Goal: Complete application form

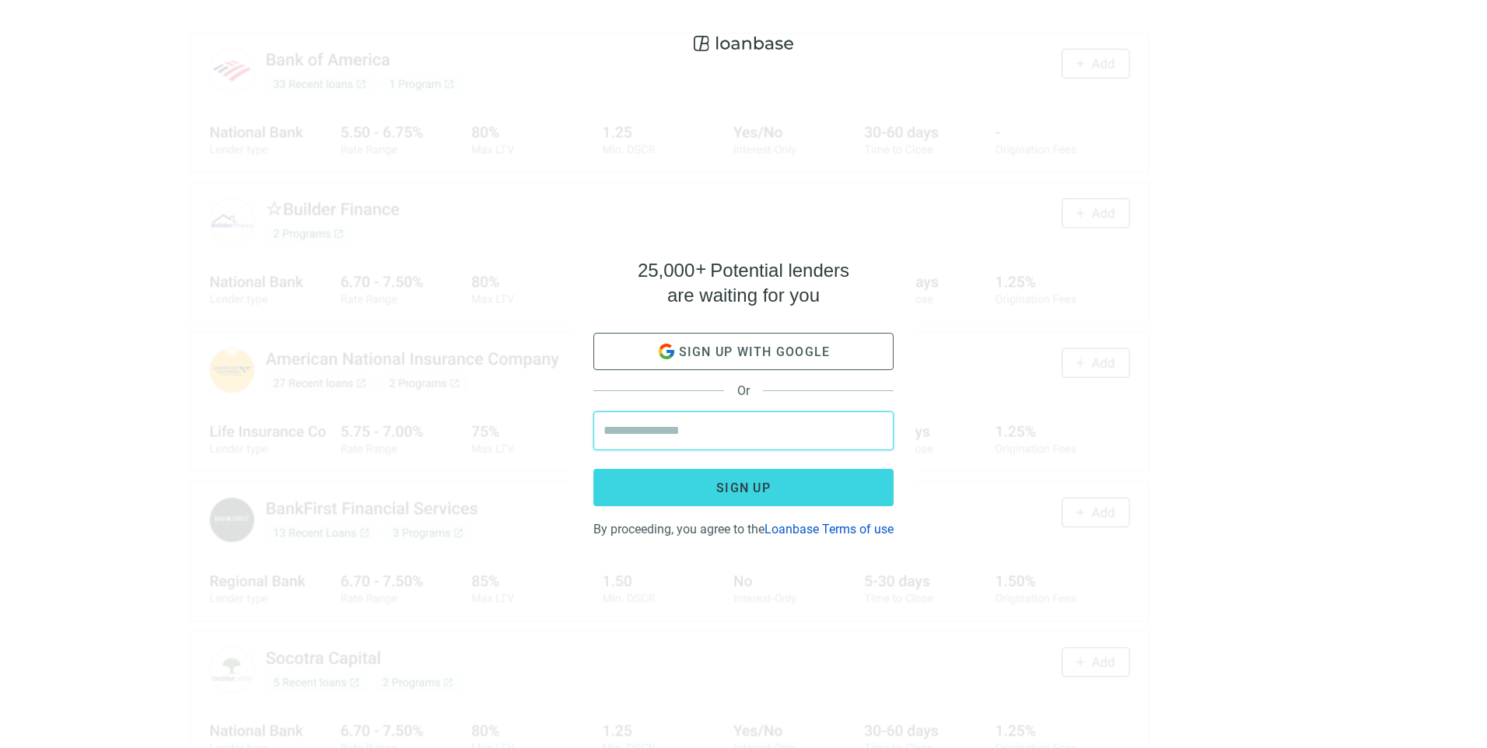
click at [820, 429] on input "email" at bounding box center [743, 430] width 280 height 37
type input "**********"
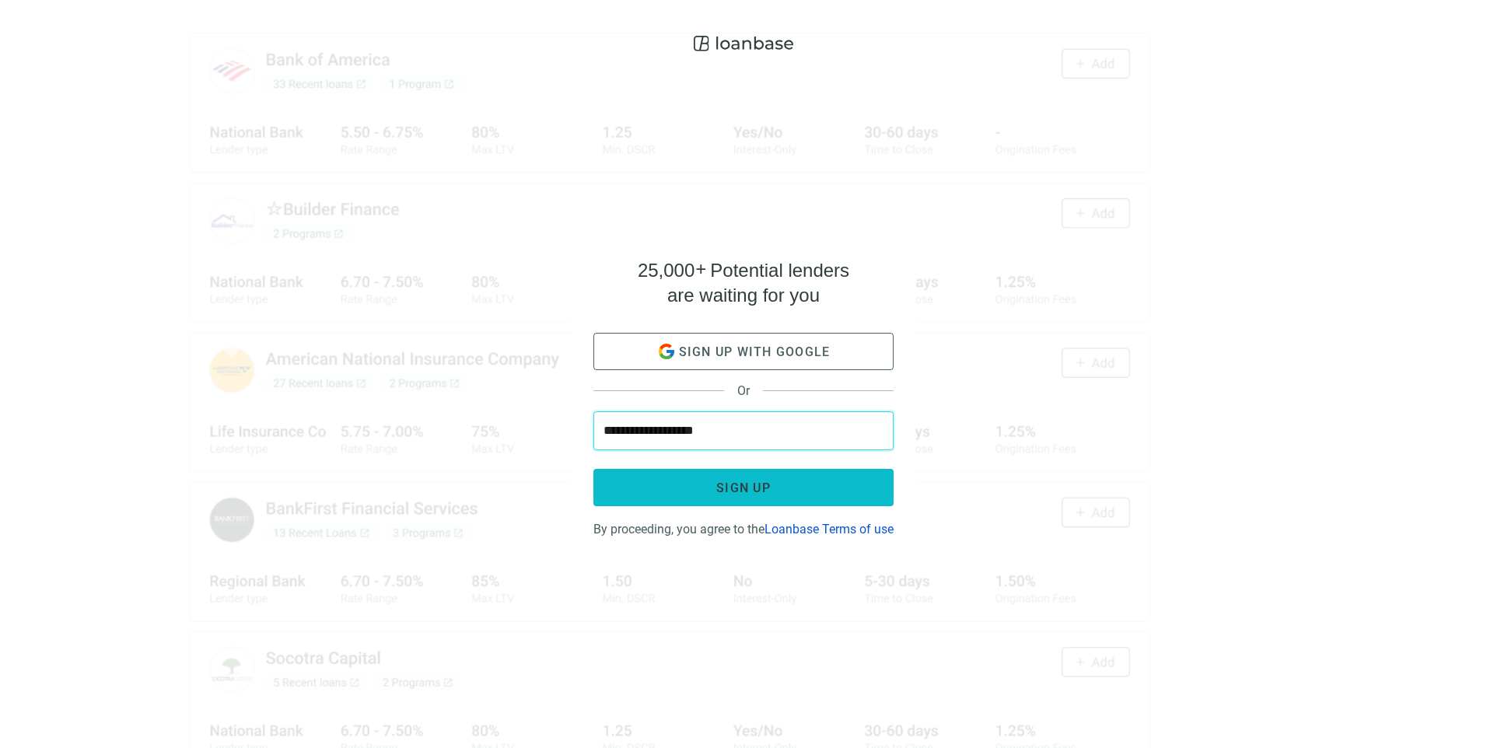
click at [759, 481] on span "Sign up" at bounding box center [743, 488] width 54 height 15
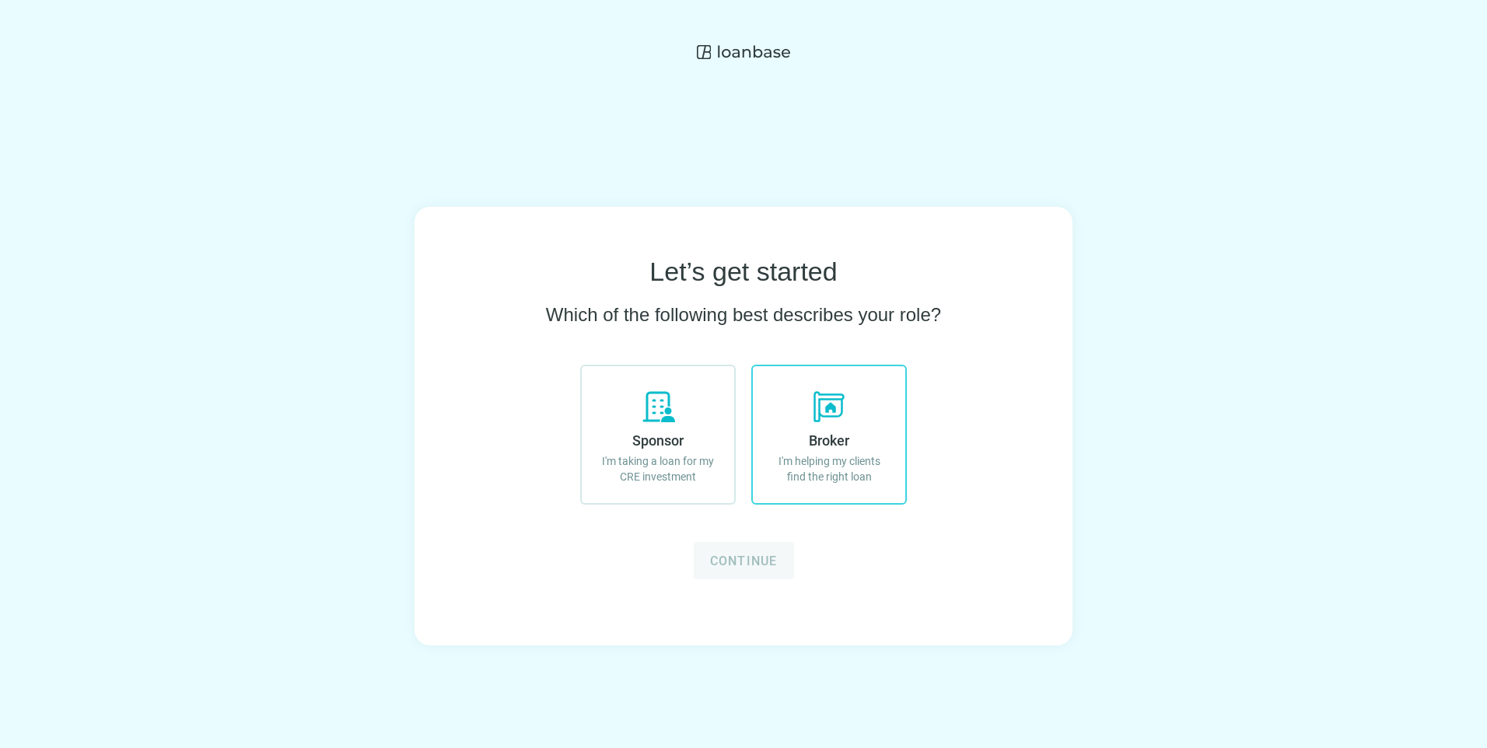
click at [853, 452] on label "Broker I'm helping my clients find the right loan" at bounding box center [829, 435] width 156 height 140
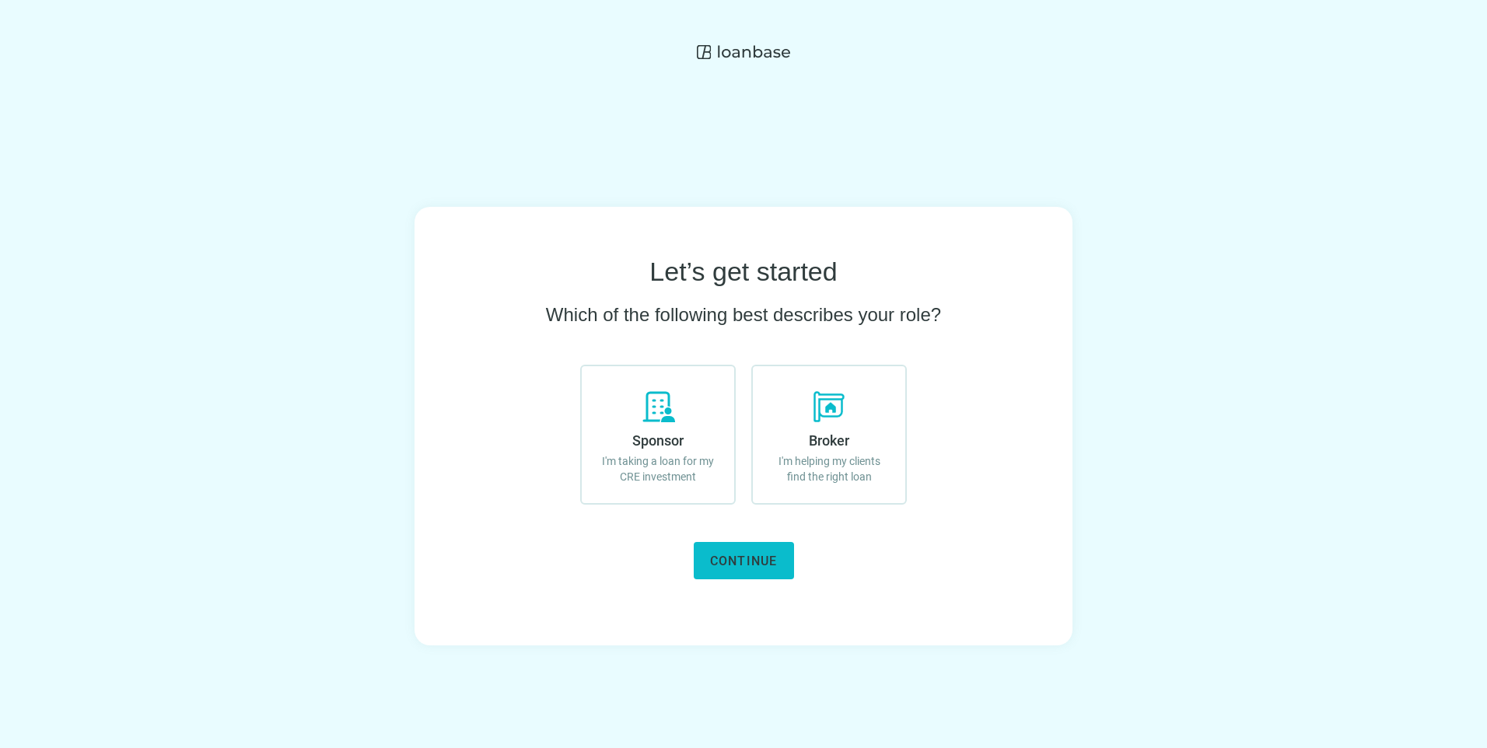
click at [724, 561] on span "Continue" at bounding box center [744, 561] width 68 height 15
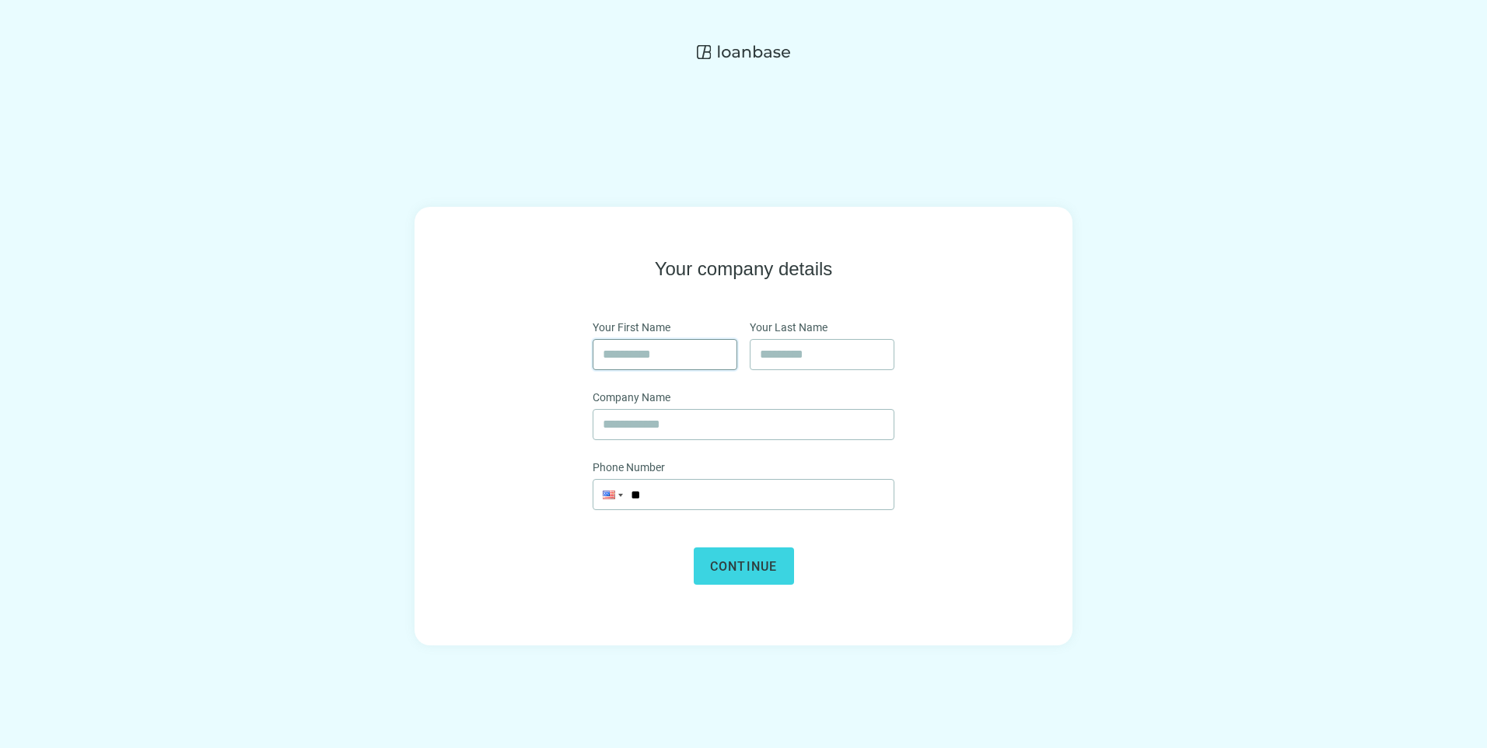
click at [705, 348] on input "text" at bounding box center [665, 355] width 124 height 30
type input "*****"
type input "******"
type input "***"
click at [677, 494] on input "**" at bounding box center [743, 495] width 300 height 30
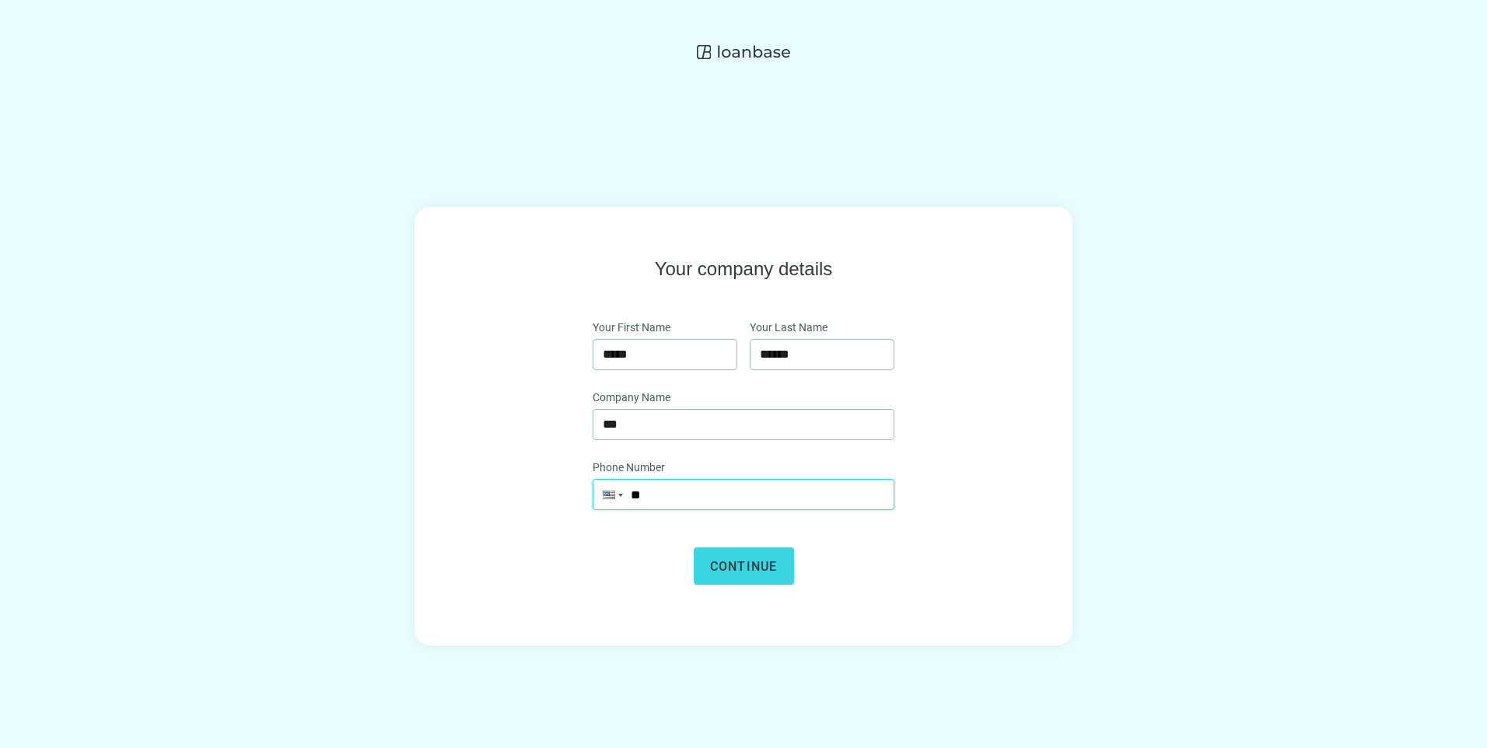
click at [722, 499] on input "**" at bounding box center [743, 495] width 300 height 30
type input "**********"
click at [736, 563] on span "Continue" at bounding box center [744, 566] width 68 height 15
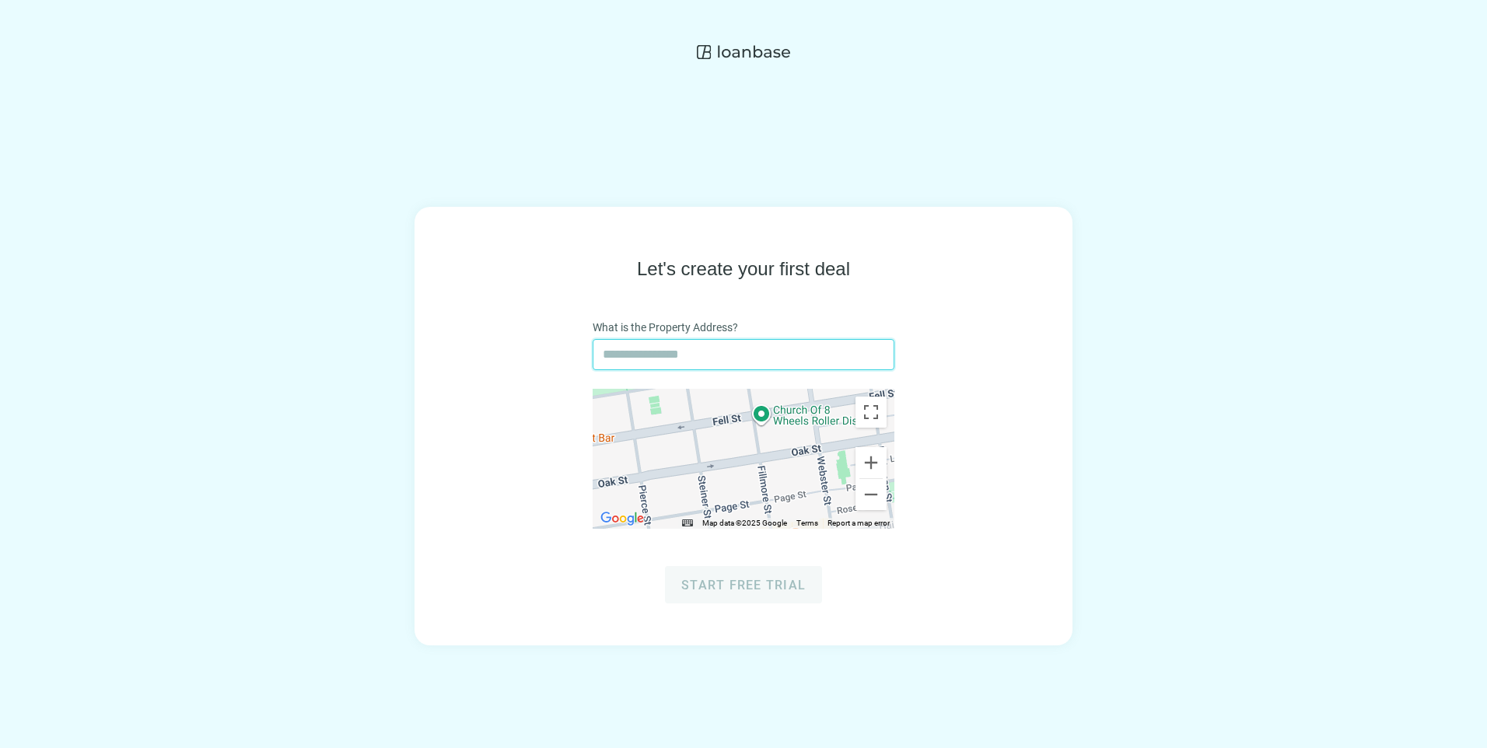
click at [734, 356] on input "text" at bounding box center [744, 355] width 282 height 30
type input "**********"
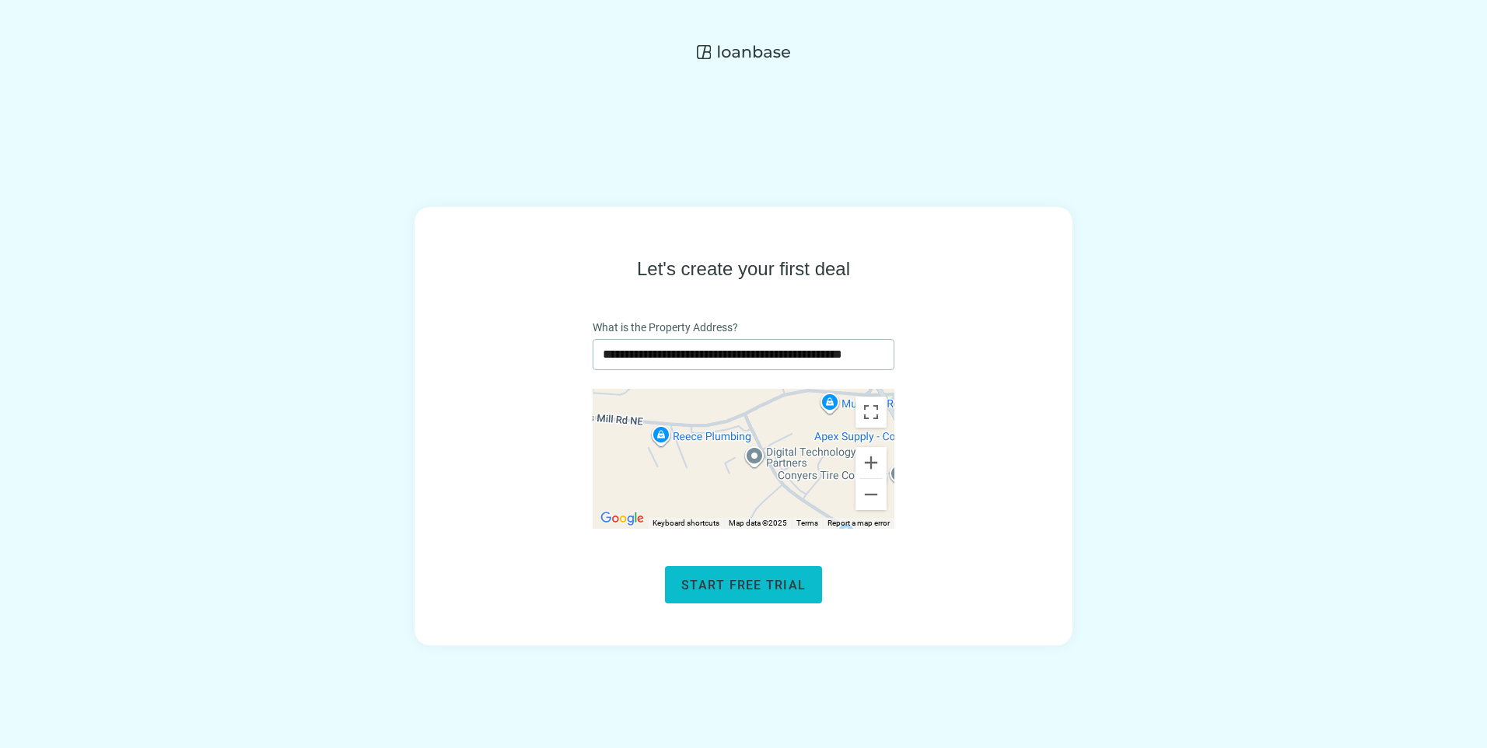
click at [733, 581] on span "Start free trial" at bounding box center [743, 585] width 124 height 15
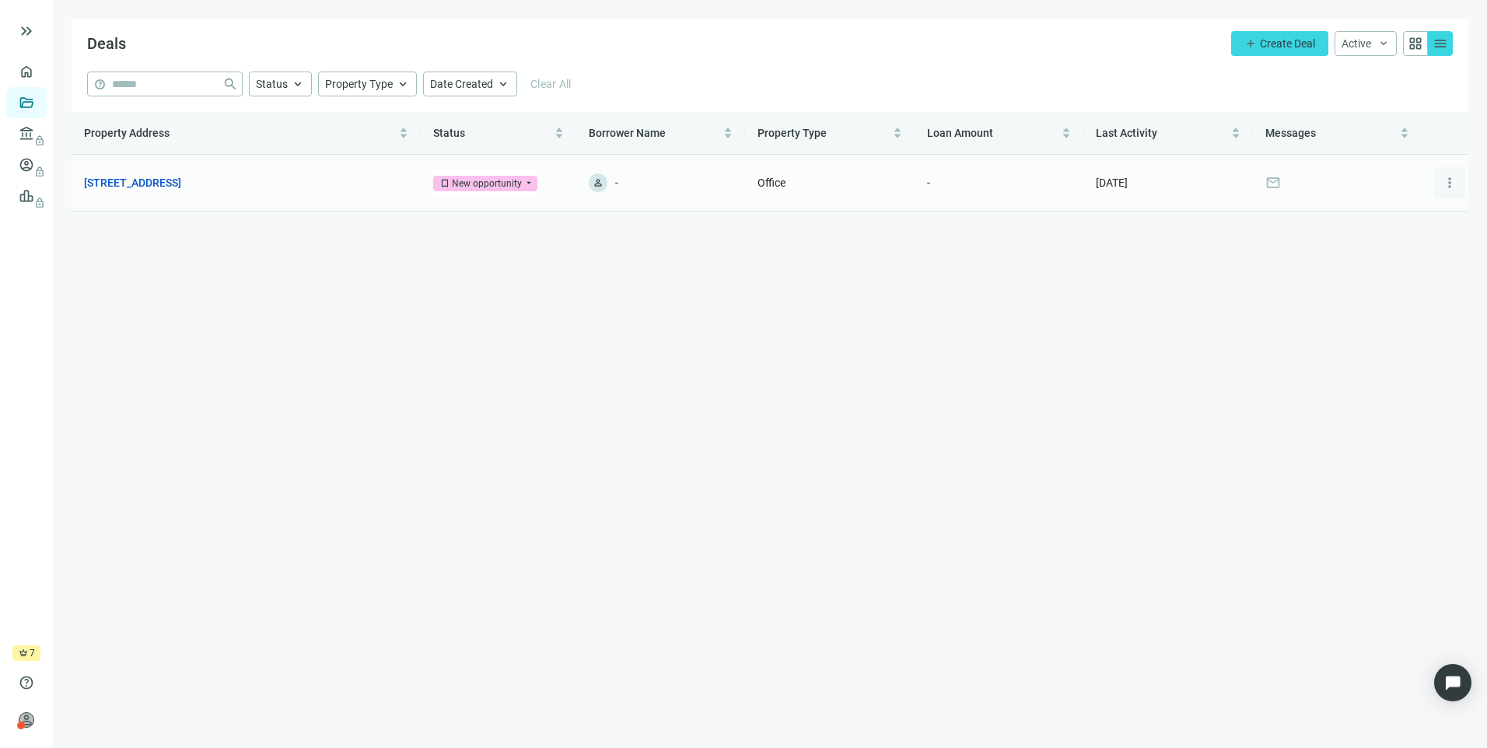
click at [1450, 181] on span "more_vert" at bounding box center [1450, 183] width 16 height 16
click at [1376, 250] on span "Archive" at bounding box center [1387, 249] width 36 height 12
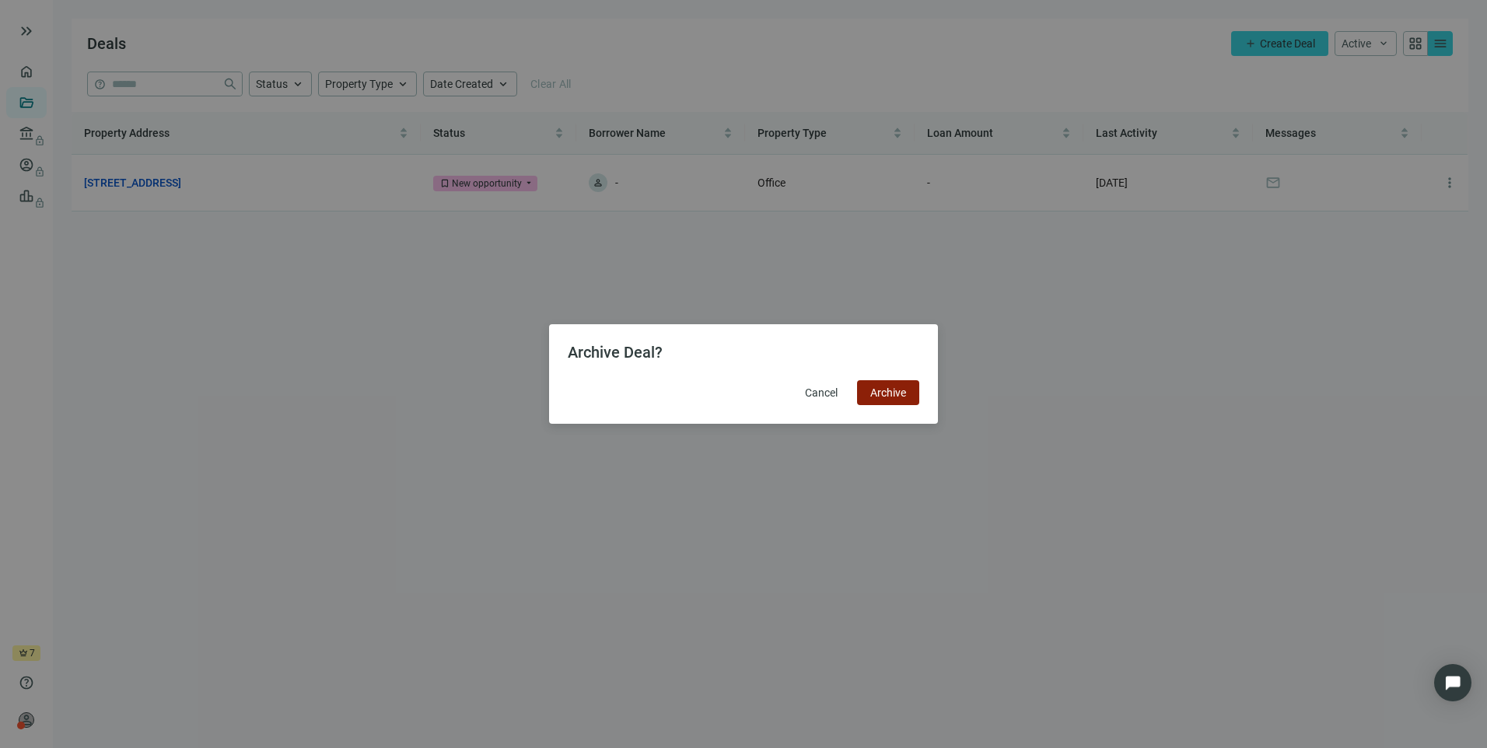
click at [885, 397] on span "Archive" at bounding box center [888, 392] width 36 height 12
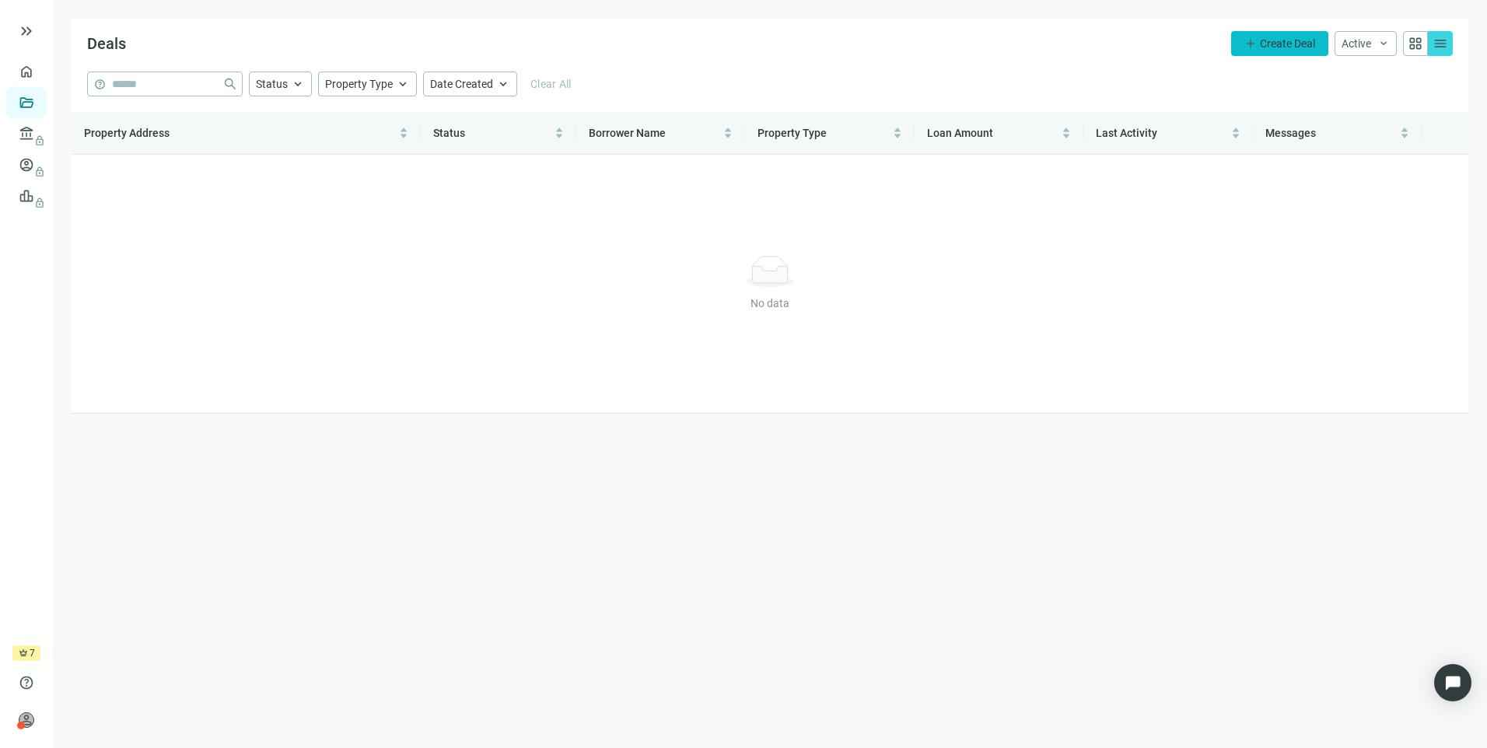
click at [1280, 44] on span "Create Deal" at bounding box center [1287, 43] width 55 height 12
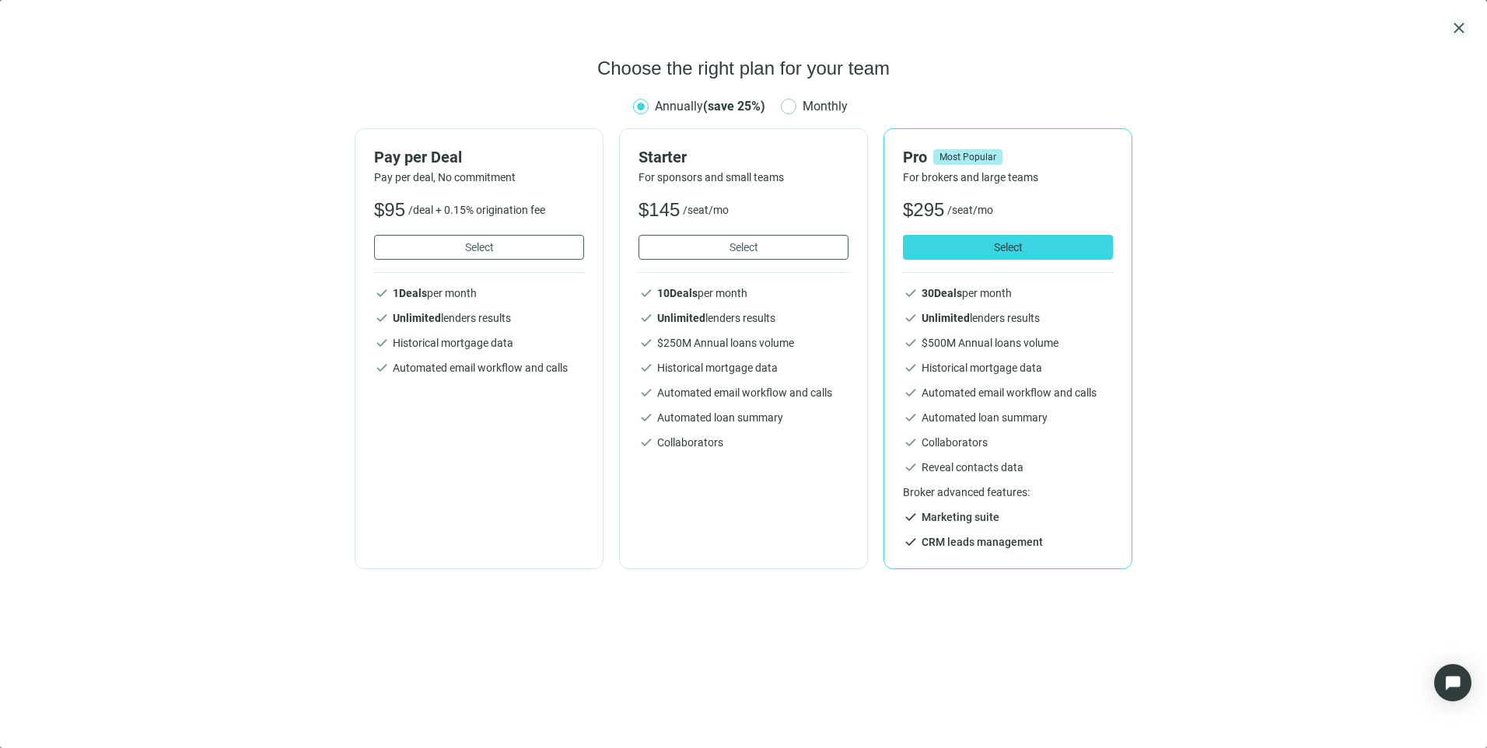
click at [1467, 27] on span "close" at bounding box center [1459, 28] width 19 height 19
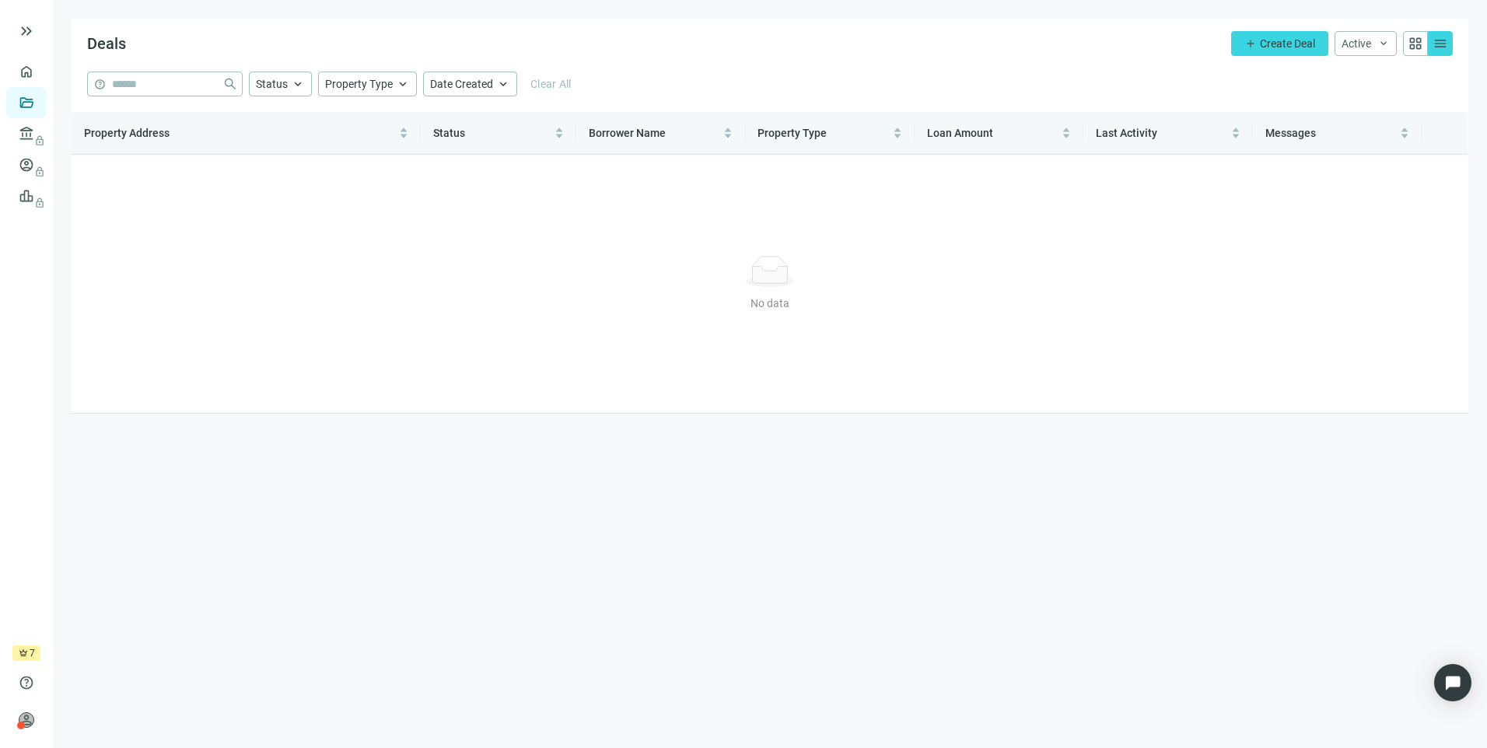
click at [1443, 41] on span "menu" at bounding box center [1440, 44] width 16 height 16
click at [1356, 45] on span "Active" at bounding box center [1356, 43] width 30 height 12
click at [1367, 97] on span "Archive" at bounding box center [1361, 99] width 36 height 12
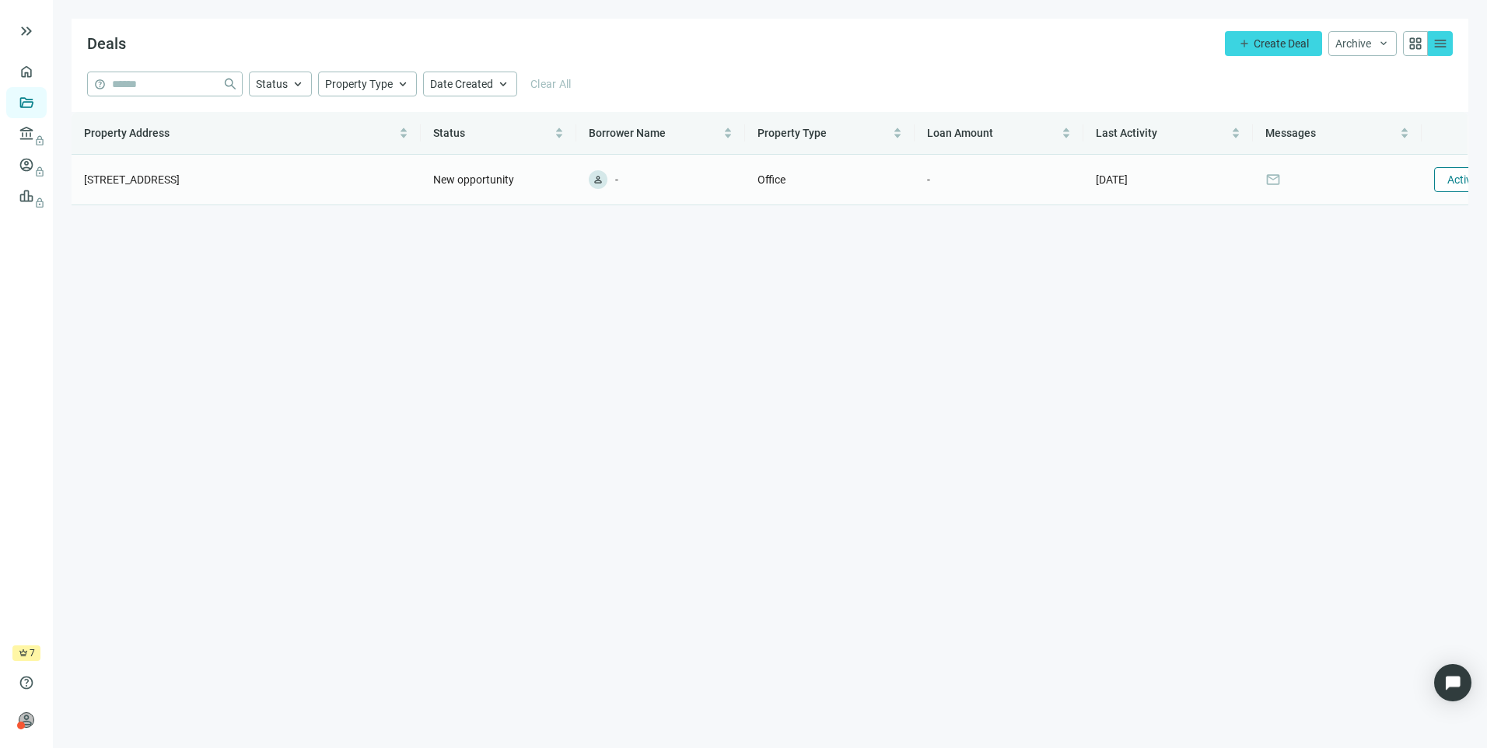
click at [1457, 176] on span "Activate" at bounding box center [1467, 179] width 40 height 12
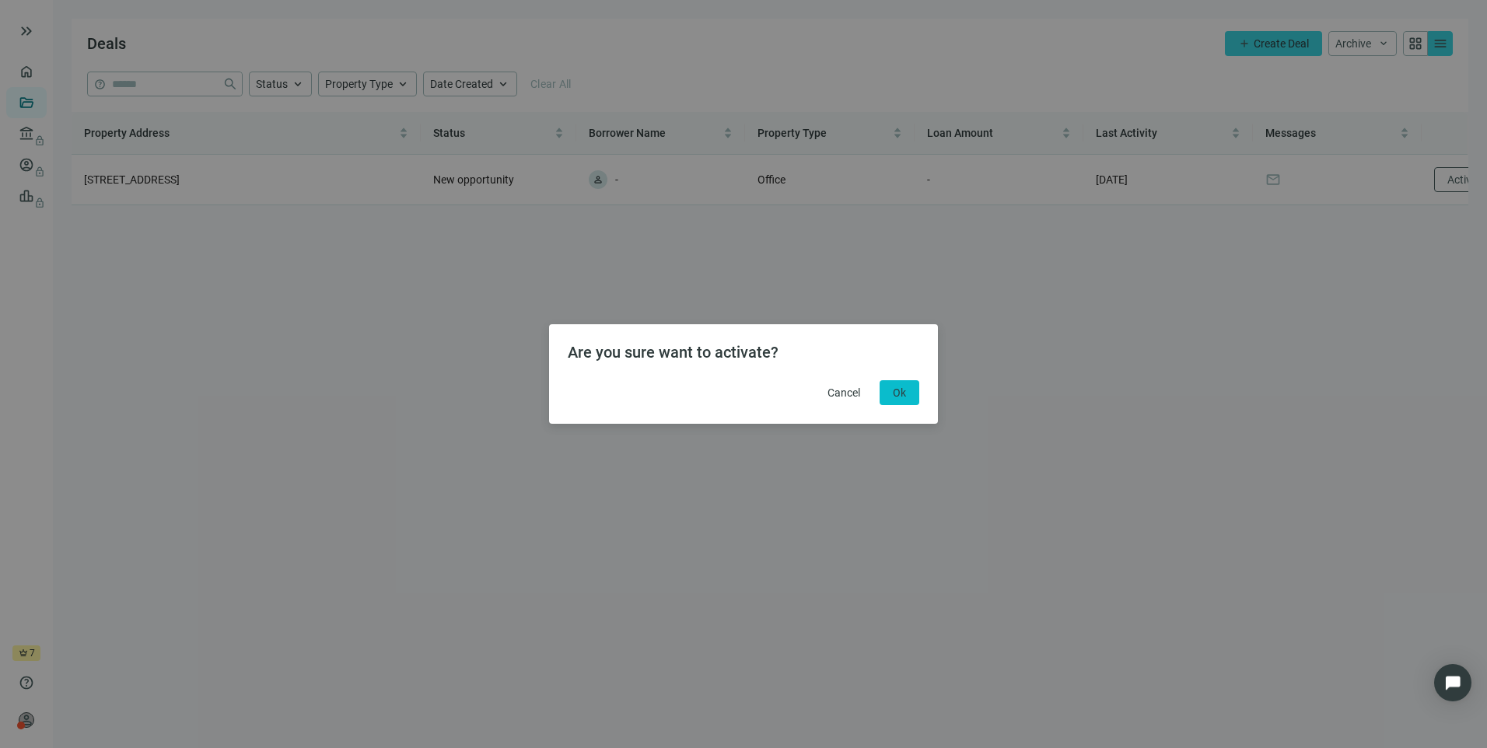
click at [898, 400] on button "Ok" at bounding box center [900, 392] width 40 height 25
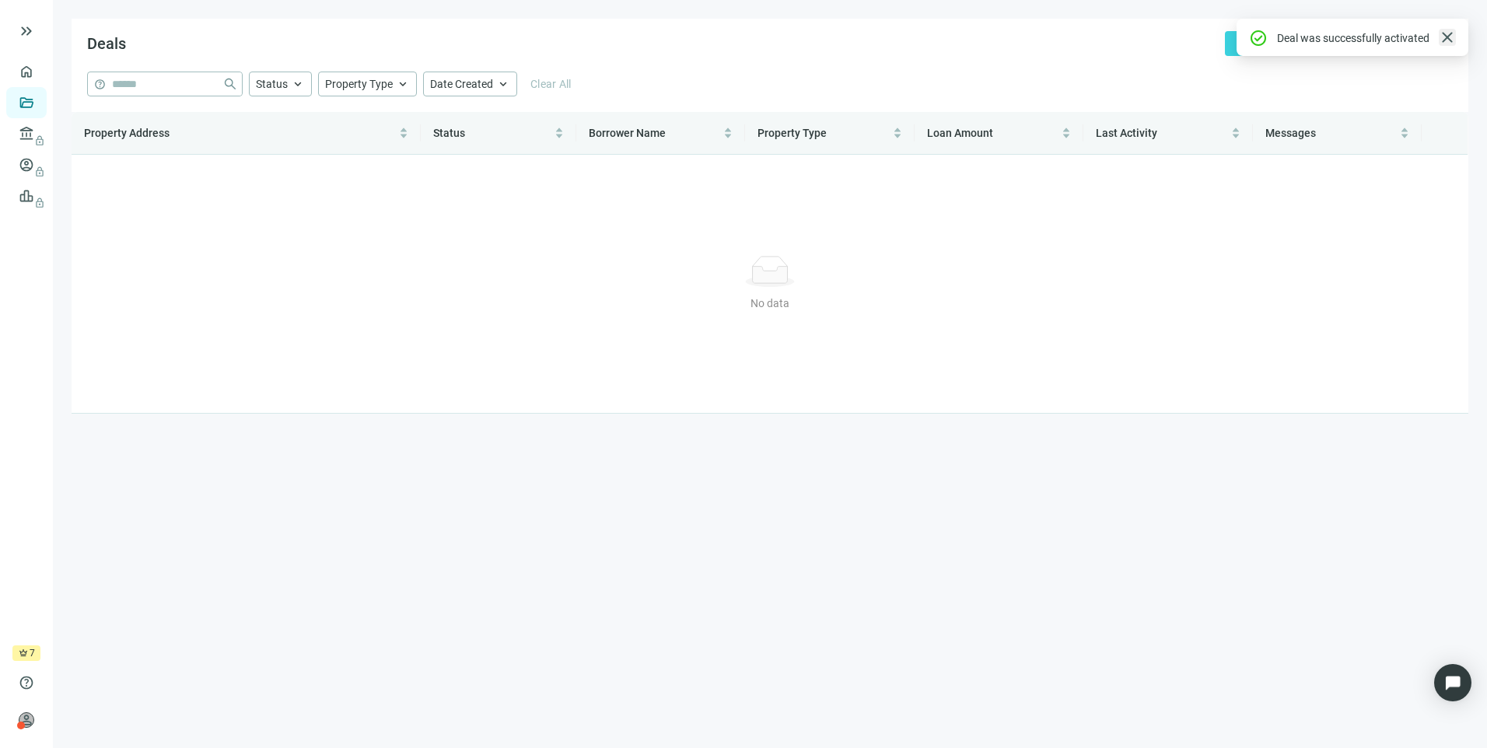
click at [1441, 40] on span "close" at bounding box center [1447, 37] width 19 height 19
click at [1373, 49] on button "Archive keyboard_arrow_down" at bounding box center [1362, 43] width 68 height 25
click at [1343, 79] on span "Active" at bounding box center [1353, 74] width 30 height 12
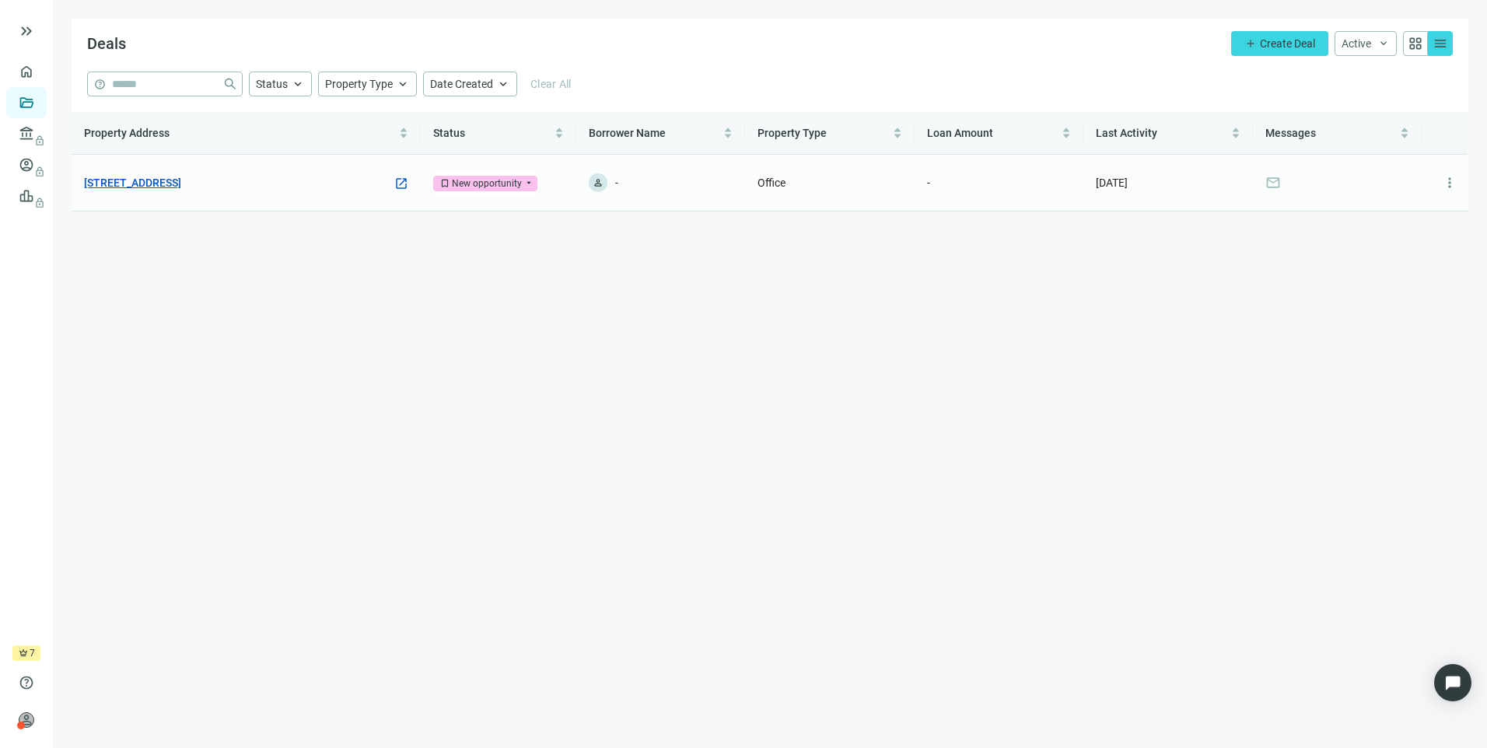
click at [172, 190] on link "[STREET_ADDRESS]" at bounding box center [132, 182] width 97 height 17
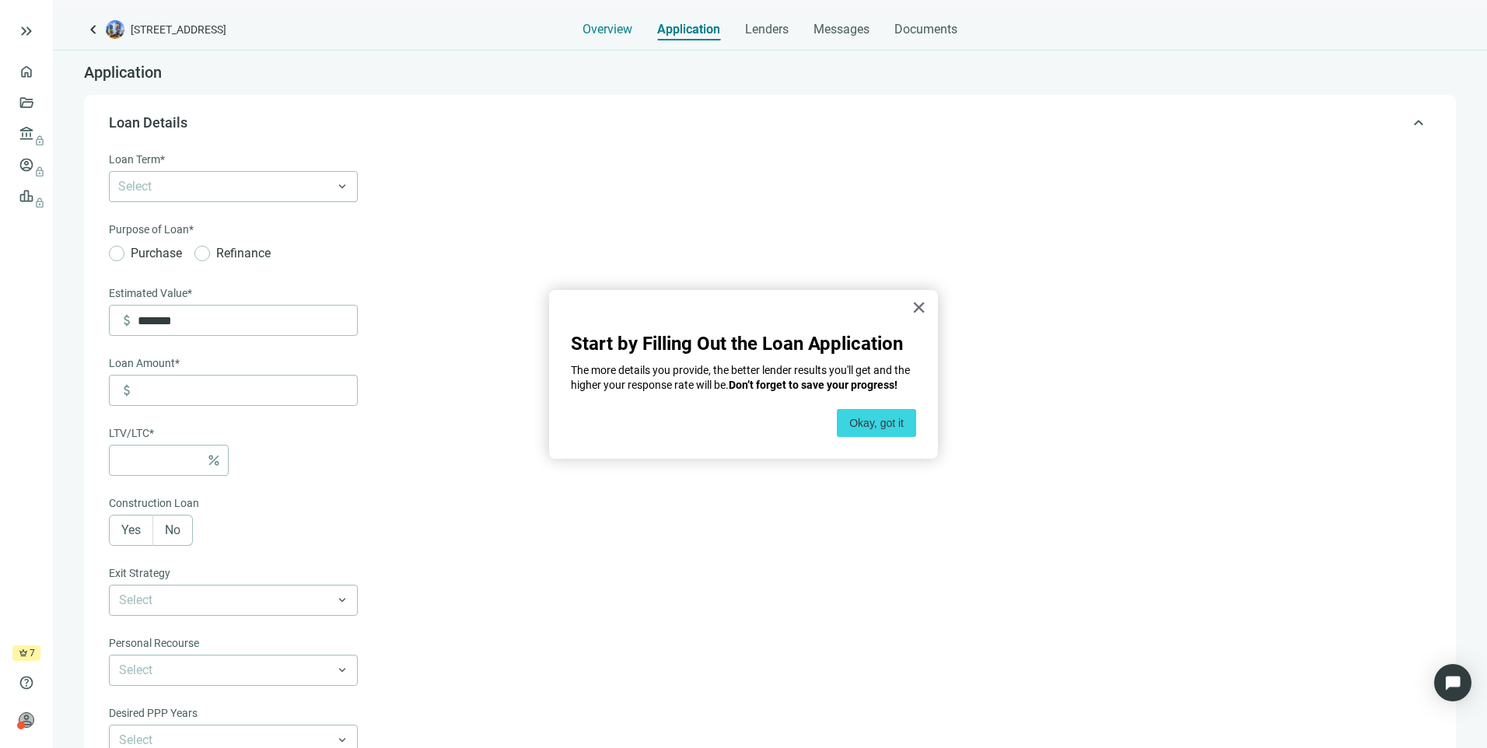
click at [614, 26] on span "Overview" at bounding box center [607, 30] width 50 height 16
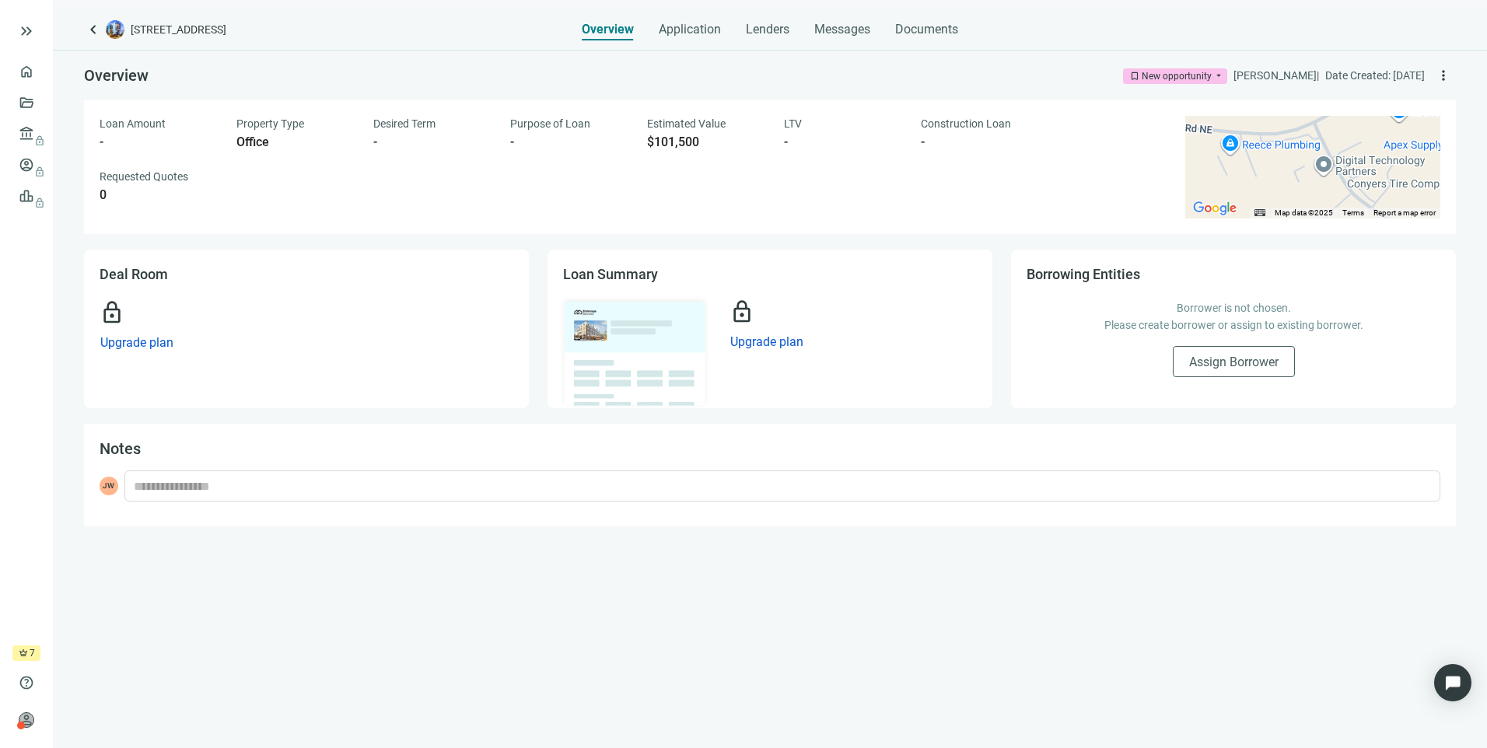
click at [226, 35] on span "[STREET_ADDRESS]" at bounding box center [179, 30] width 96 height 16
click at [96, 26] on span "keyboard_arrow_left" at bounding box center [93, 29] width 19 height 19
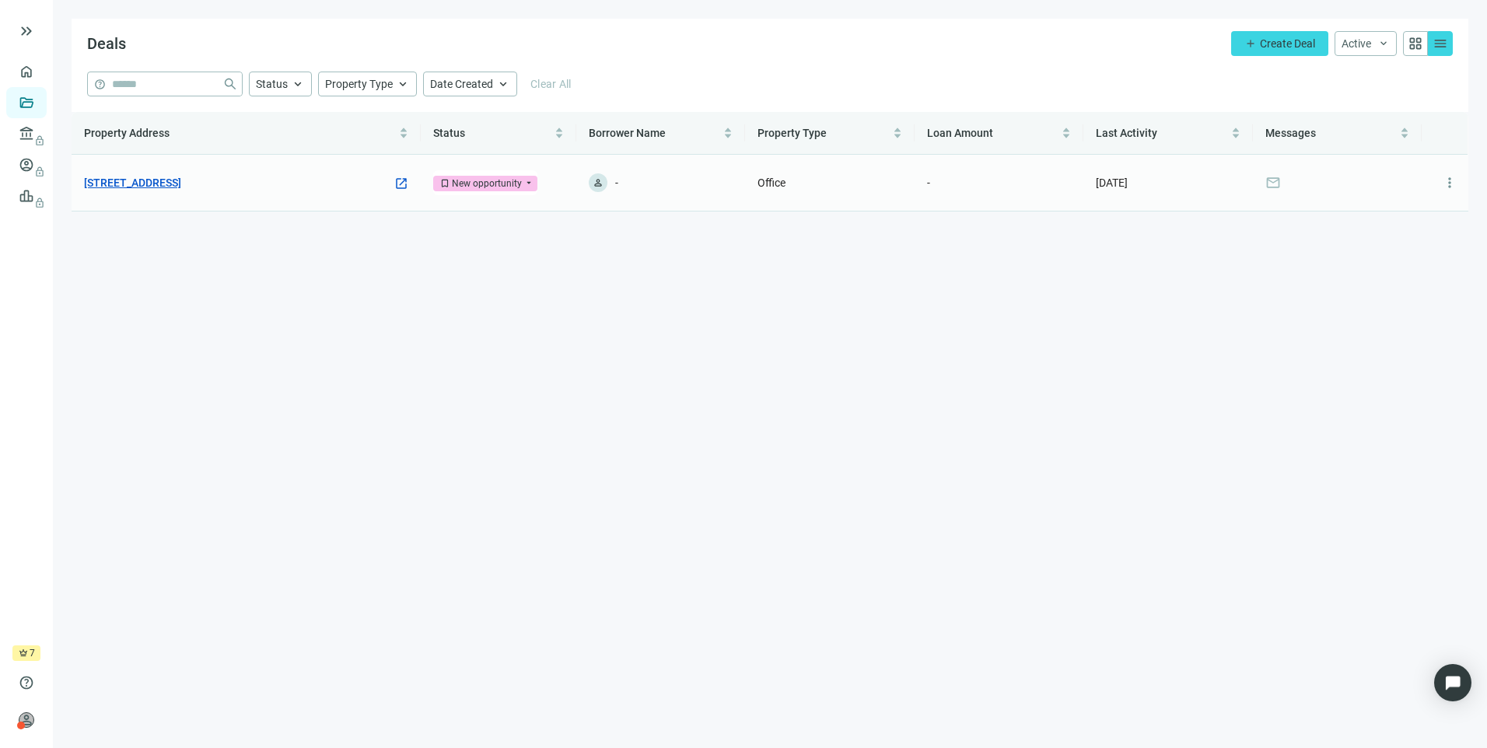
click at [181, 182] on link "[STREET_ADDRESS]" at bounding box center [132, 182] width 97 height 17
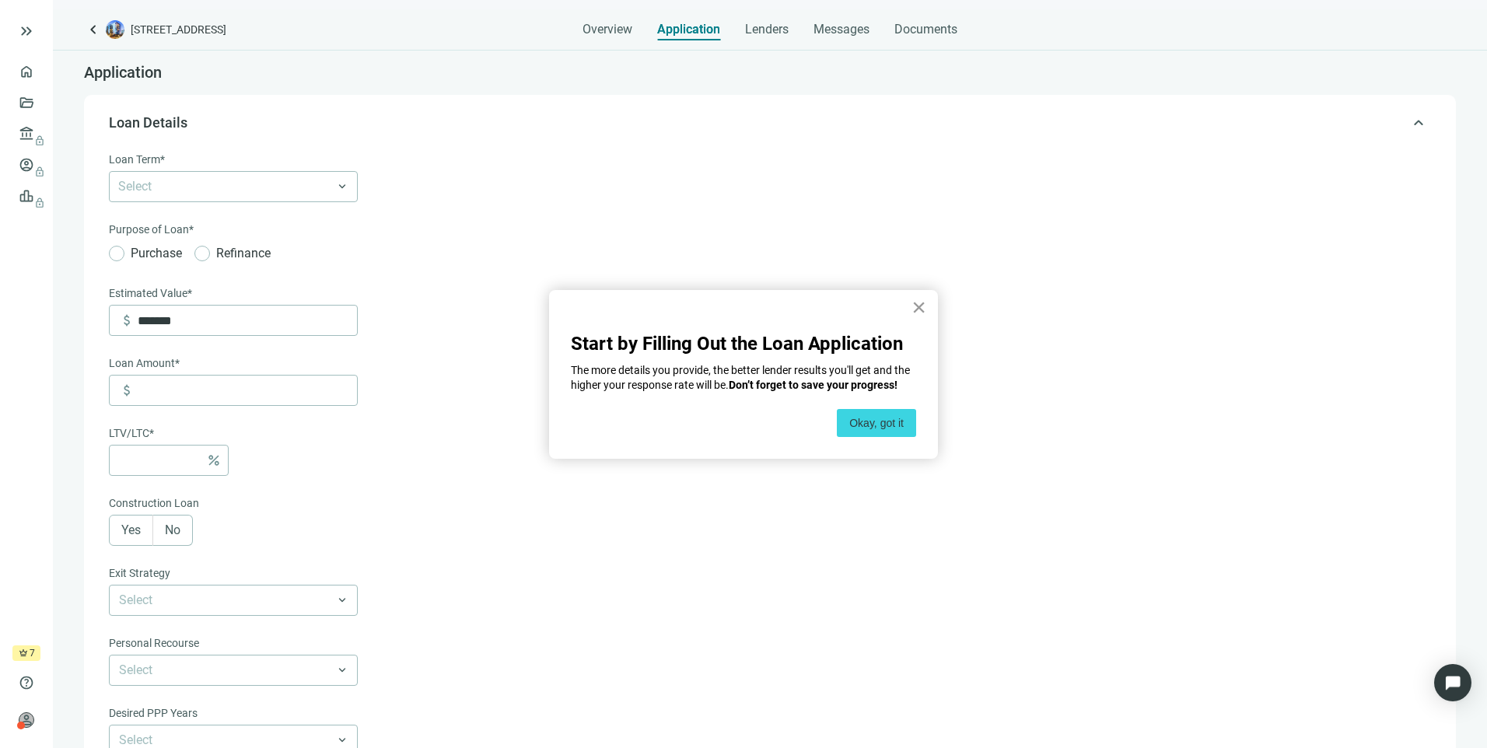
click at [915, 299] on button "×" at bounding box center [918, 307] width 15 height 25
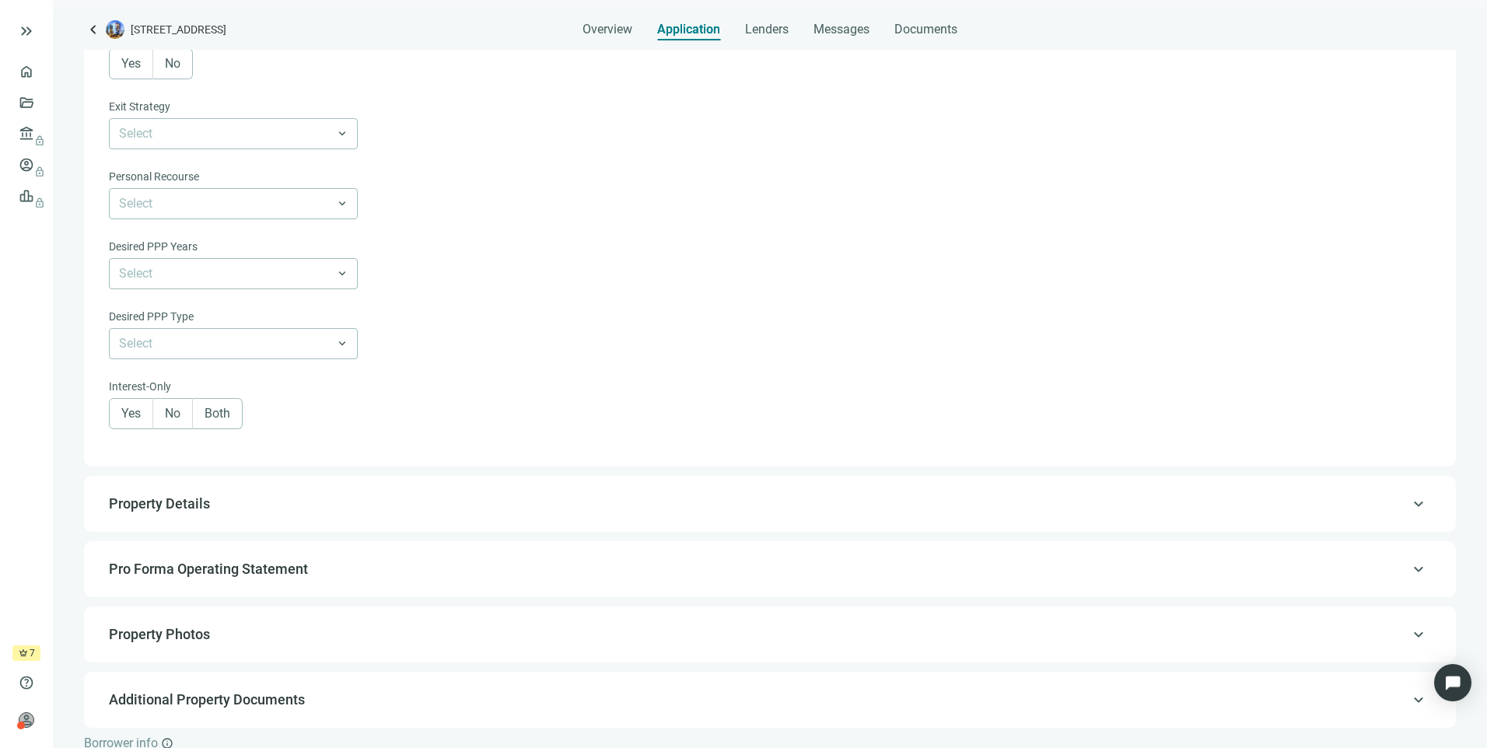
scroll to position [722, 0]
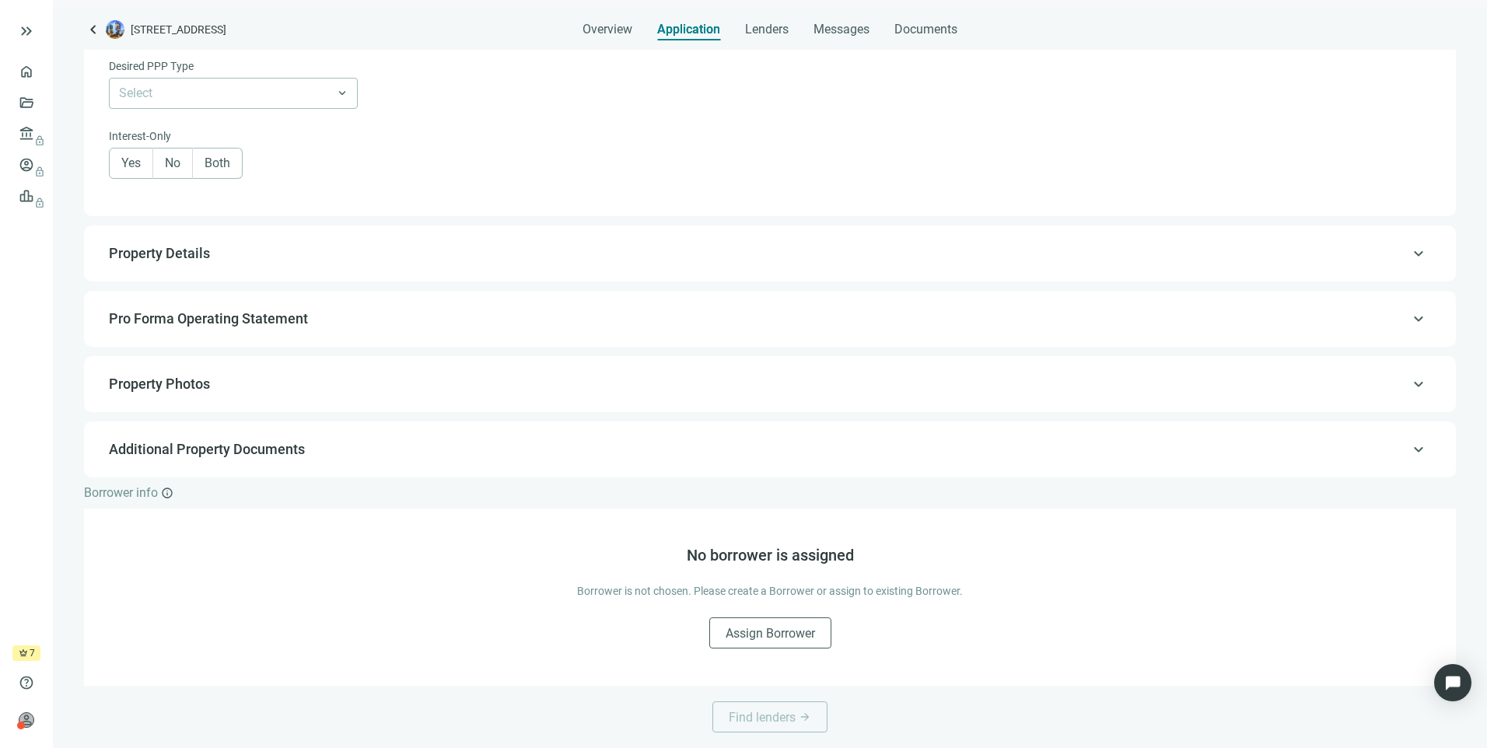
click at [1409, 254] on span "keyboard_arrow_up" at bounding box center [1418, 254] width 19 height 0
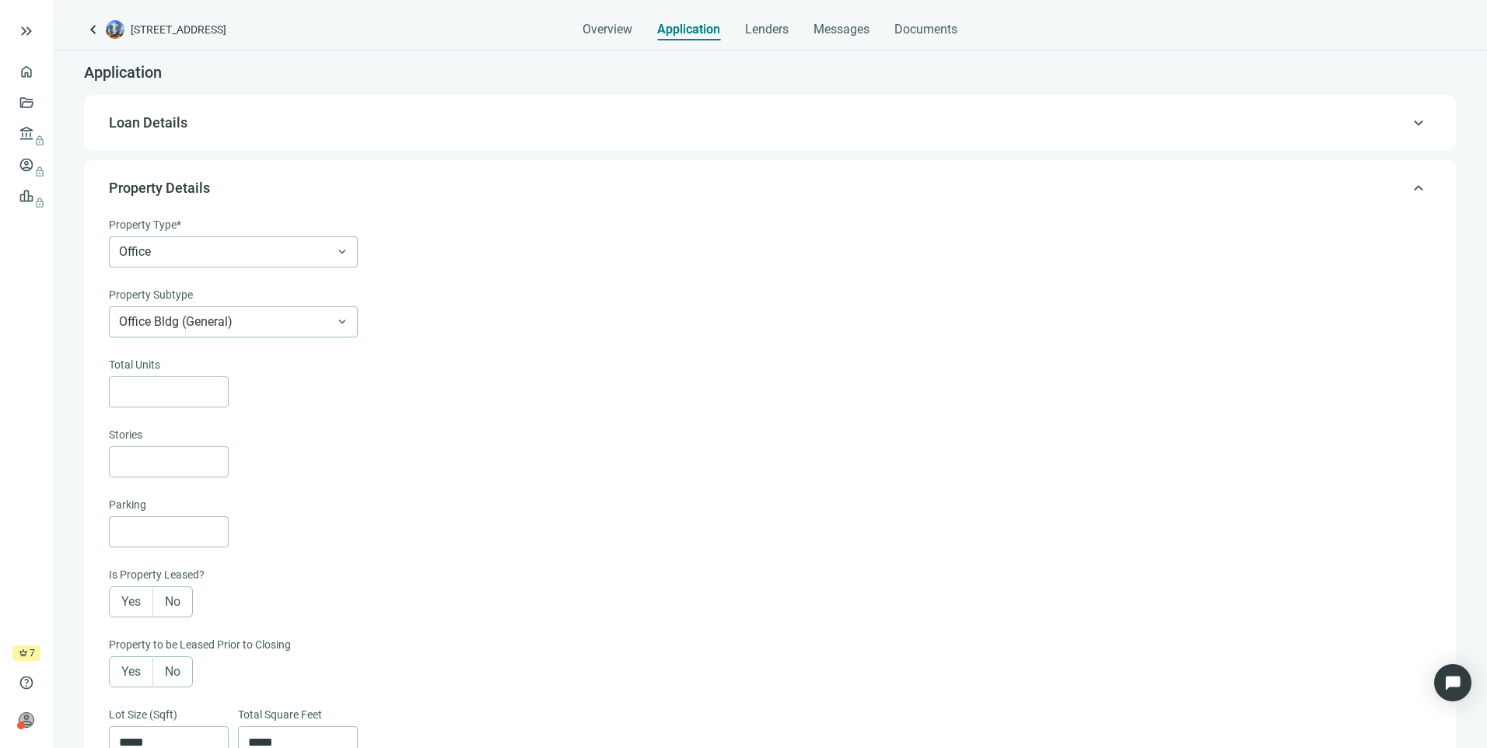
click at [148, 127] on span "Loan Details" at bounding box center [148, 122] width 79 height 16
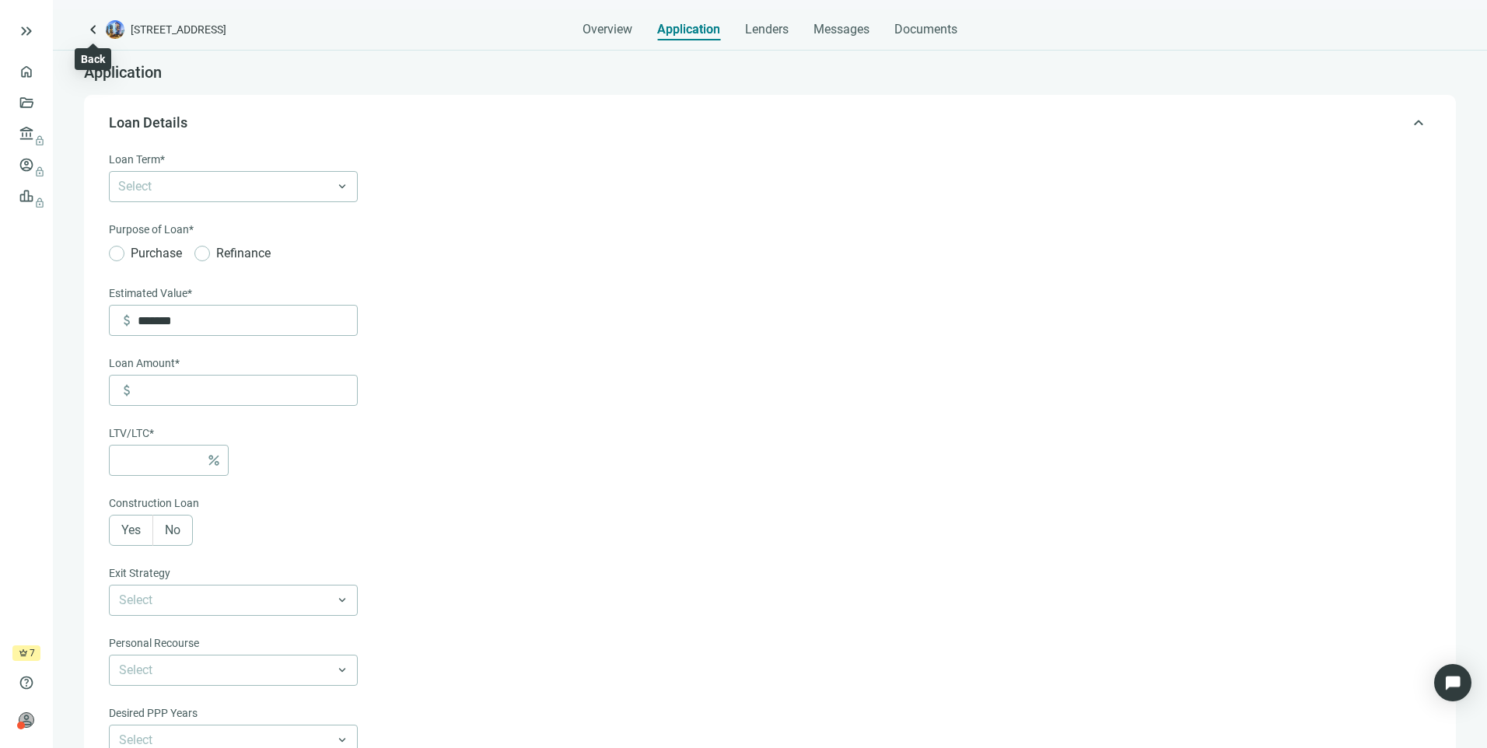
click at [90, 28] on span "keyboard_arrow_left" at bounding box center [93, 29] width 19 height 19
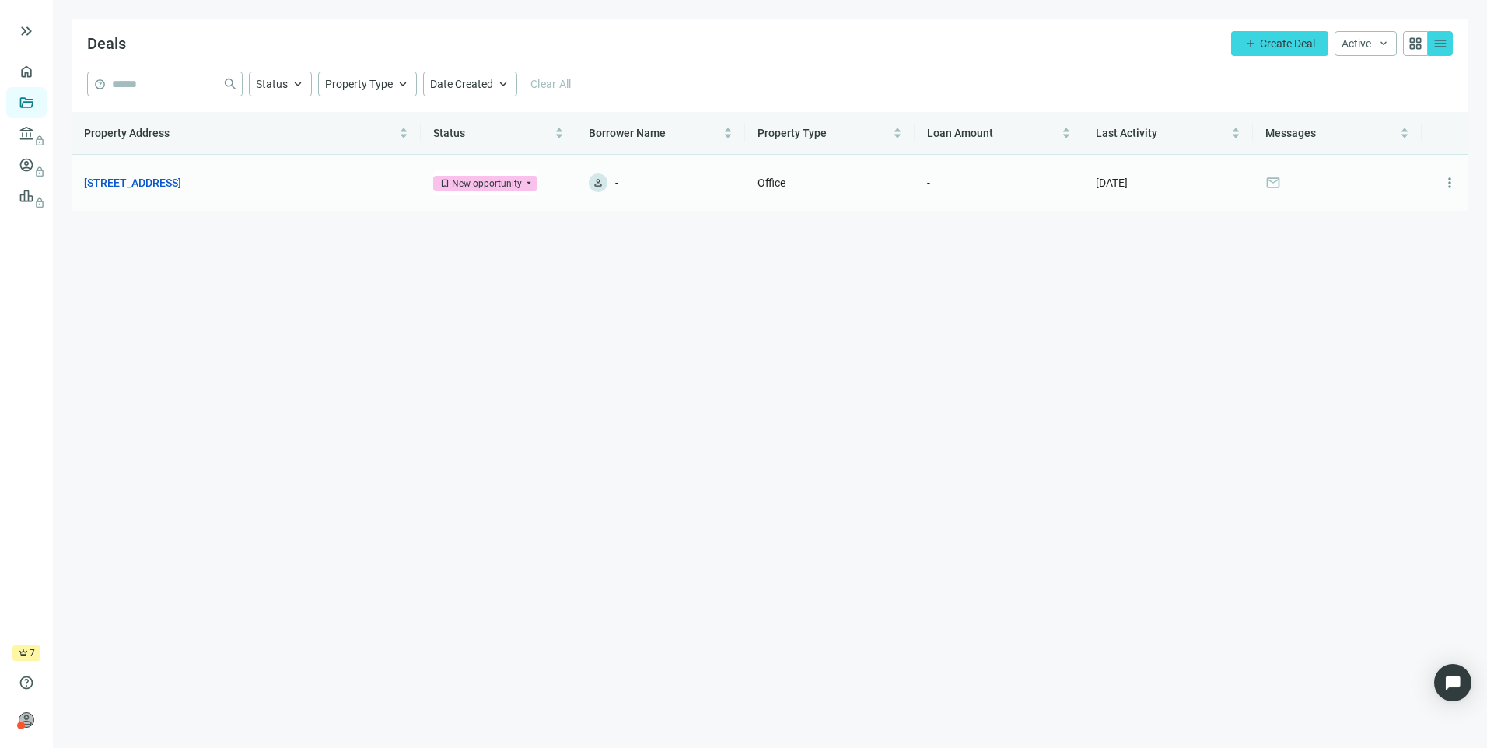
drag, startPoint x: 266, startPoint y: 178, endPoint x: 166, endPoint y: 229, distance: 112.0
click at [176, 250] on main "Deals add Create Deal Active keyboard_arrow_down grid_view menu help close Stat…" at bounding box center [770, 374] width 1434 height 748
click at [181, 180] on link "[STREET_ADDRESS]" at bounding box center [132, 182] width 97 height 17
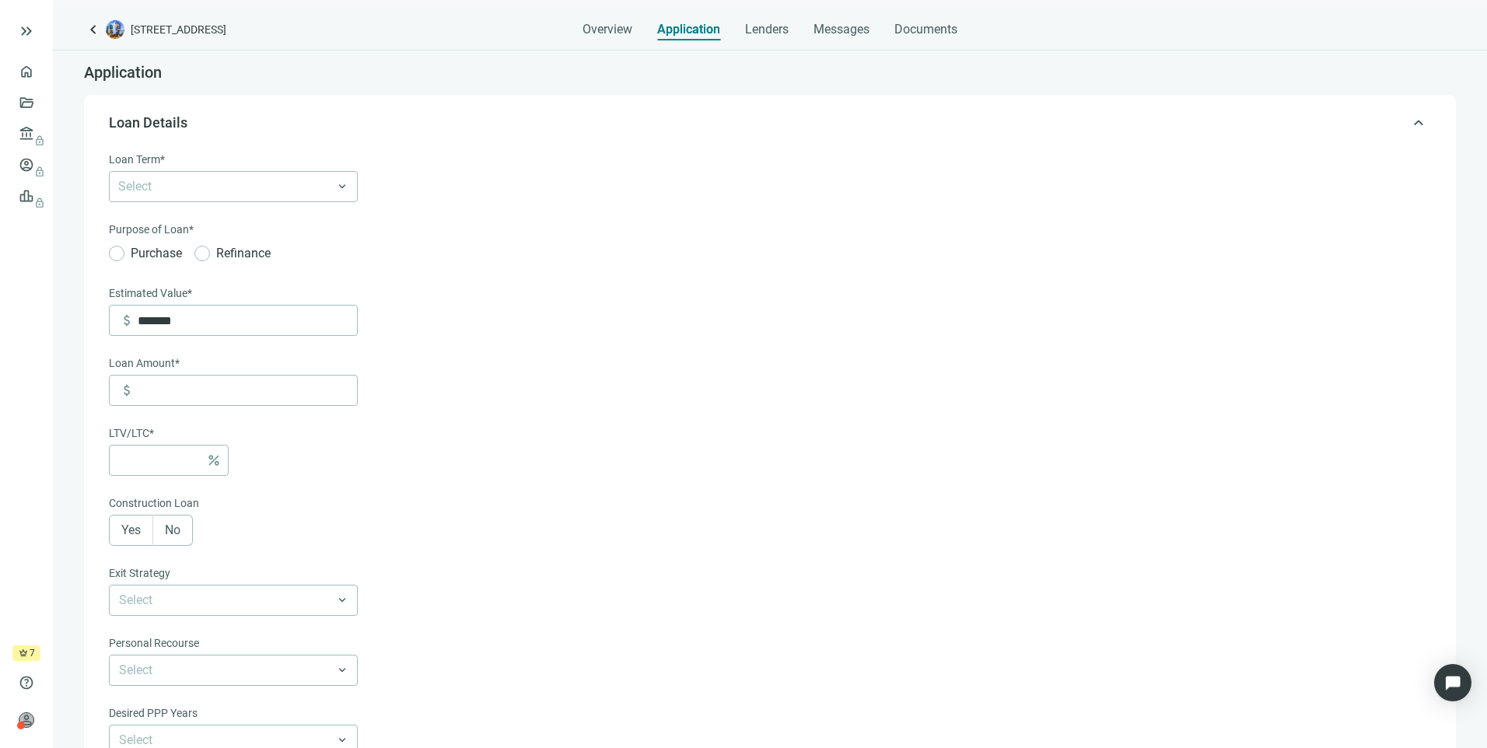
click at [1409, 123] on span "keyboard_arrow_up" at bounding box center [1418, 123] width 19 height 0
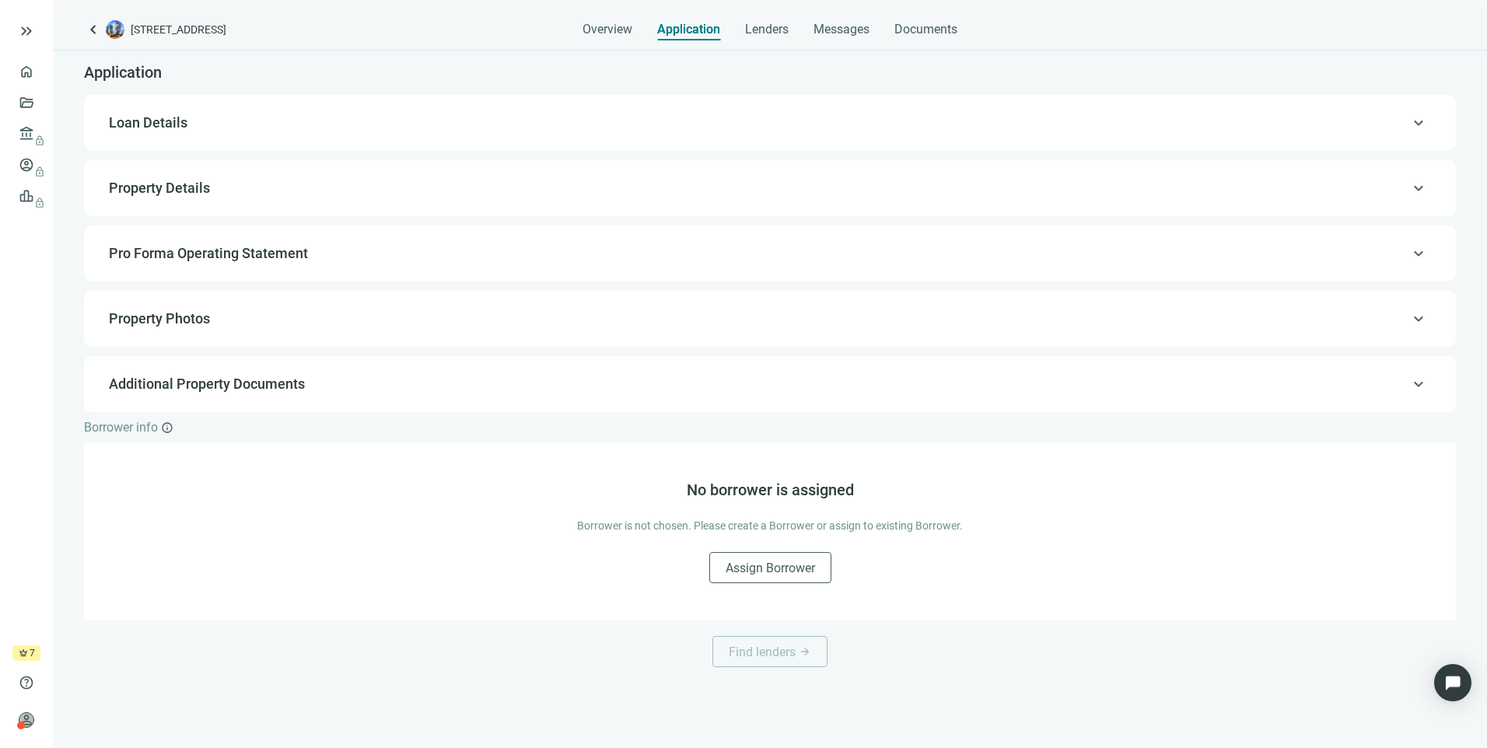
click at [155, 184] on span "Property Details" at bounding box center [159, 188] width 101 height 16
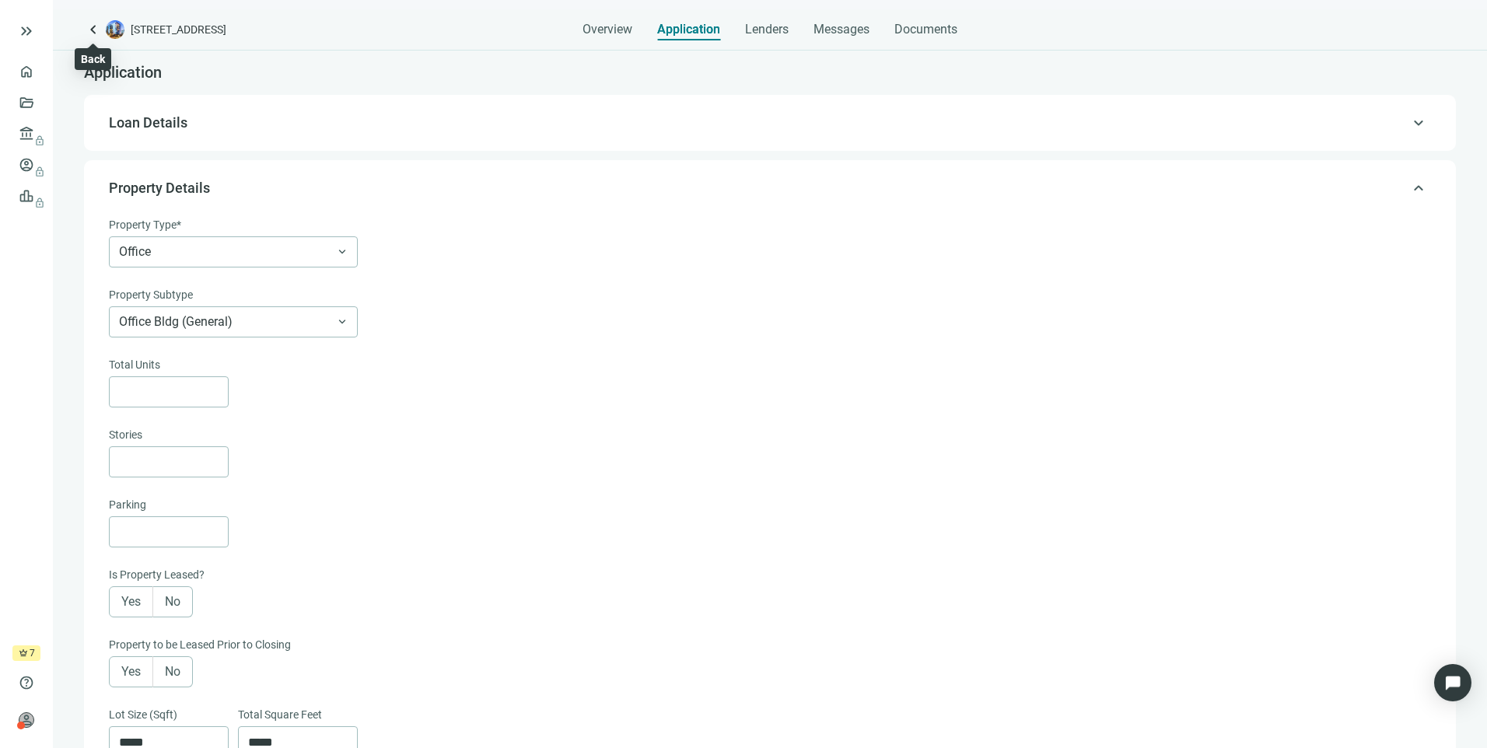
click at [93, 26] on span "keyboard_arrow_left" at bounding box center [93, 29] width 19 height 19
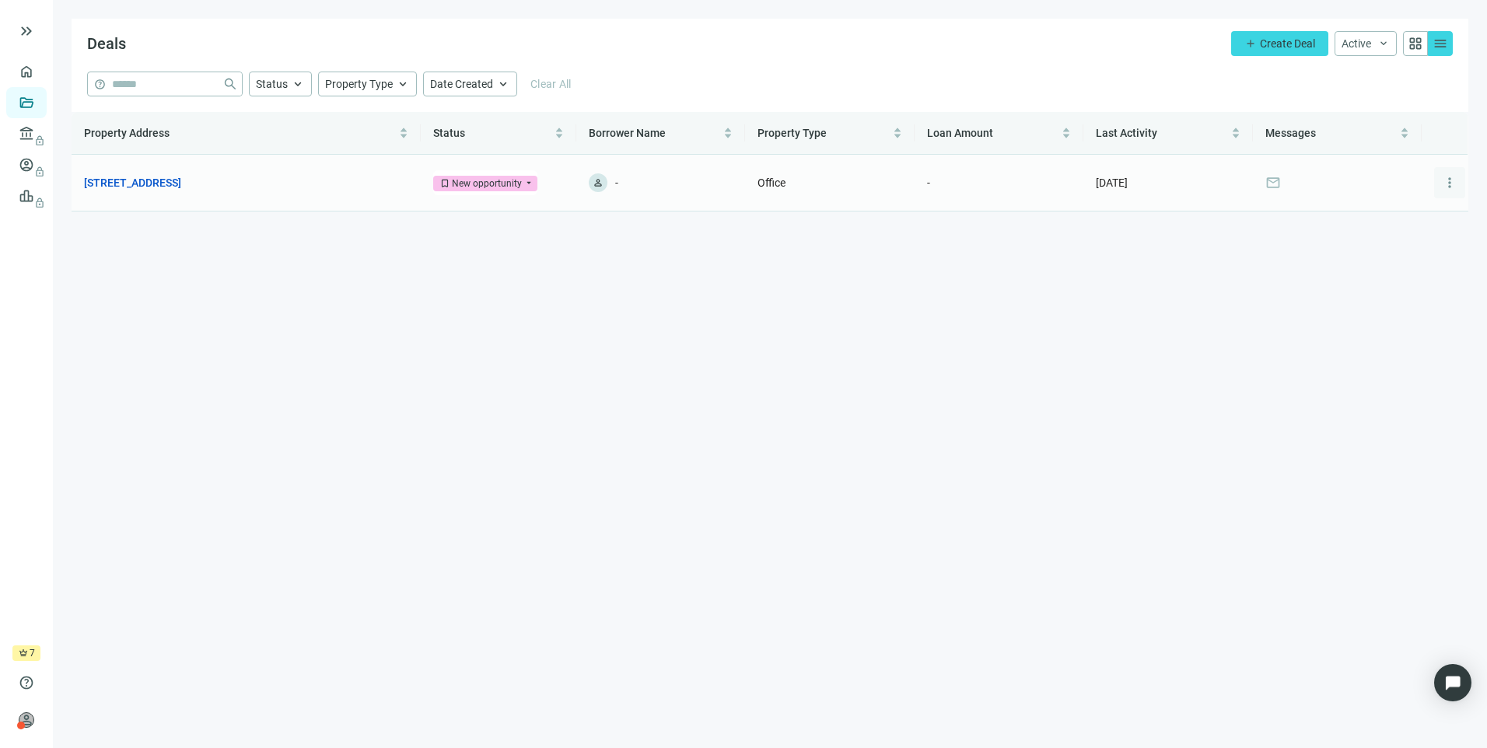
click at [1450, 185] on span "more_vert" at bounding box center [1450, 183] width 16 height 16
click at [127, 188] on link "[STREET_ADDRESS]" at bounding box center [132, 182] width 97 height 17
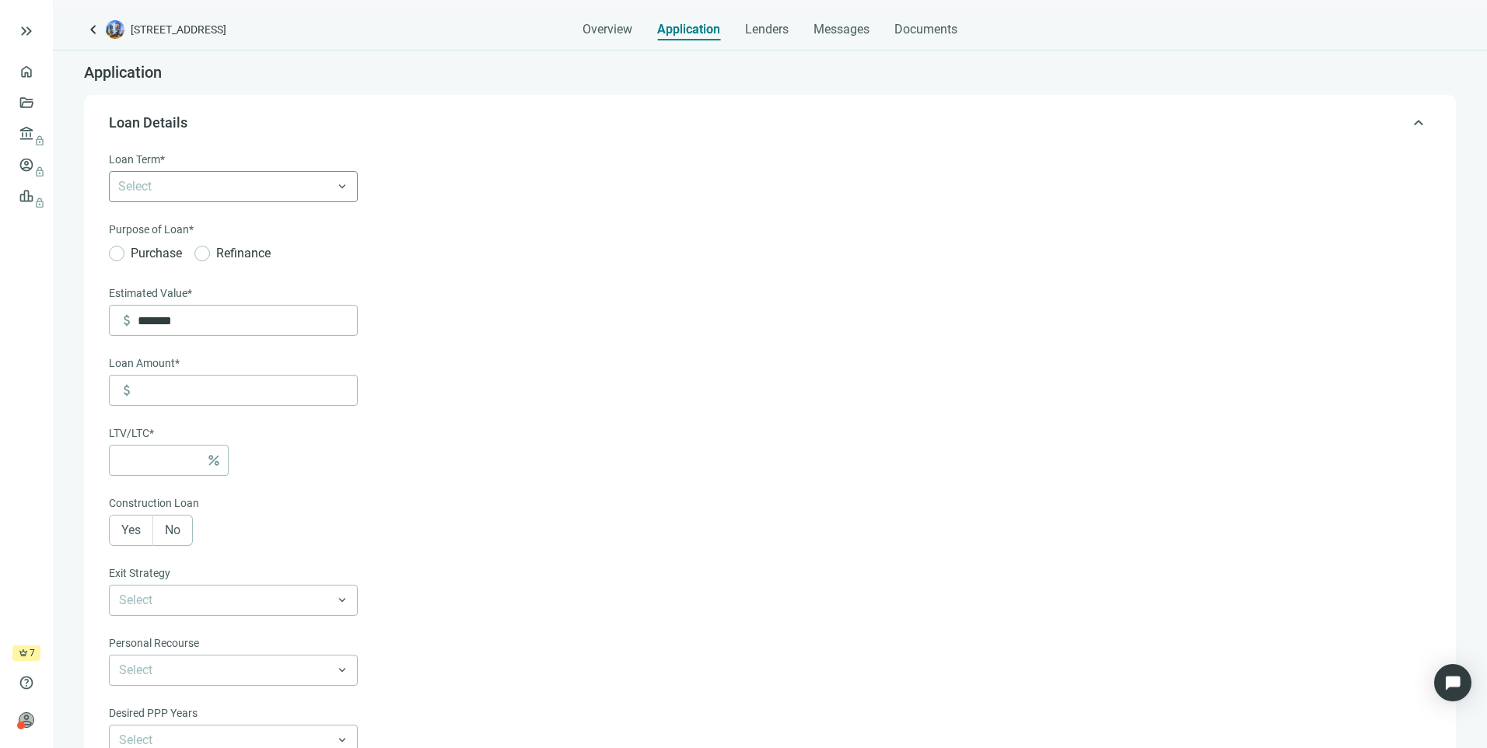
click at [177, 194] on div at bounding box center [225, 187] width 226 height 22
click at [662, 207] on form "Loan Term* Select 6-36 Months 3 Years 5 Years 7 Years 10 Years 30 Years search …" at bounding box center [768, 523] width 1319 height 745
click at [171, 28] on span "[STREET_ADDRESS]" at bounding box center [179, 30] width 96 height 16
click at [603, 30] on span "Overview" at bounding box center [607, 30] width 50 height 16
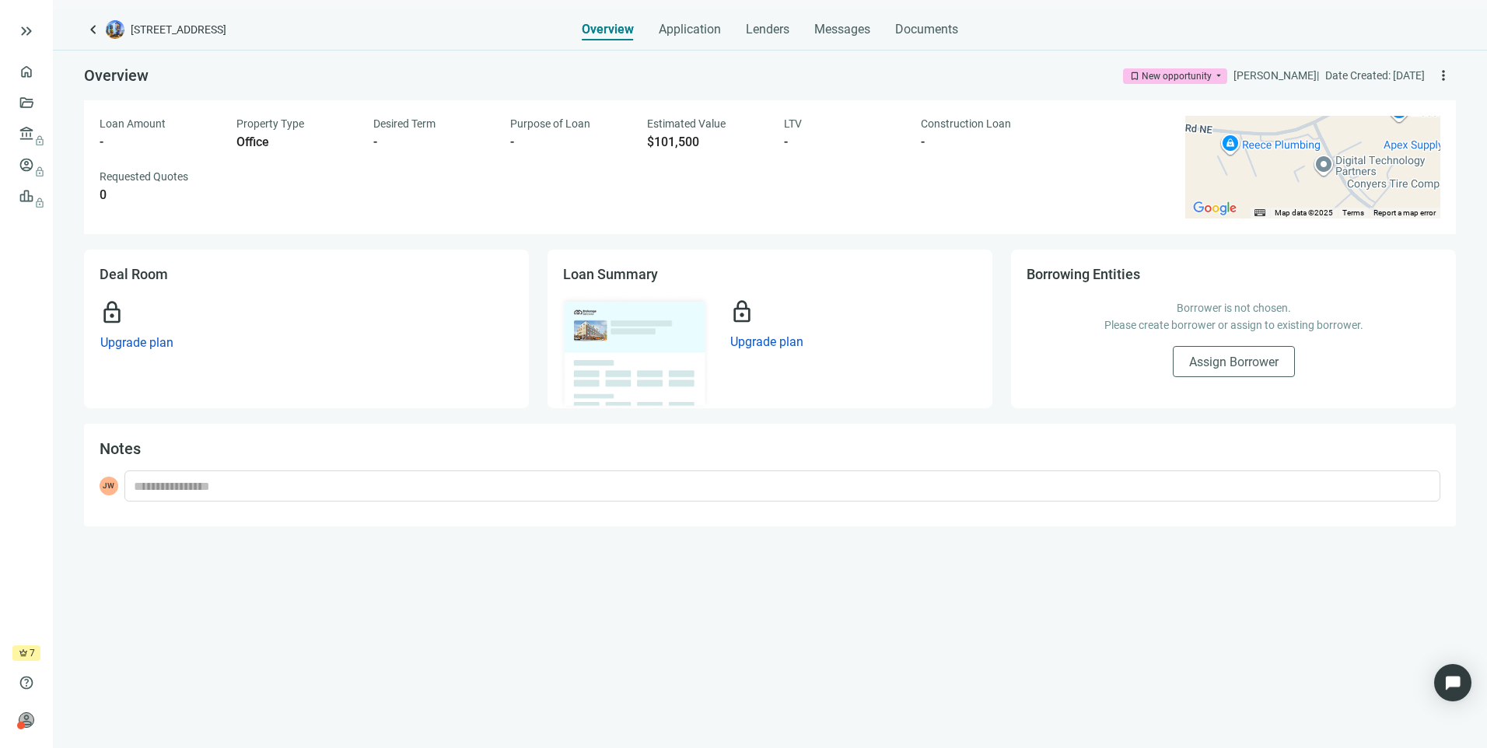
click at [611, 328] on img at bounding box center [634, 352] width 152 height 115
drag, startPoint x: 137, startPoint y: 29, endPoint x: 96, endPoint y: 28, distance: 41.2
click at [96, 28] on span "keyboard_arrow_left" at bounding box center [93, 29] width 19 height 19
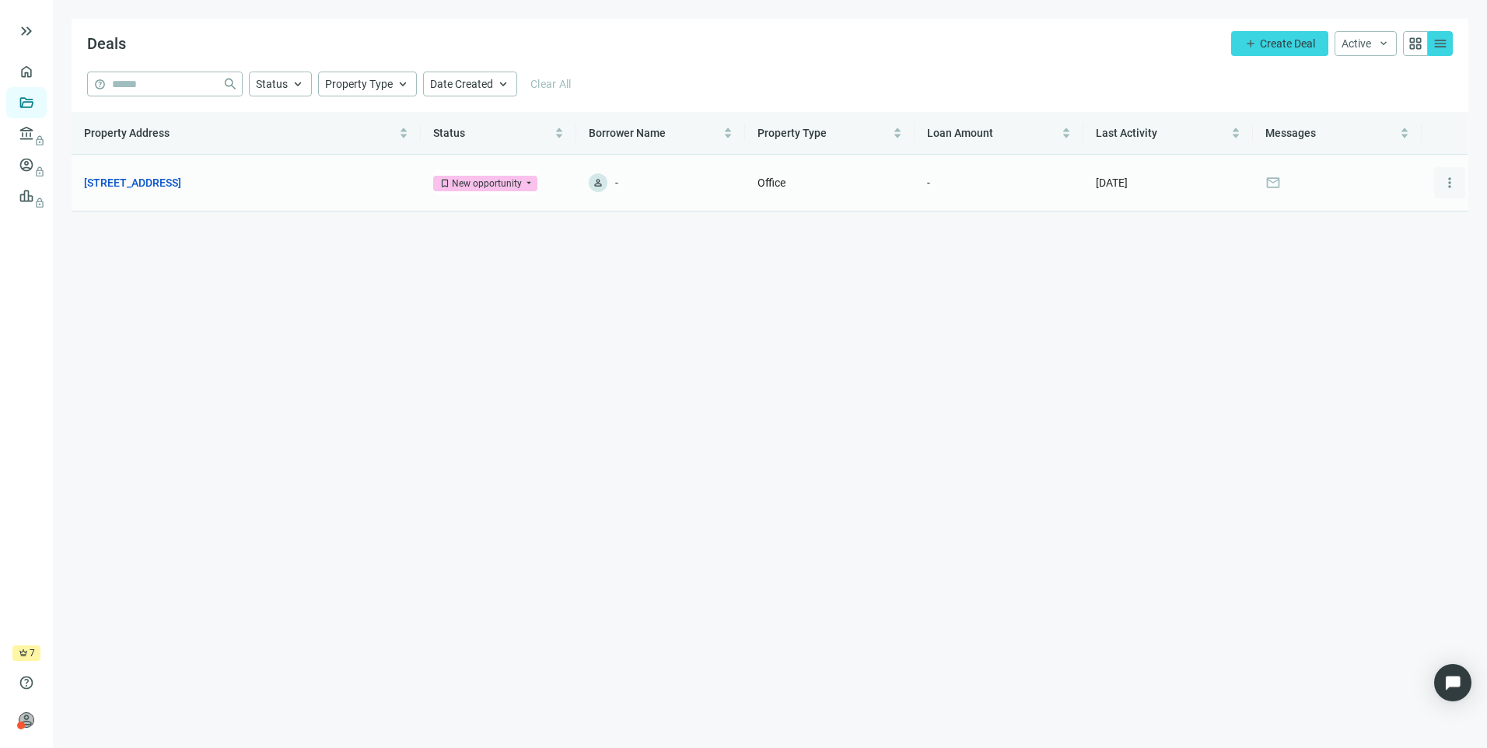
click at [1453, 184] on span "more_vert" at bounding box center [1450, 183] width 16 height 16
click at [890, 48] on div "Deals add Create Deal Active keyboard_arrow_down grid_view menu" at bounding box center [770, 45] width 1397 height 53
click at [30, 40] on span "keyboard_double_arrow_right" at bounding box center [26, 31] width 19 height 19
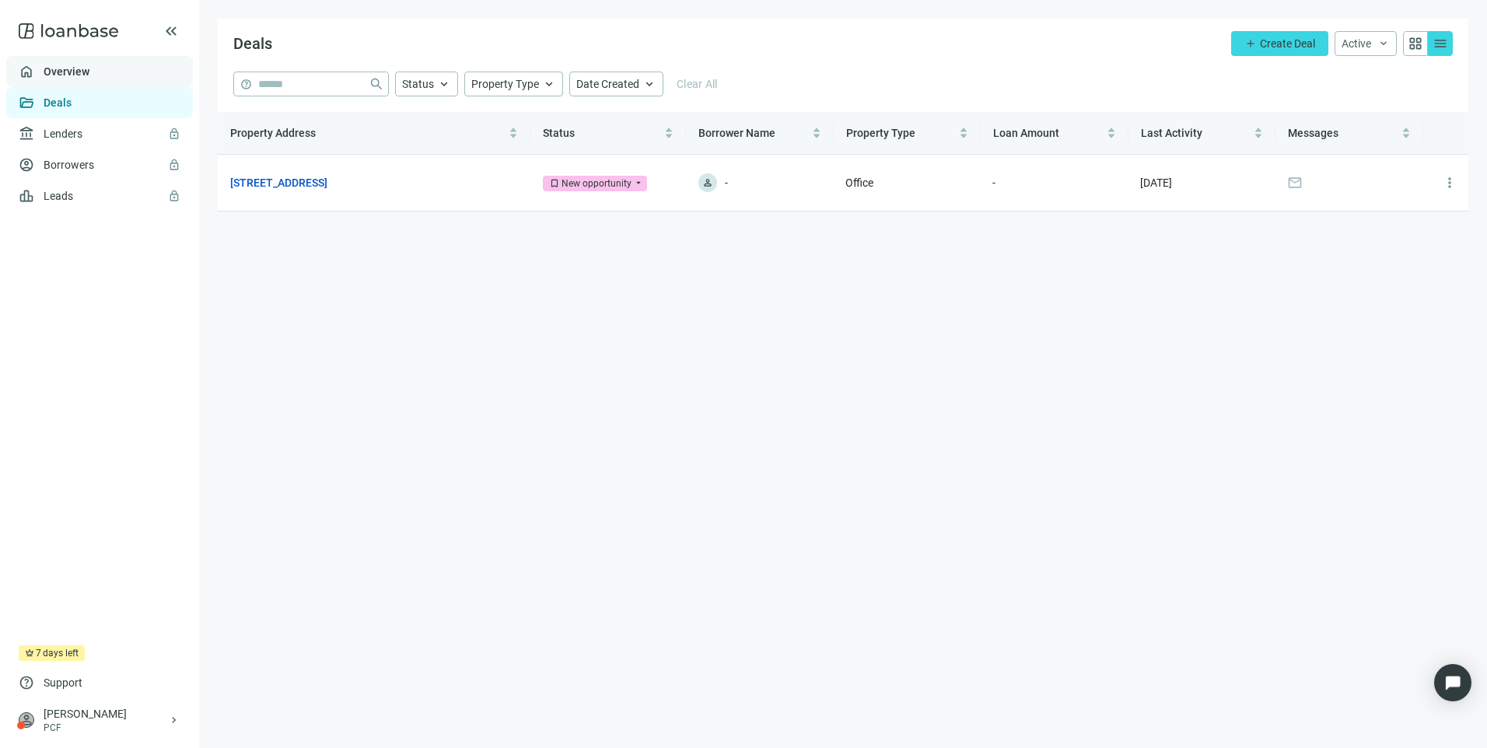
click at [68, 68] on link "Overview" at bounding box center [67, 71] width 46 height 12
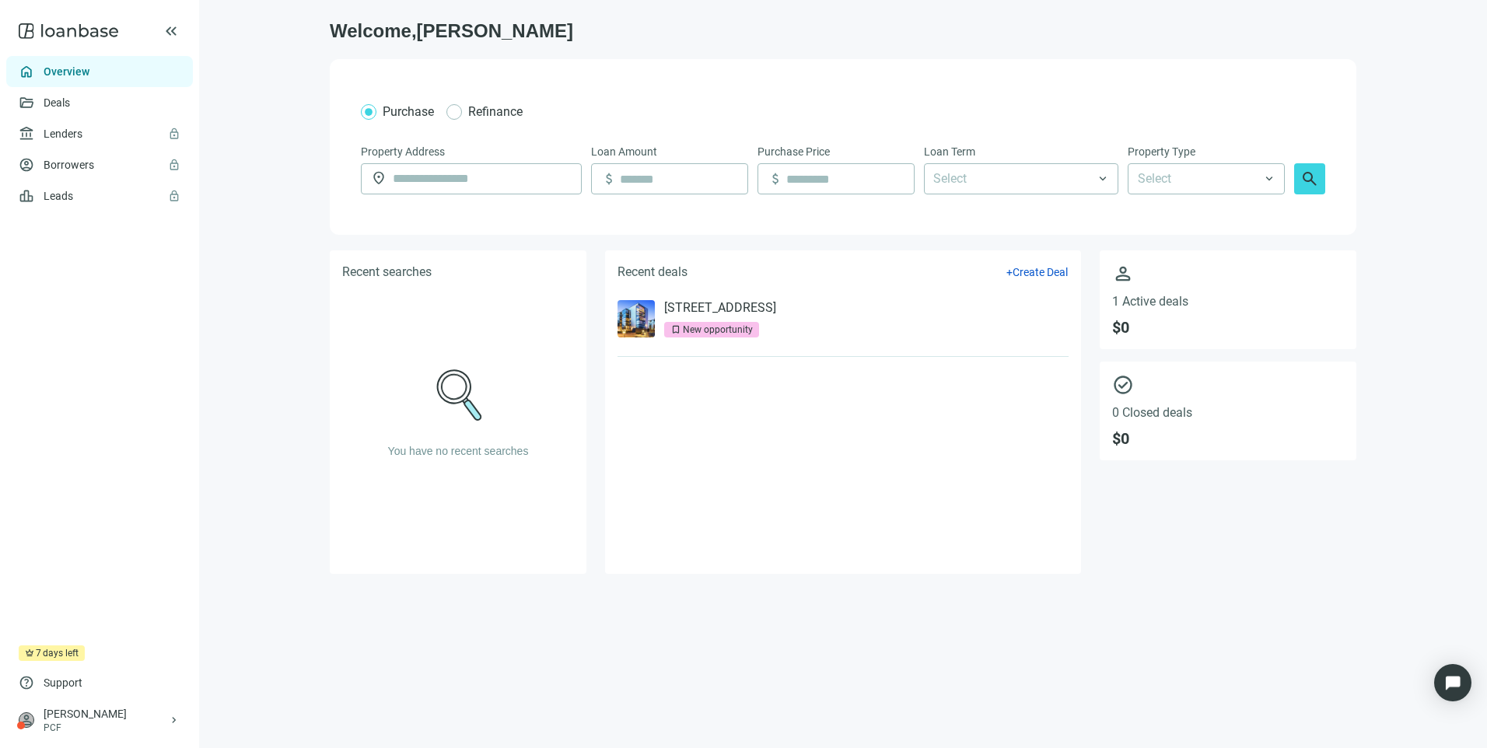
click at [194, 25] on div "keyboard_double_arrow_left" at bounding box center [99, 31] width 199 height 50
click at [166, 33] on span "keyboard_double_arrow_left" at bounding box center [171, 31] width 19 height 19
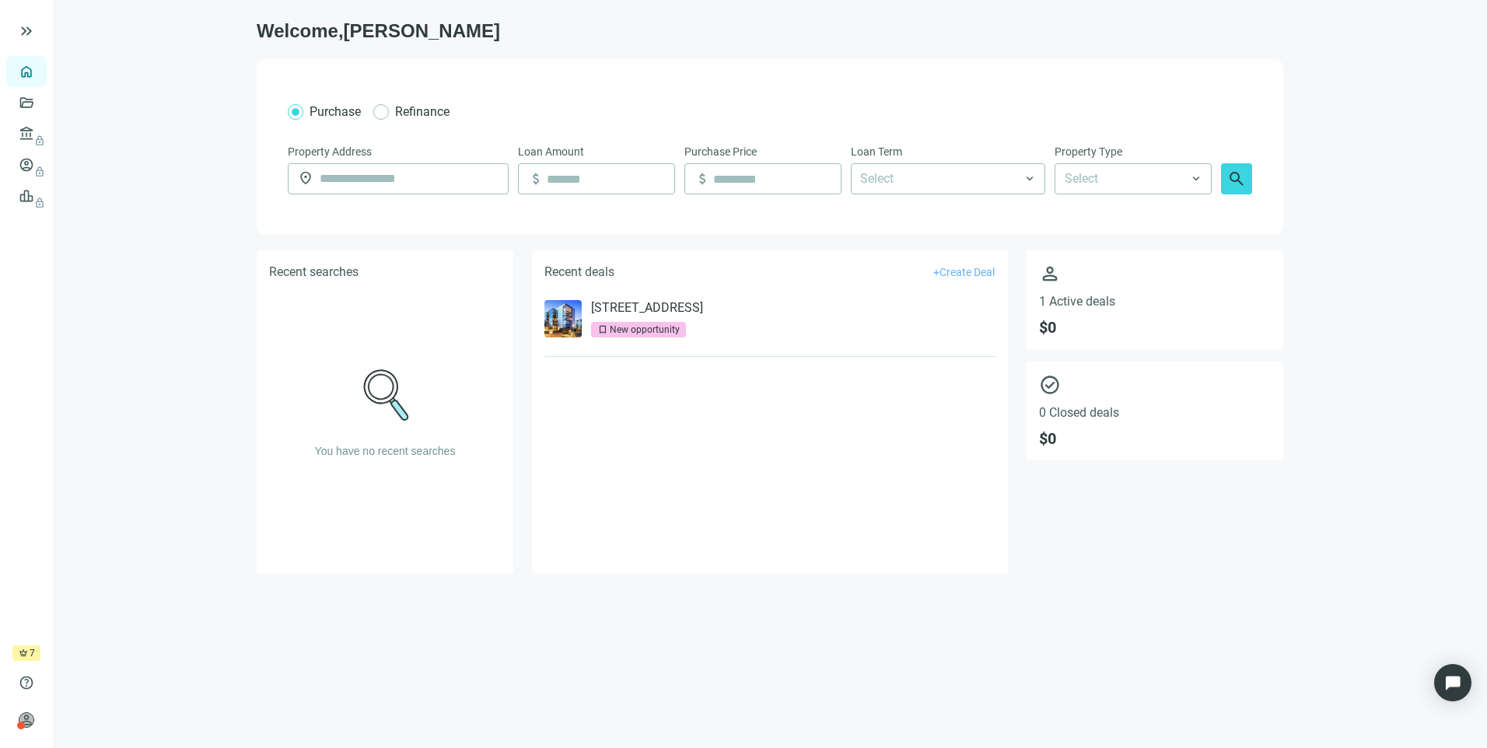
click at [970, 268] on span "Create Deal" at bounding box center [966, 272] width 55 height 12
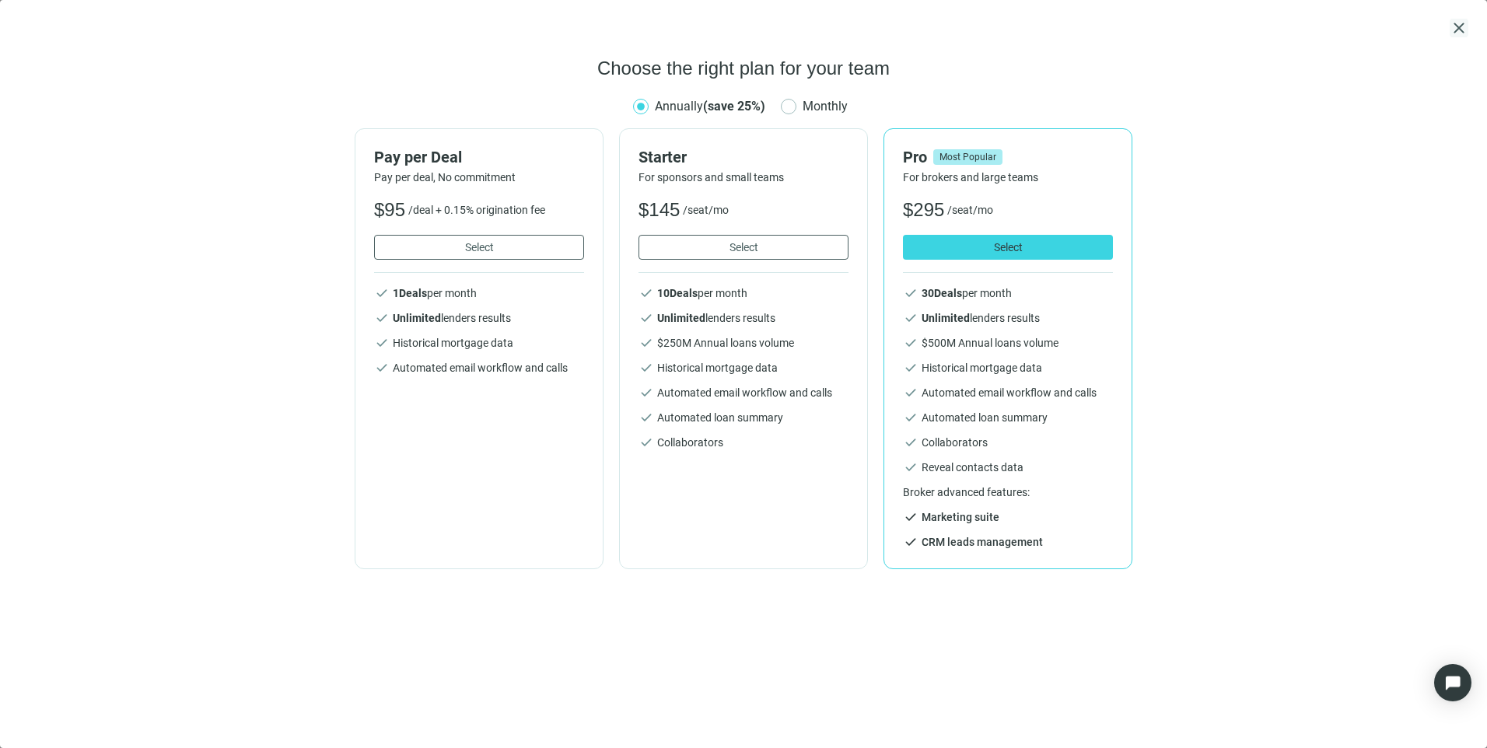
click at [1466, 22] on span "close" at bounding box center [1459, 28] width 19 height 19
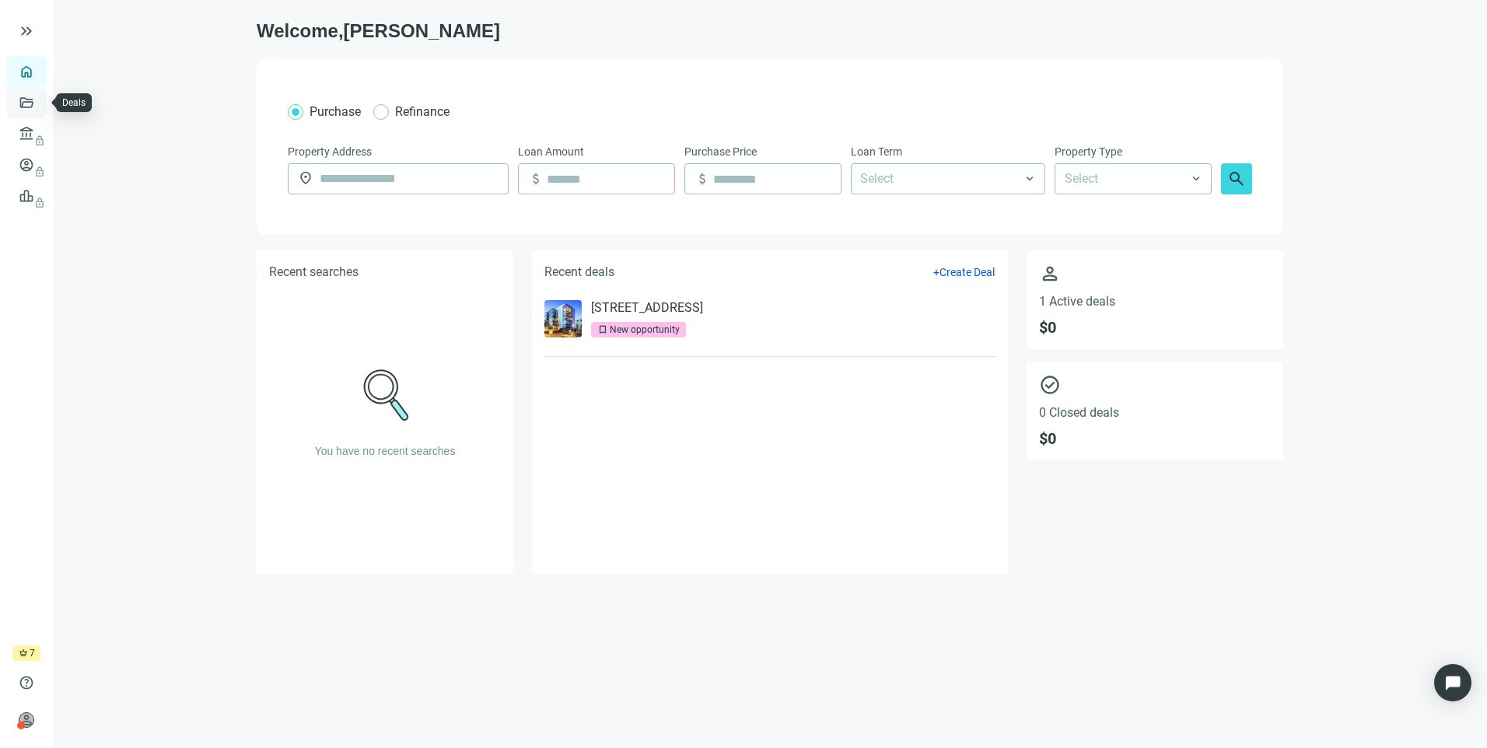
click at [39, 104] on link "Deals" at bounding box center [53, 102] width 28 height 12
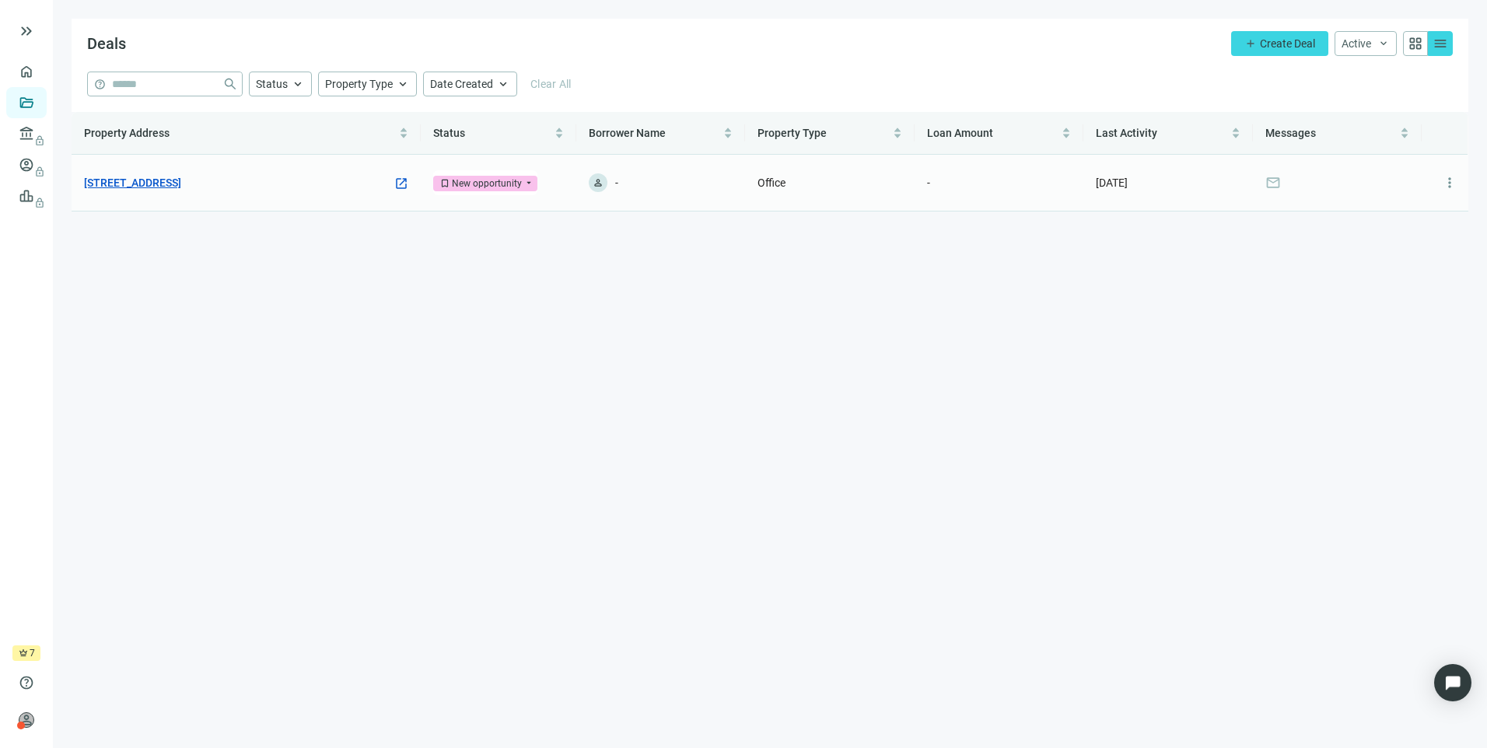
click at [181, 178] on link "[STREET_ADDRESS]" at bounding box center [132, 182] width 97 height 17
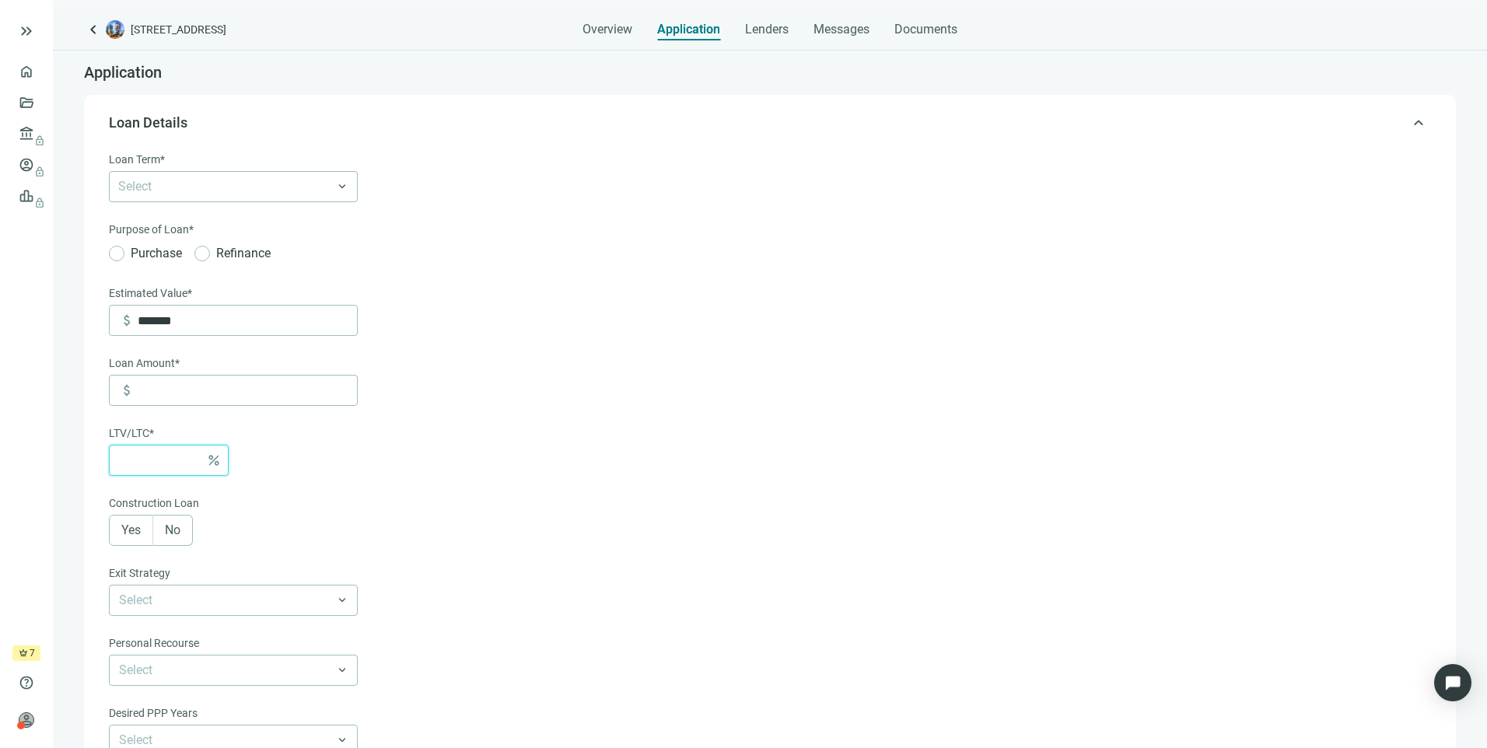
click at [133, 455] on input at bounding box center [159, 461] width 81 height 30
type input "*****"
type input "*"
type input "******"
type input "**"
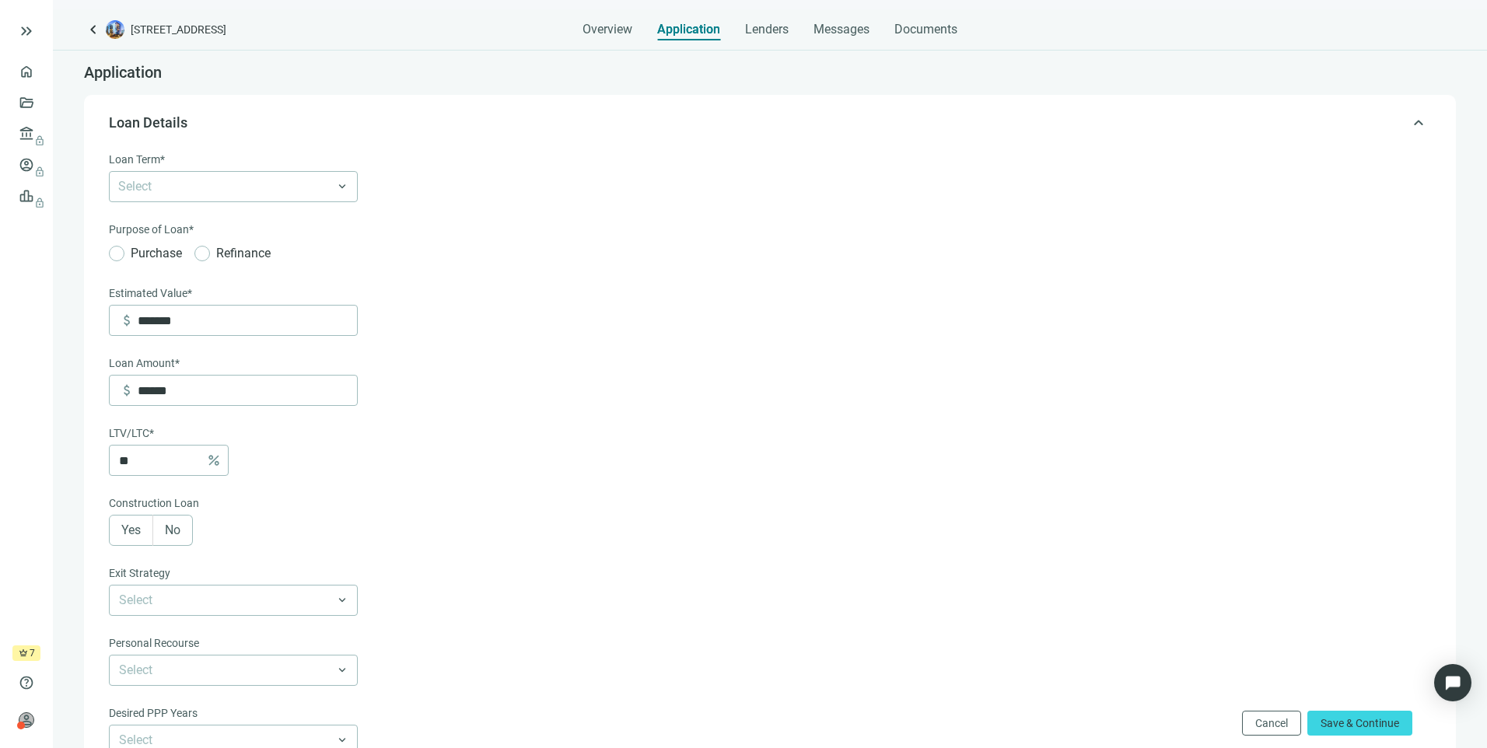
click at [537, 422] on form "Loan Term* Select keyboard_arrow_down Purpose of Loan* Purchase Refinance Estim…" at bounding box center [768, 545] width 1319 height 789
drag, startPoint x: 240, startPoint y: 320, endPoint x: 30, endPoint y: 335, distance: 211.3
click at [32, 334] on div "keyboard_double_arrow_right home Overview folder_open Deals account_balance loc…" at bounding box center [743, 374] width 1487 height 748
type input "*"
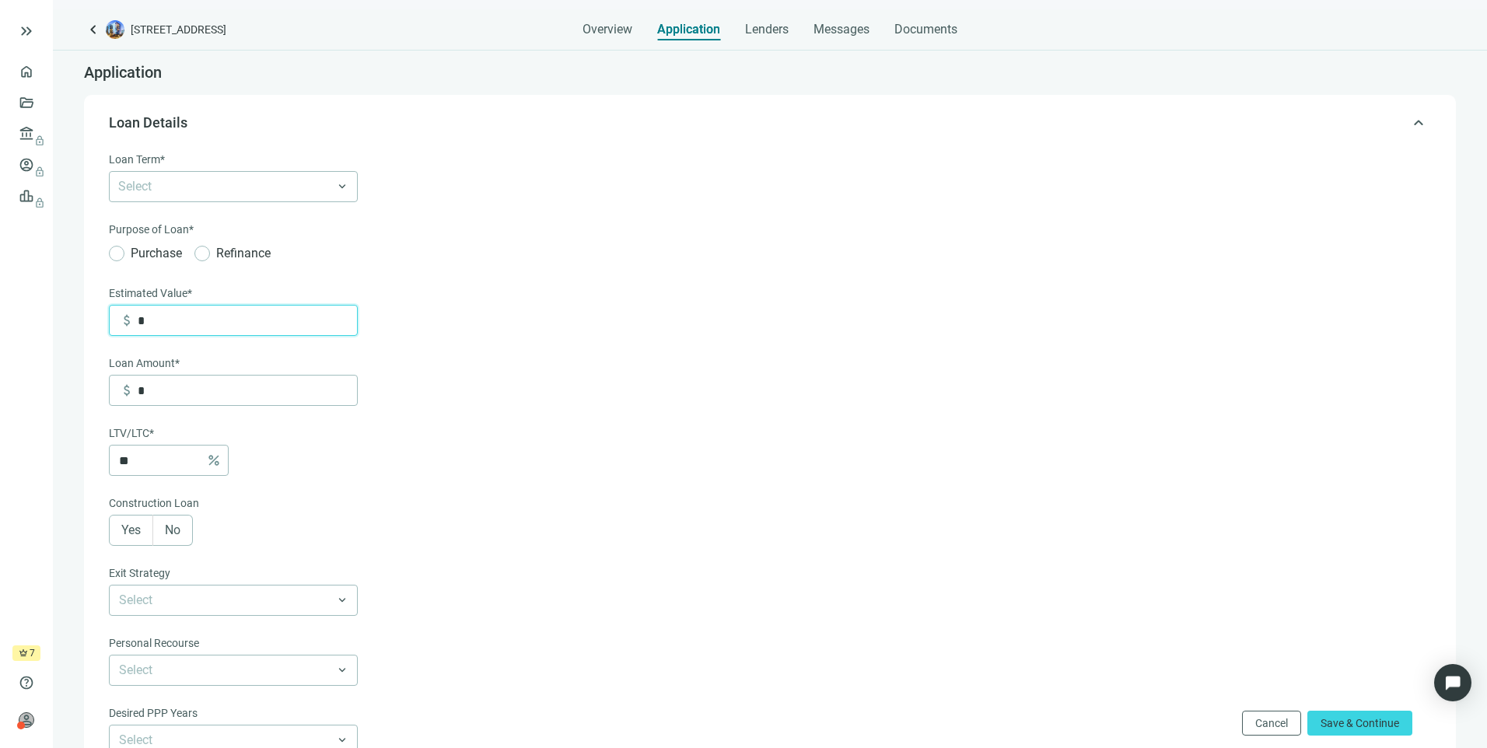
type input "**"
type input "***"
type input "*****"
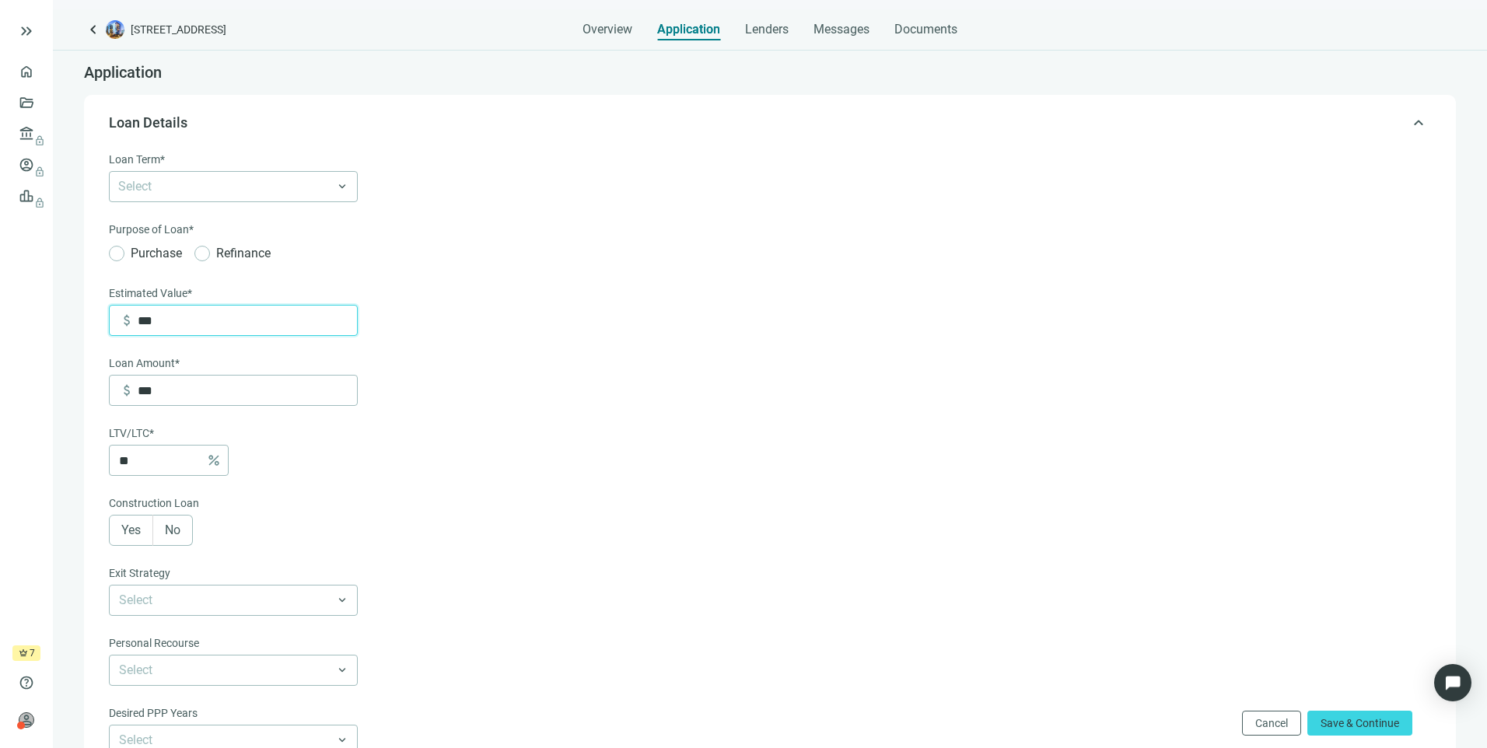
type input "*****"
type input "******"
type input "*******"
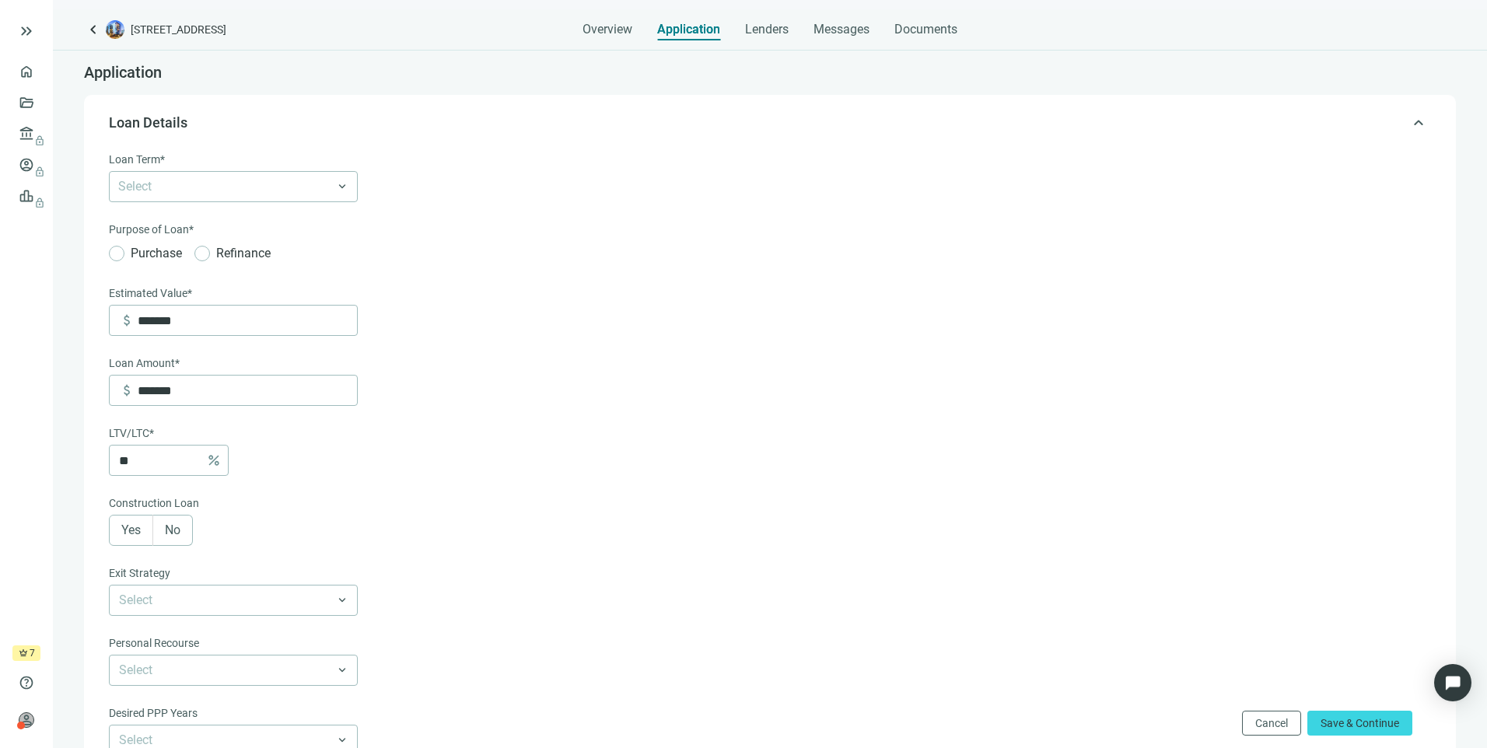
click at [30, 335] on ul "home Overview folder_open Deals account_balance lock Lenders lock account_circl…" at bounding box center [26, 350] width 53 height 589
click at [176, 533] on span "No" at bounding box center [173, 530] width 16 height 15
click at [183, 611] on input "search" at bounding box center [226, 601] width 215 height 30
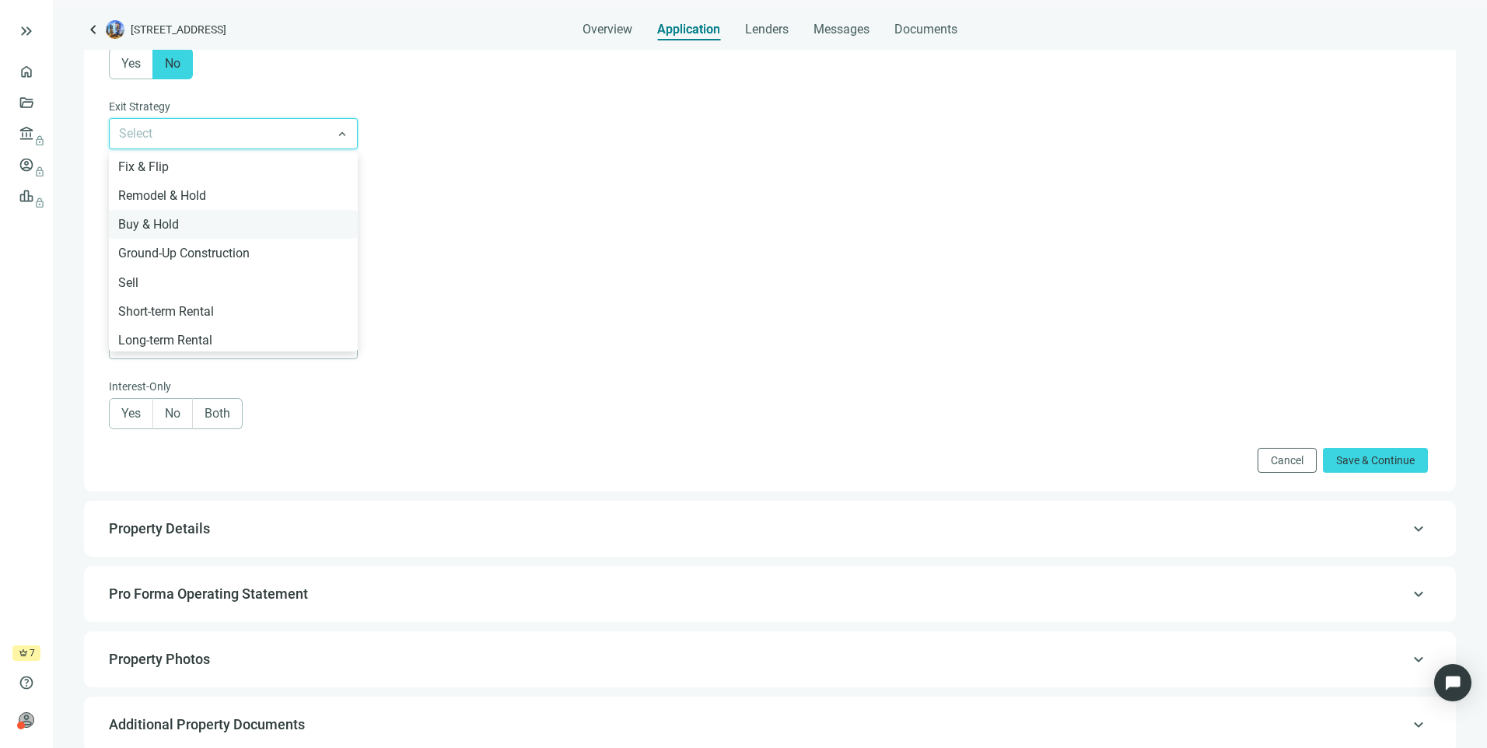
click at [173, 231] on div "Buy & Hold" at bounding box center [233, 224] width 230 height 19
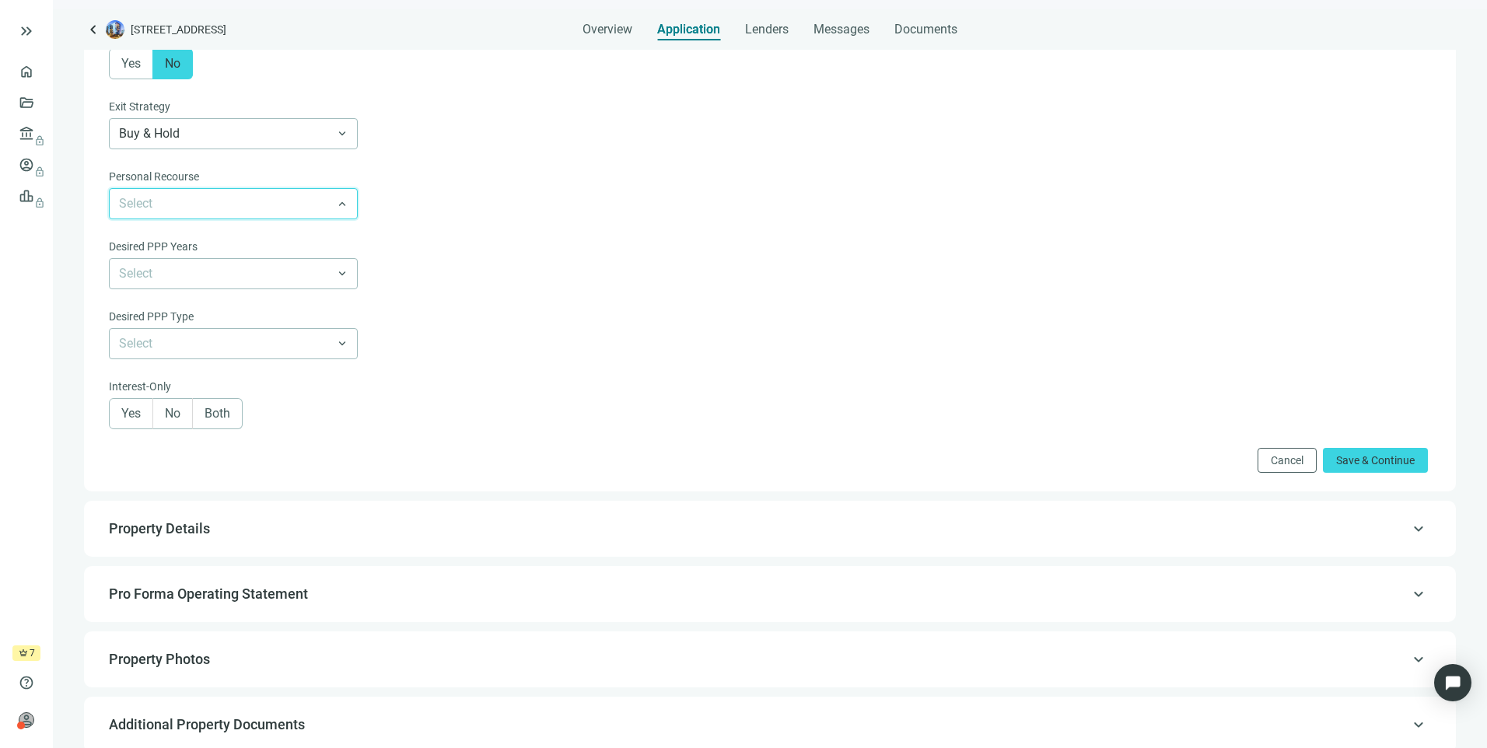
click at [184, 204] on input "search" at bounding box center [226, 204] width 215 height 30
click at [177, 244] on div "Full Recourse" at bounding box center [233, 236] width 230 height 19
click at [178, 276] on input "search" at bounding box center [226, 274] width 215 height 30
click at [157, 310] on div "5 Years" at bounding box center [233, 306] width 230 height 19
click at [166, 350] on input "search" at bounding box center [226, 344] width 215 height 30
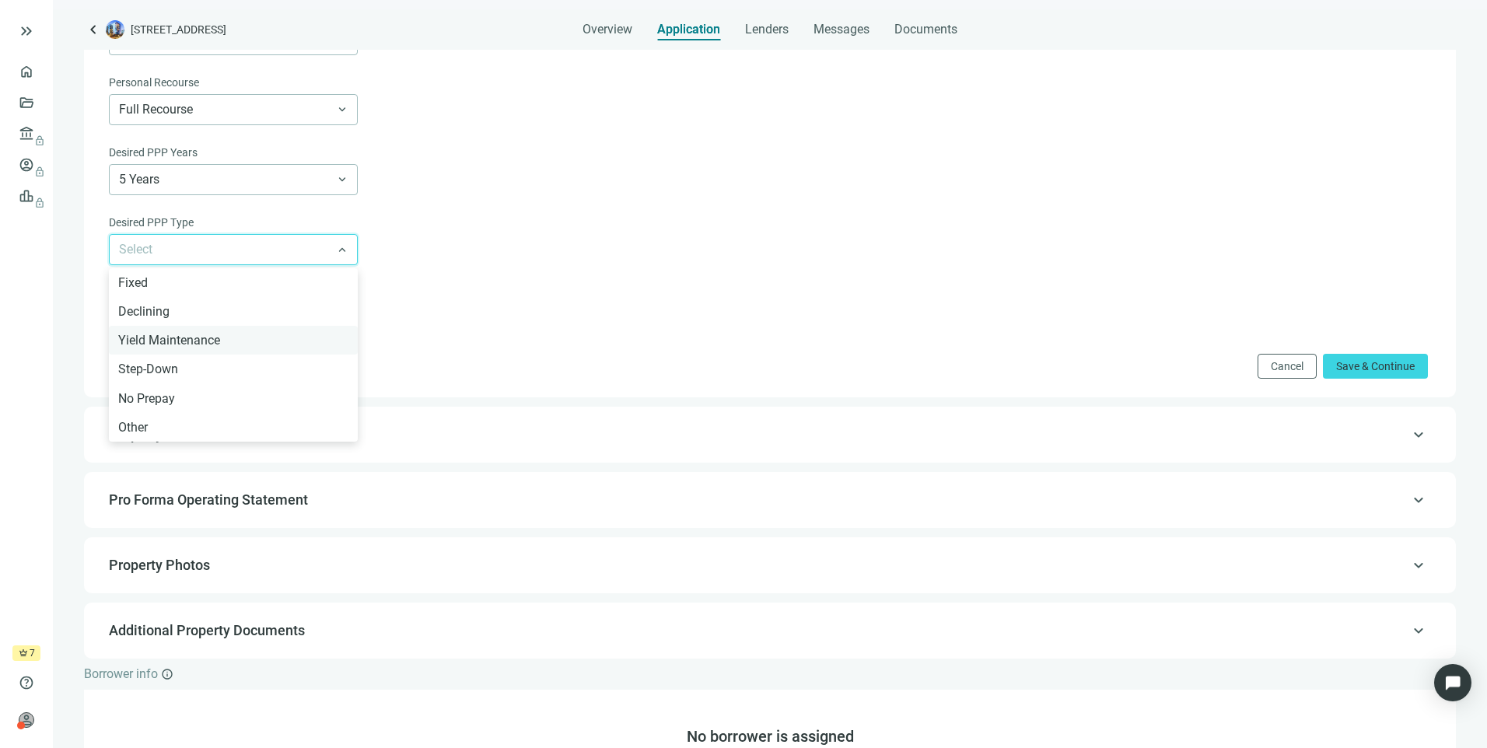
scroll to position [544, 0]
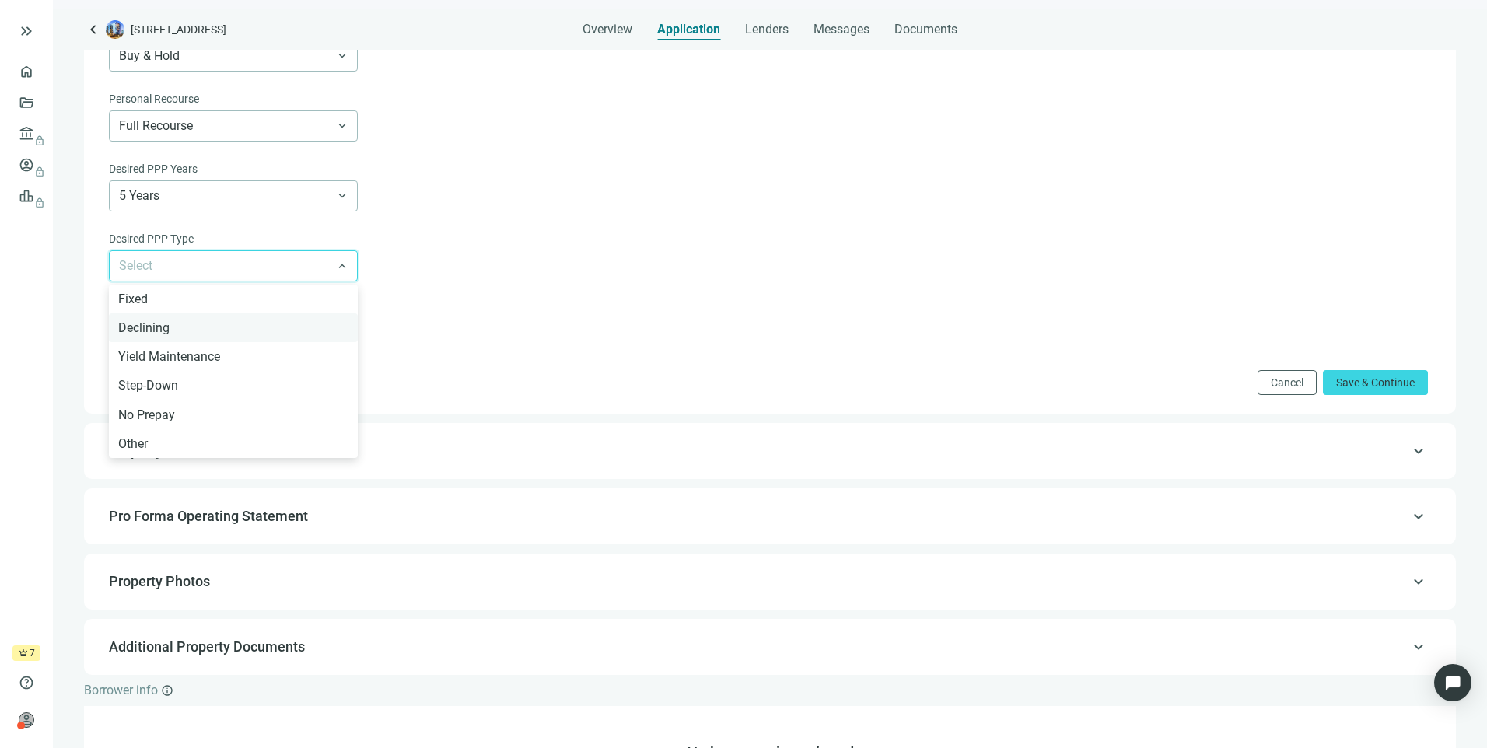
click at [148, 330] on div "Declining" at bounding box center [233, 327] width 230 height 19
click at [180, 343] on span "No" at bounding box center [173, 335] width 16 height 15
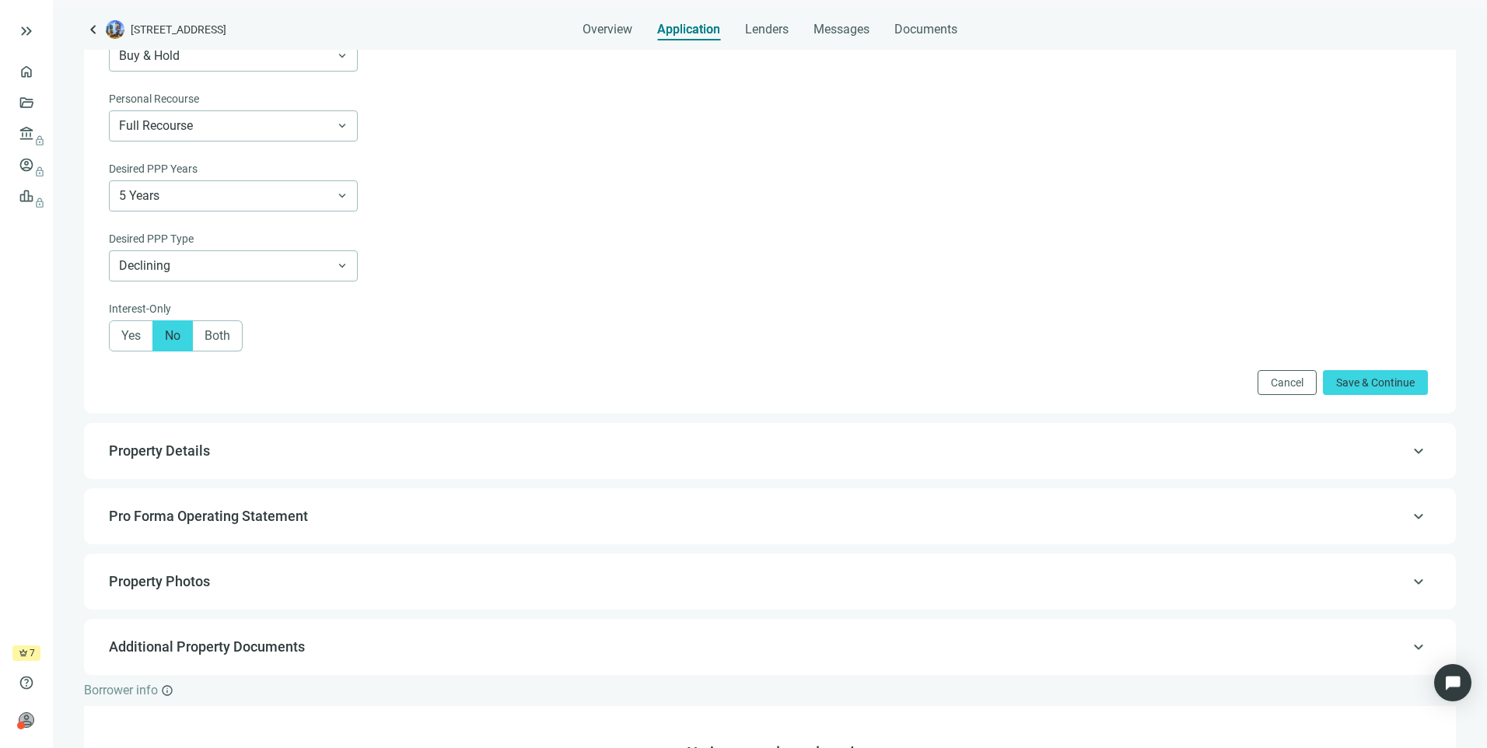
click at [1409, 451] on span "keyboard_arrow_up" at bounding box center [1418, 451] width 19 height 0
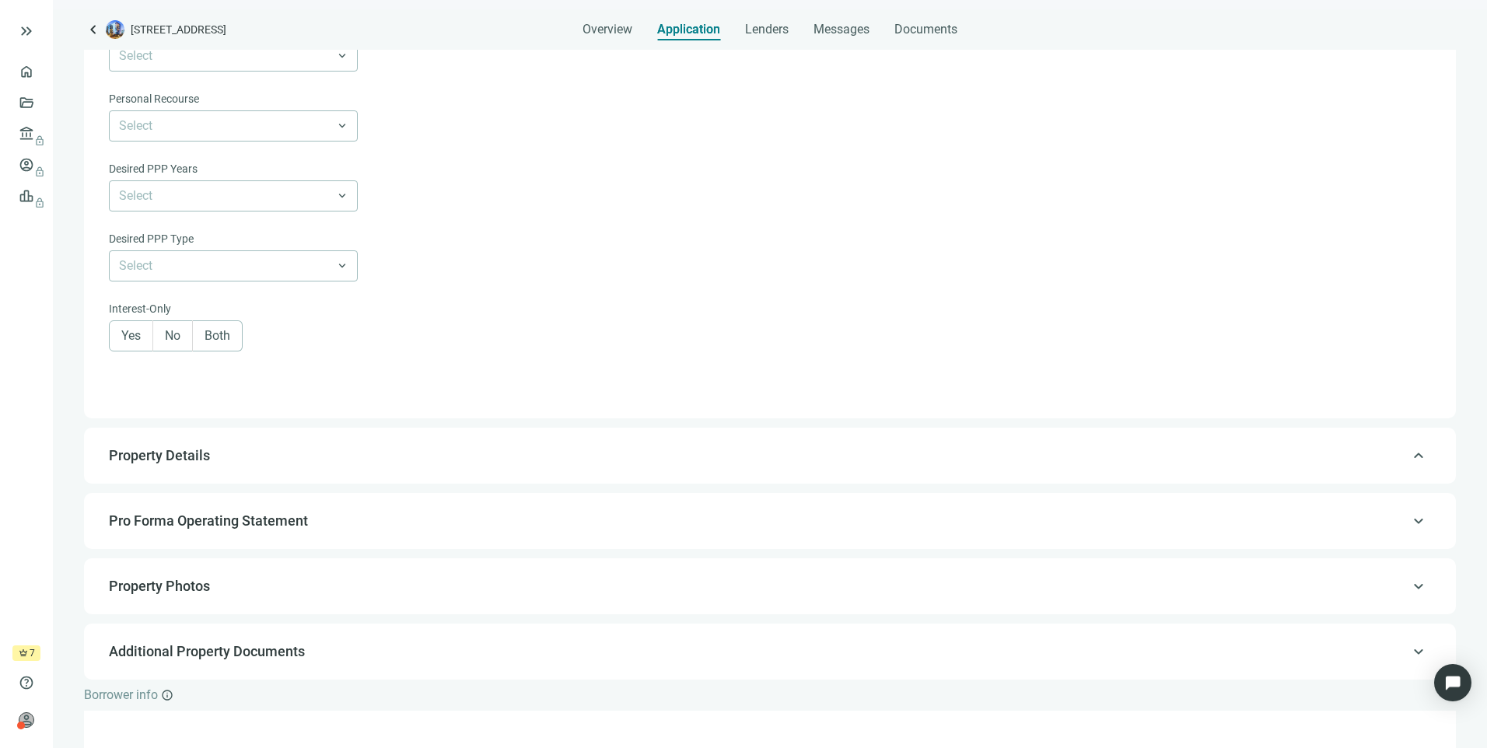
type input "*******"
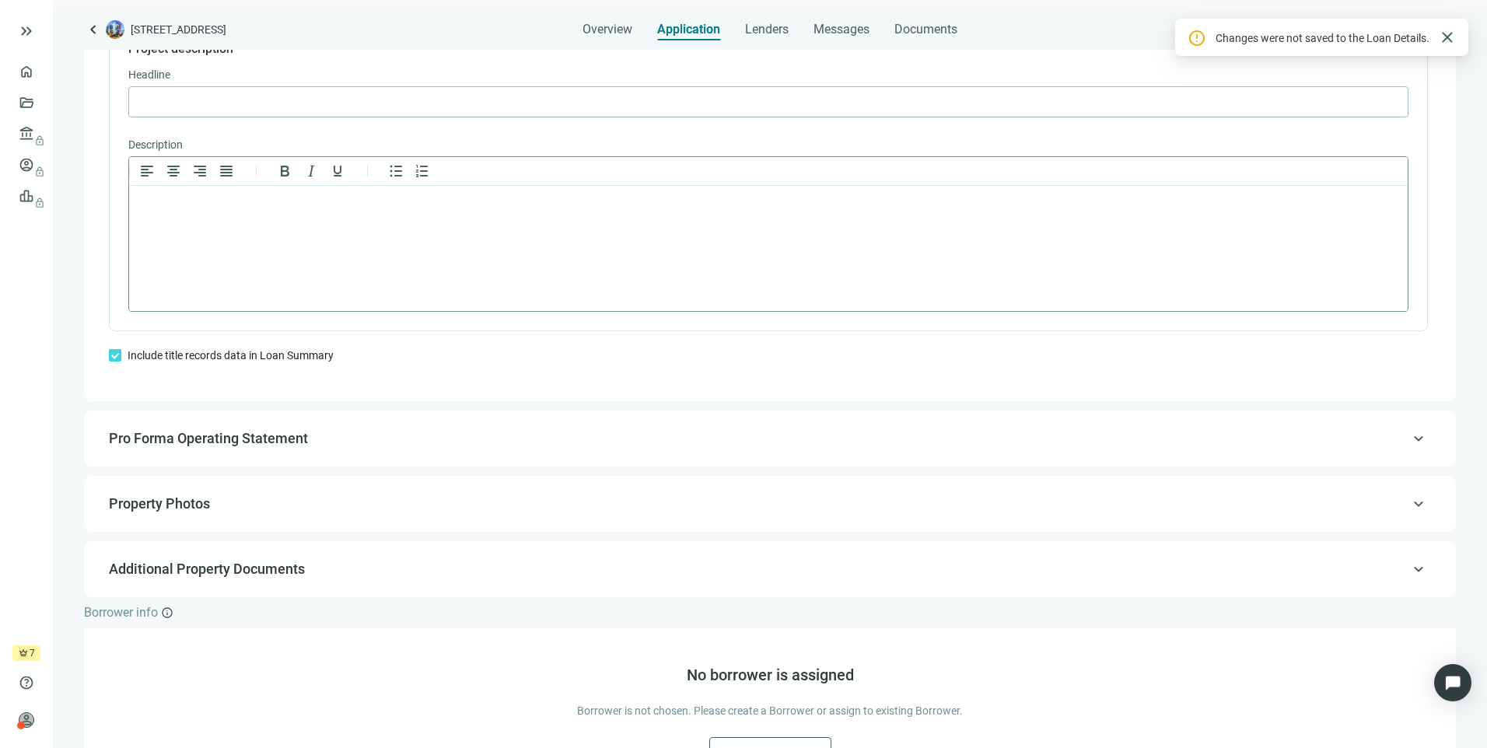
scroll to position [1044, 0]
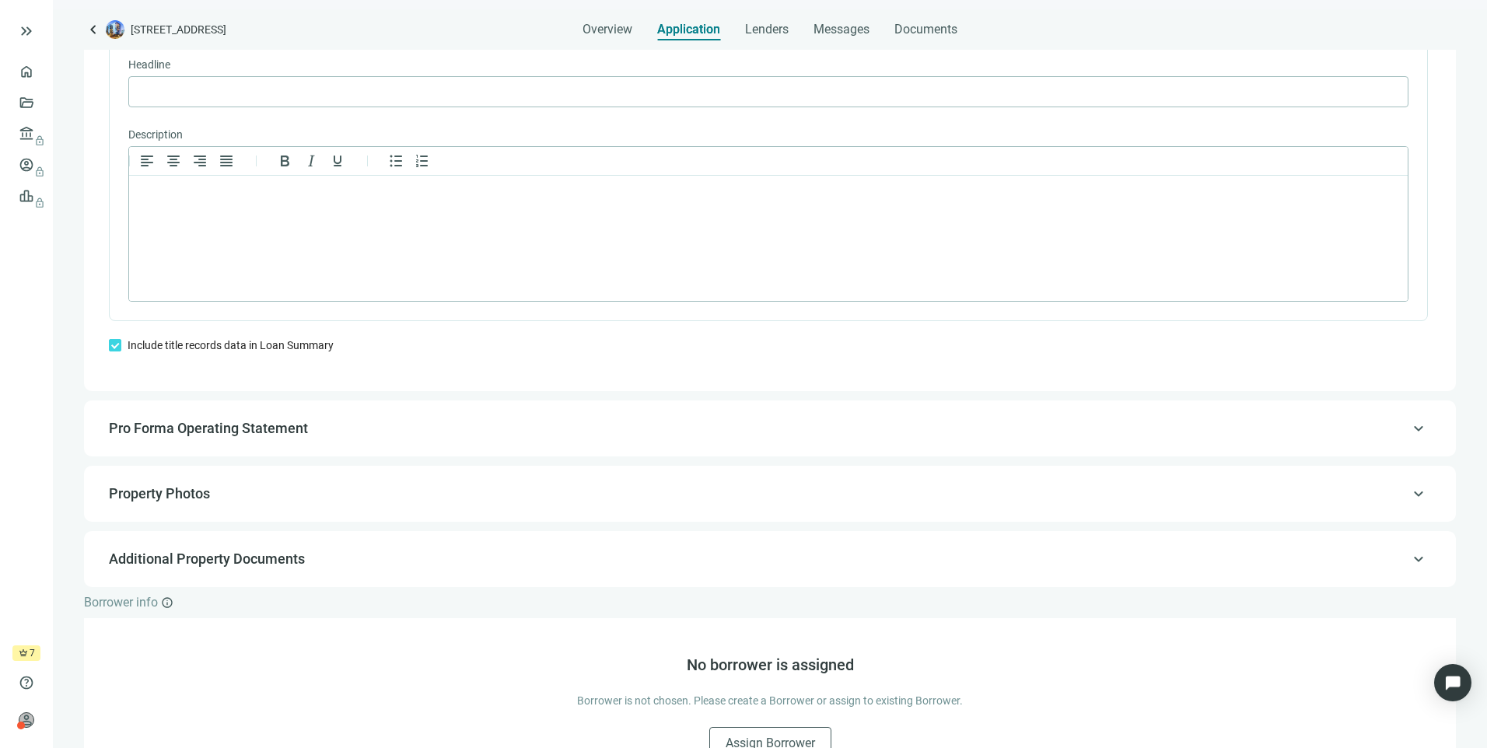
click at [1392, 437] on span "Pro Forma Operating Statement" at bounding box center [768, 428] width 1319 height 19
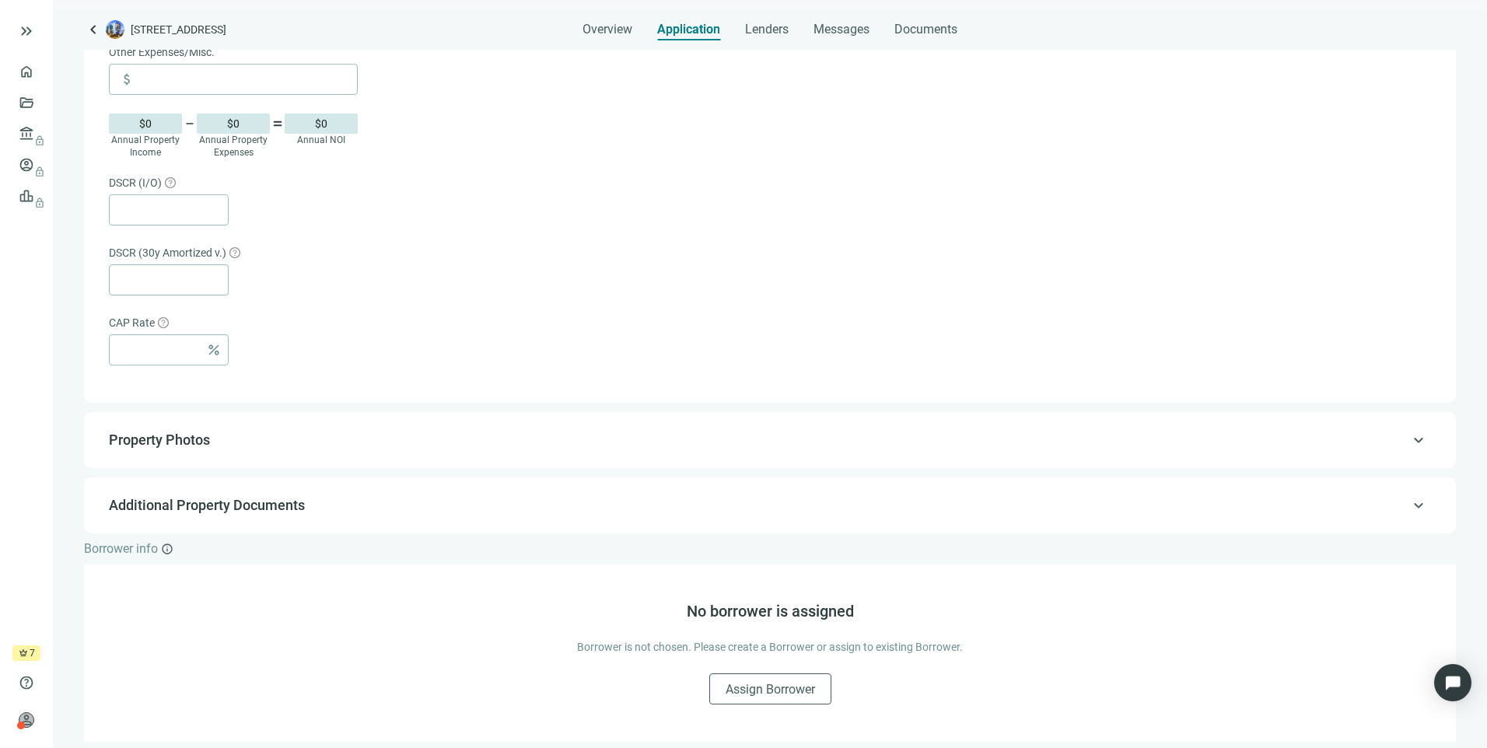
scroll to position [876, 0]
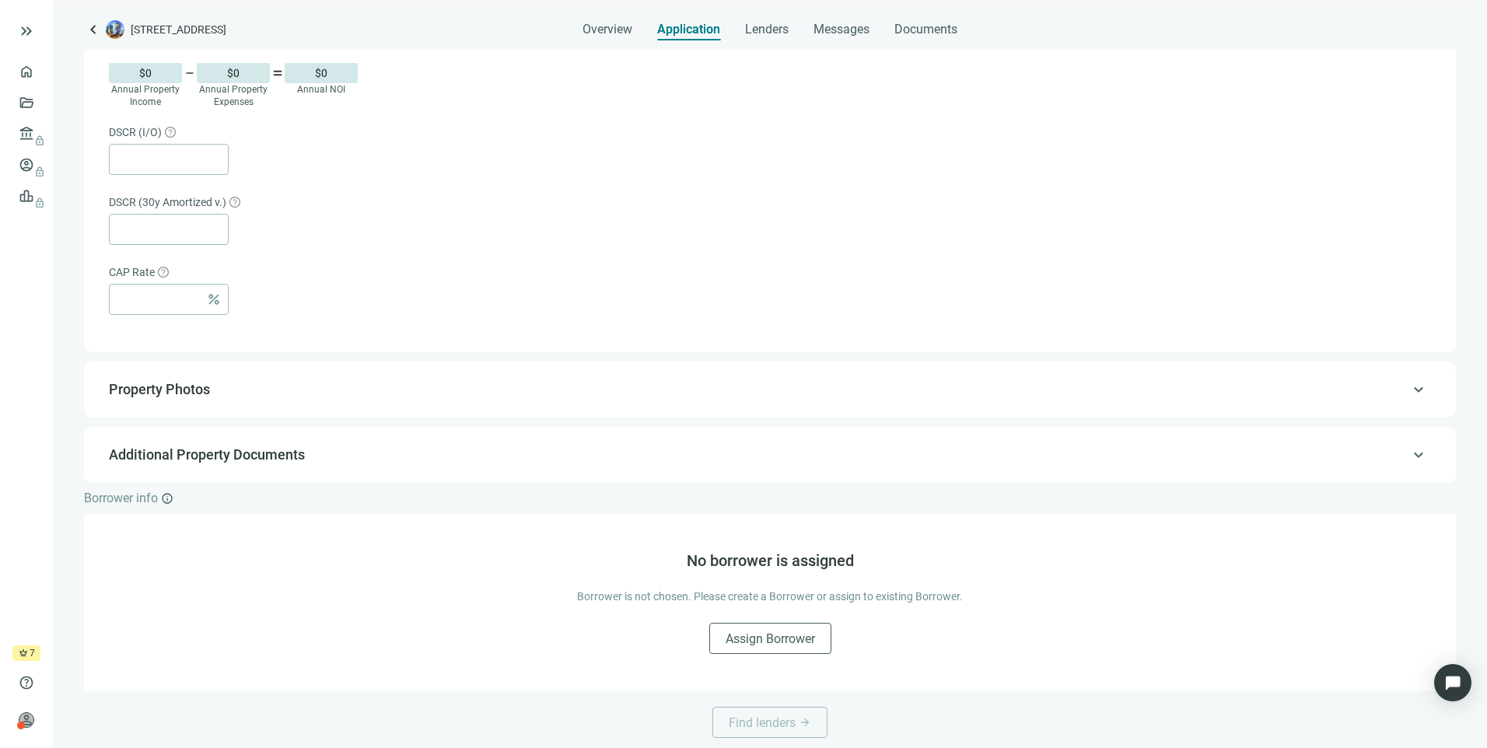
click at [1409, 390] on span "keyboard_arrow_up" at bounding box center [1418, 390] width 19 height 0
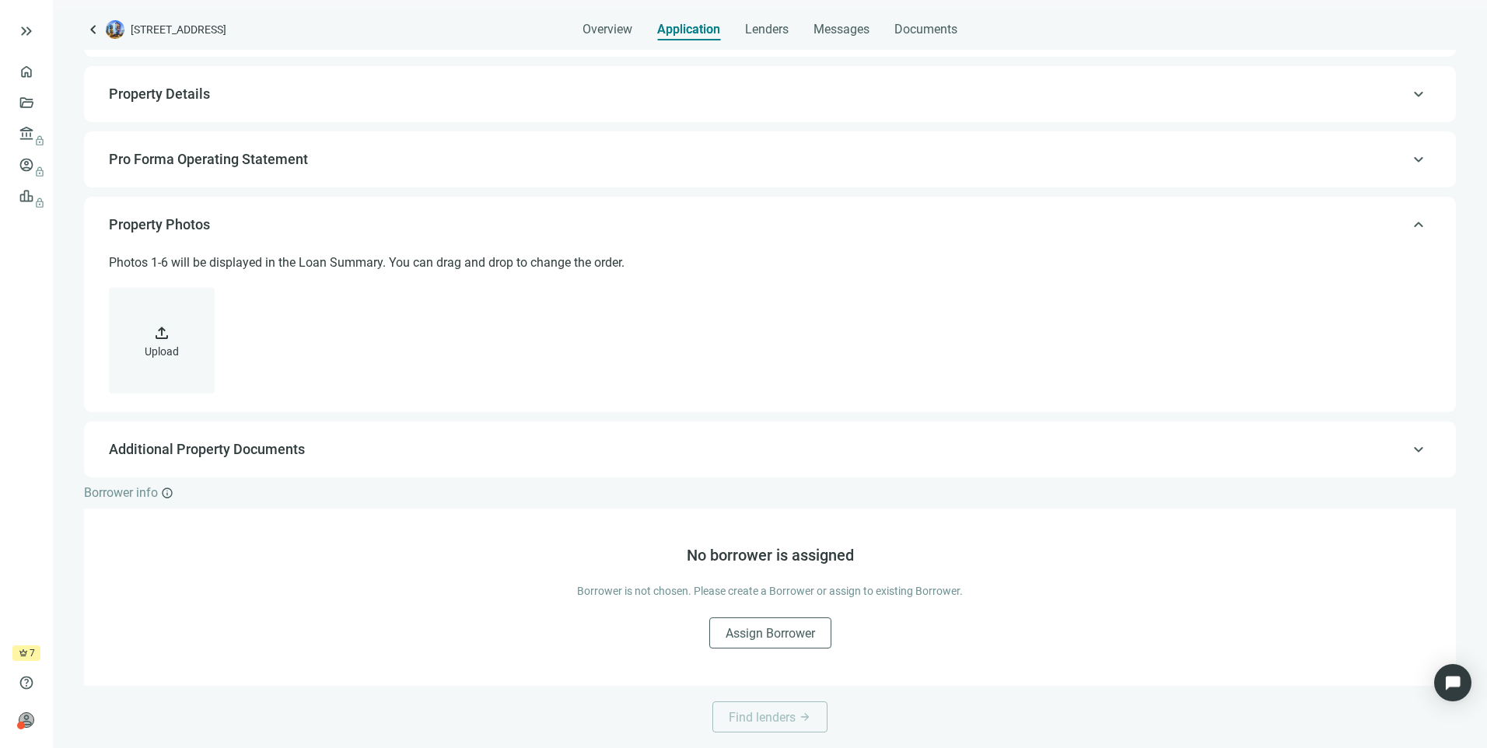
scroll to position [95, 0]
click at [1409, 449] on span "keyboard_arrow_up" at bounding box center [1418, 449] width 19 height 0
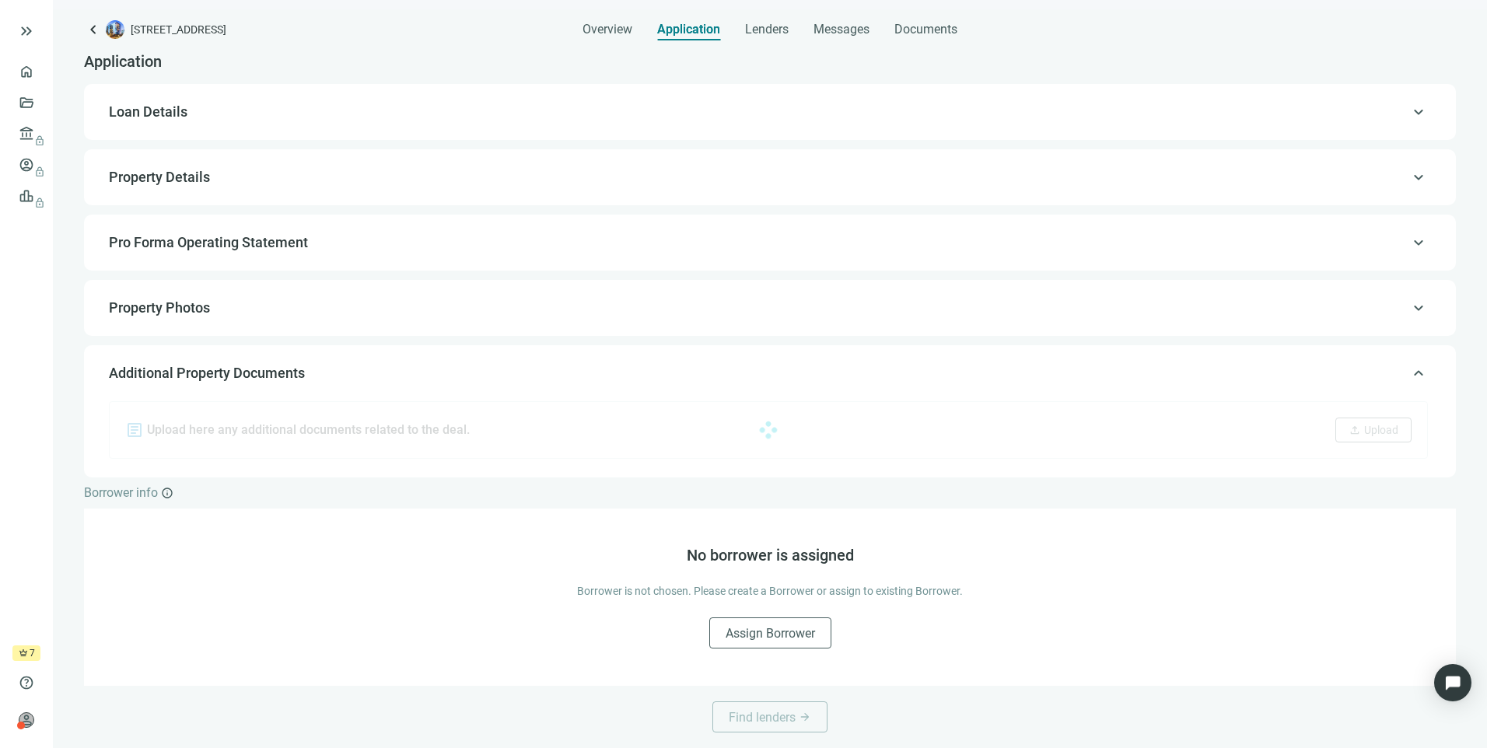
scroll to position [12, 0]
click at [1409, 373] on span "keyboard_arrow_up" at bounding box center [1418, 373] width 19 height 0
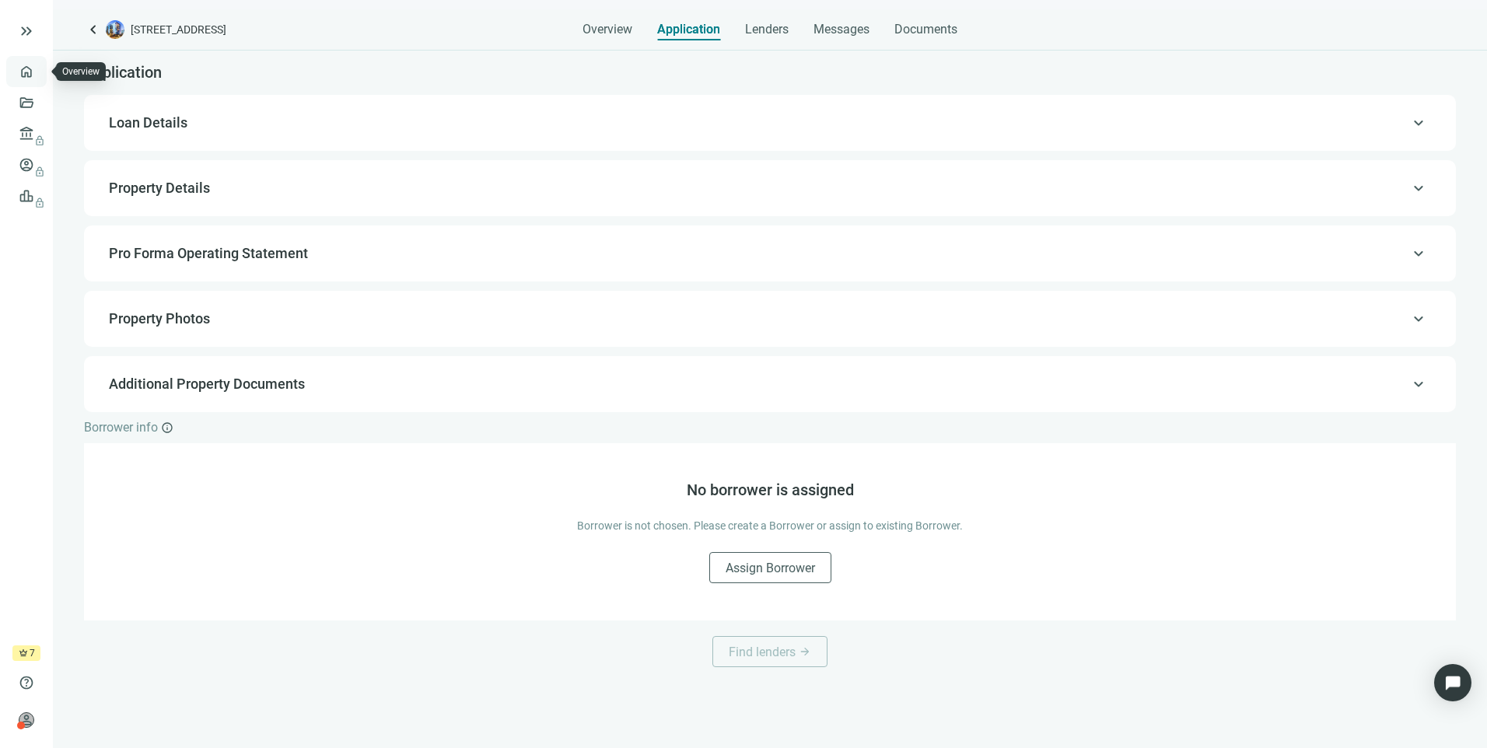
click at [39, 74] on link "Overview" at bounding box center [62, 71] width 46 height 12
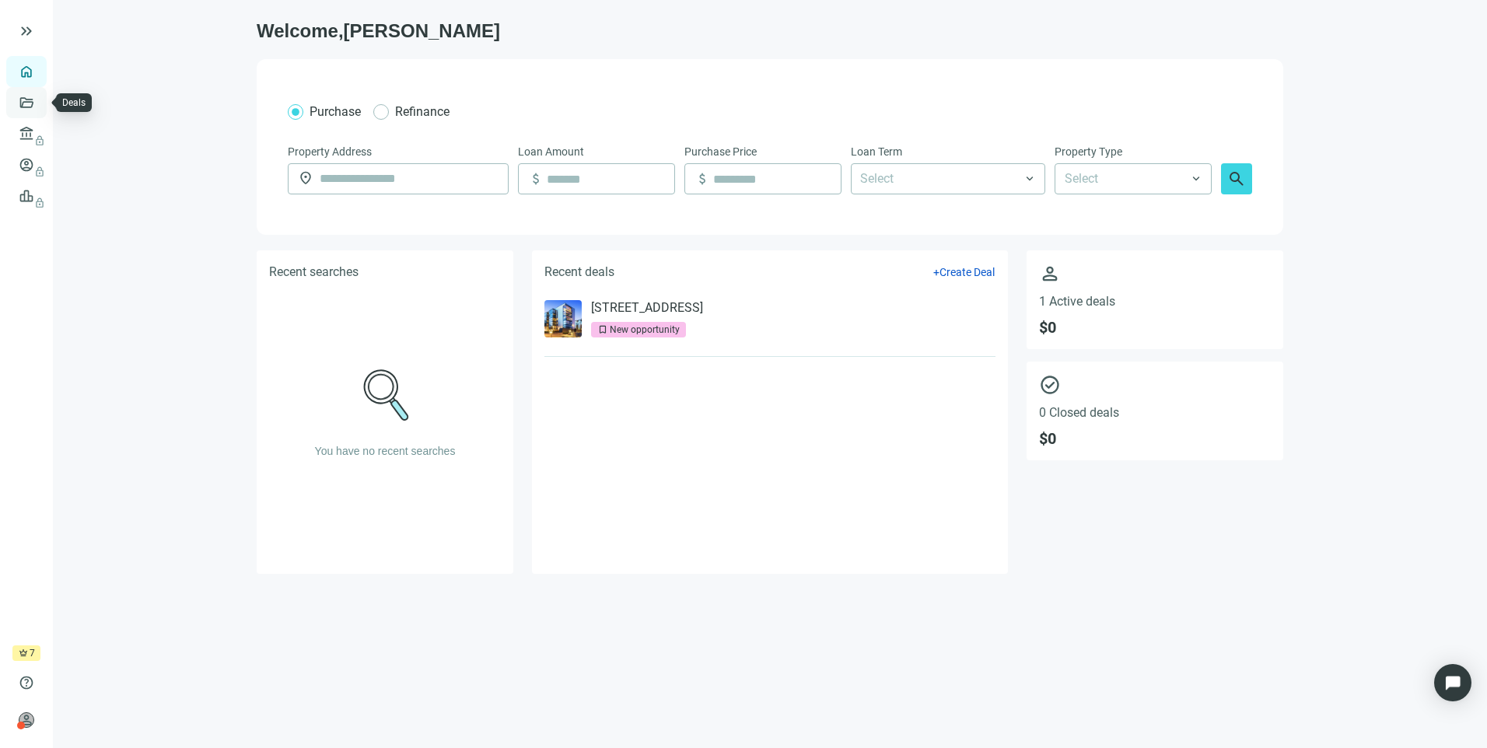
click at [39, 99] on link "Deals" at bounding box center [53, 102] width 28 height 12
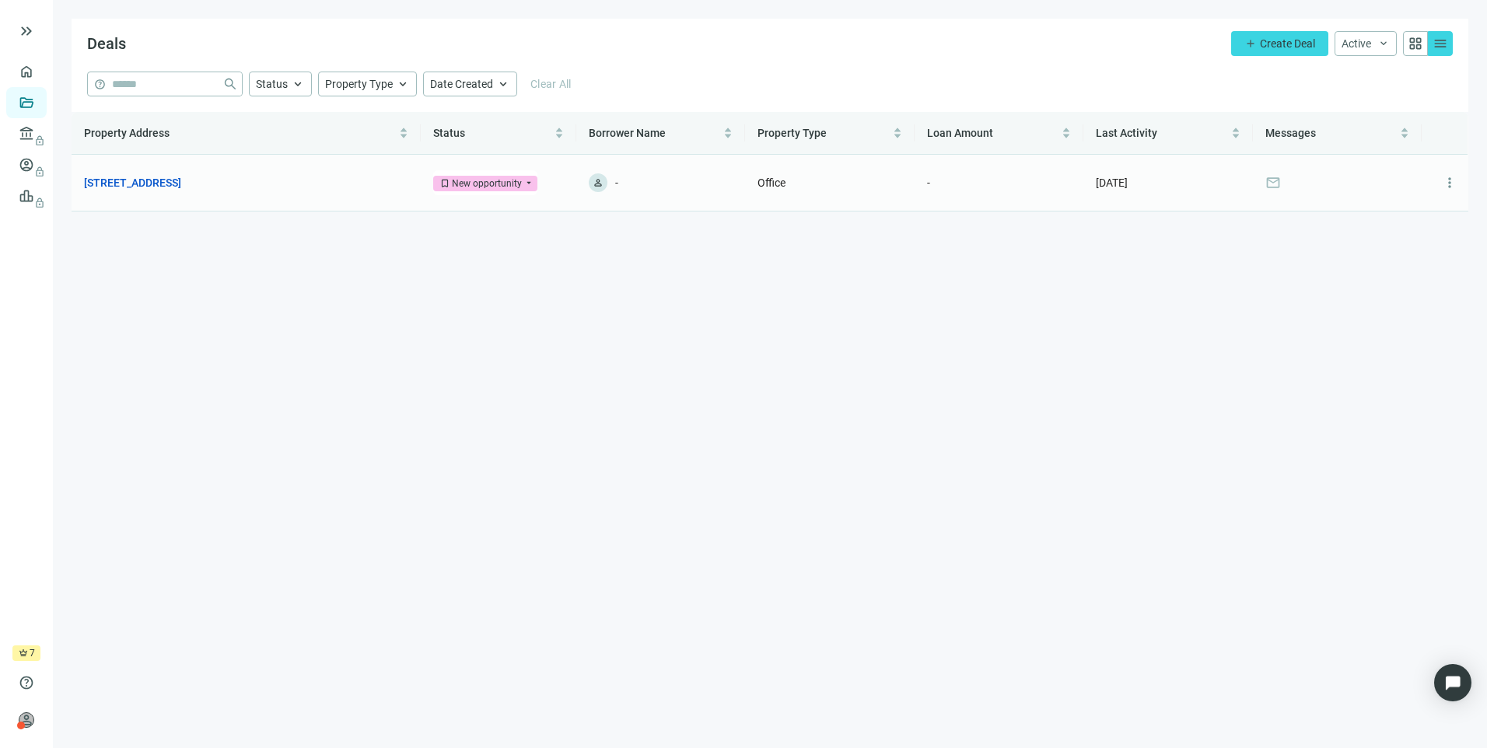
click at [1276, 183] on span "mail" at bounding box center [1273, 183] width 16 height 16
click at [161, 181] on link "[STREET_ADDRESS]" at bounding box center [132, 182] width 97 height 17
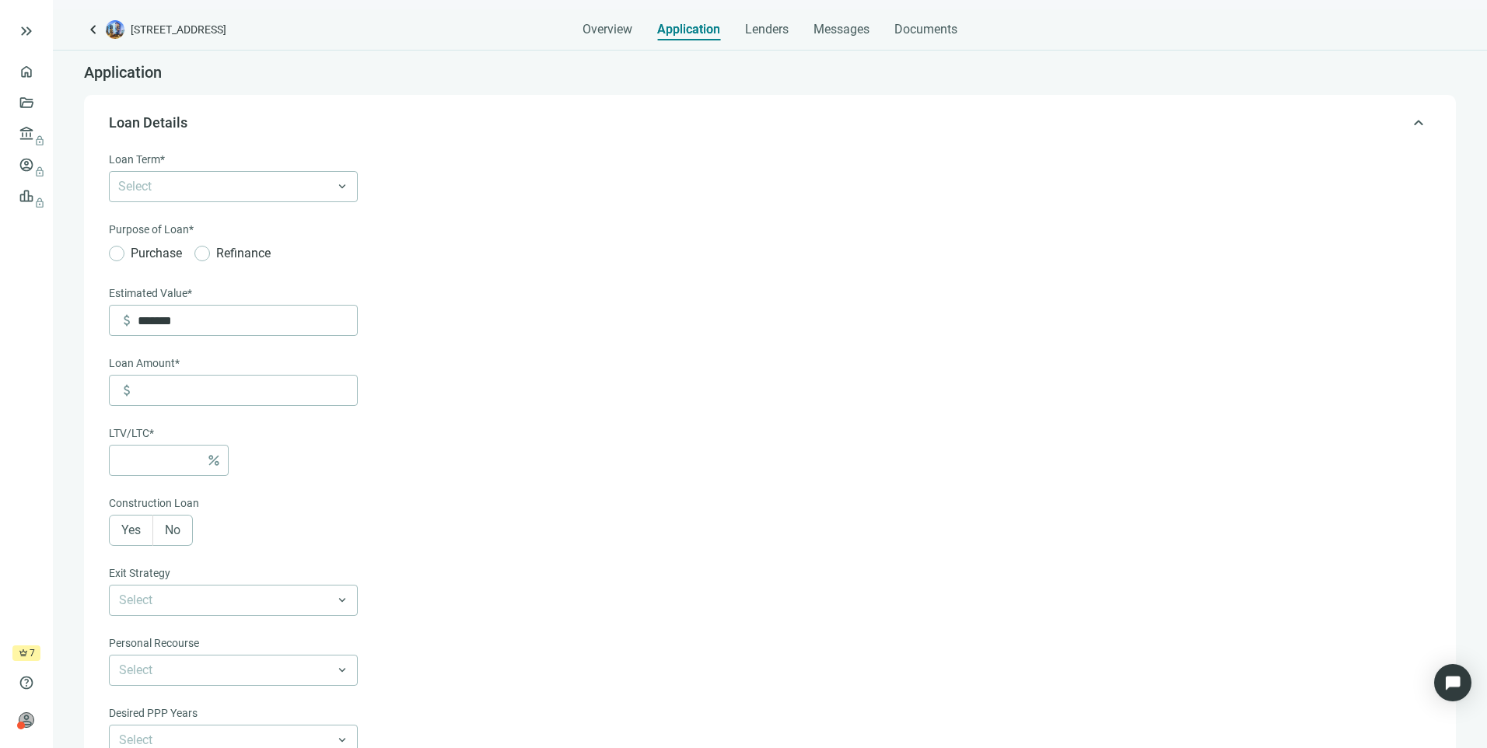
click at [27, 652] on span "crown" at bounding box center [23, 653] width 9 height 9
click at [23, 138] on span "lock" at bounding box center [28, 134] width 12 height 12
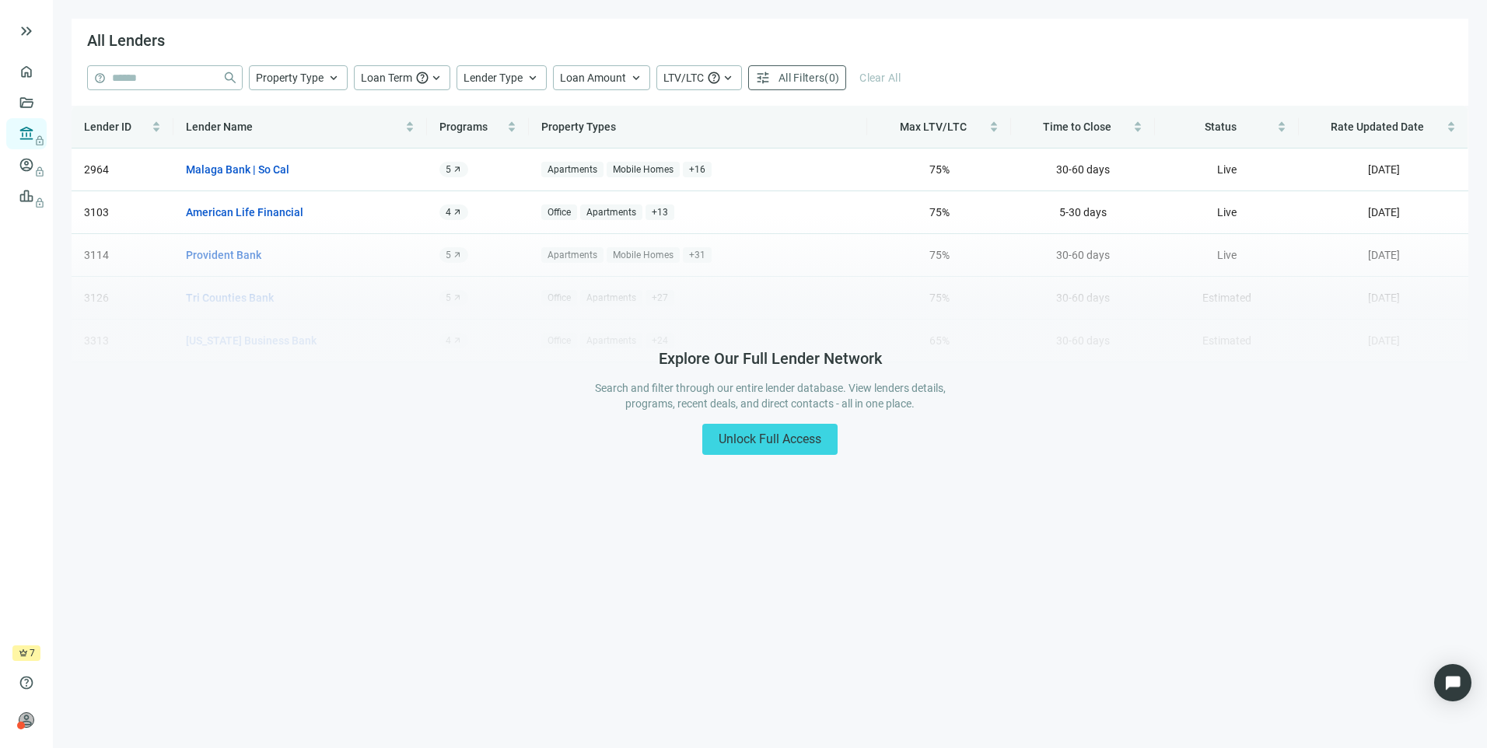
click at [232, 170] on div "Lender ID Lender Name Programs Property Types Max LTV/LTC Time to Close Status …" at bounding box center [770, 234] width 1397 height 257
click at [26, 171] on span "lock" at bounding box center [28, 165] width 12 height 12
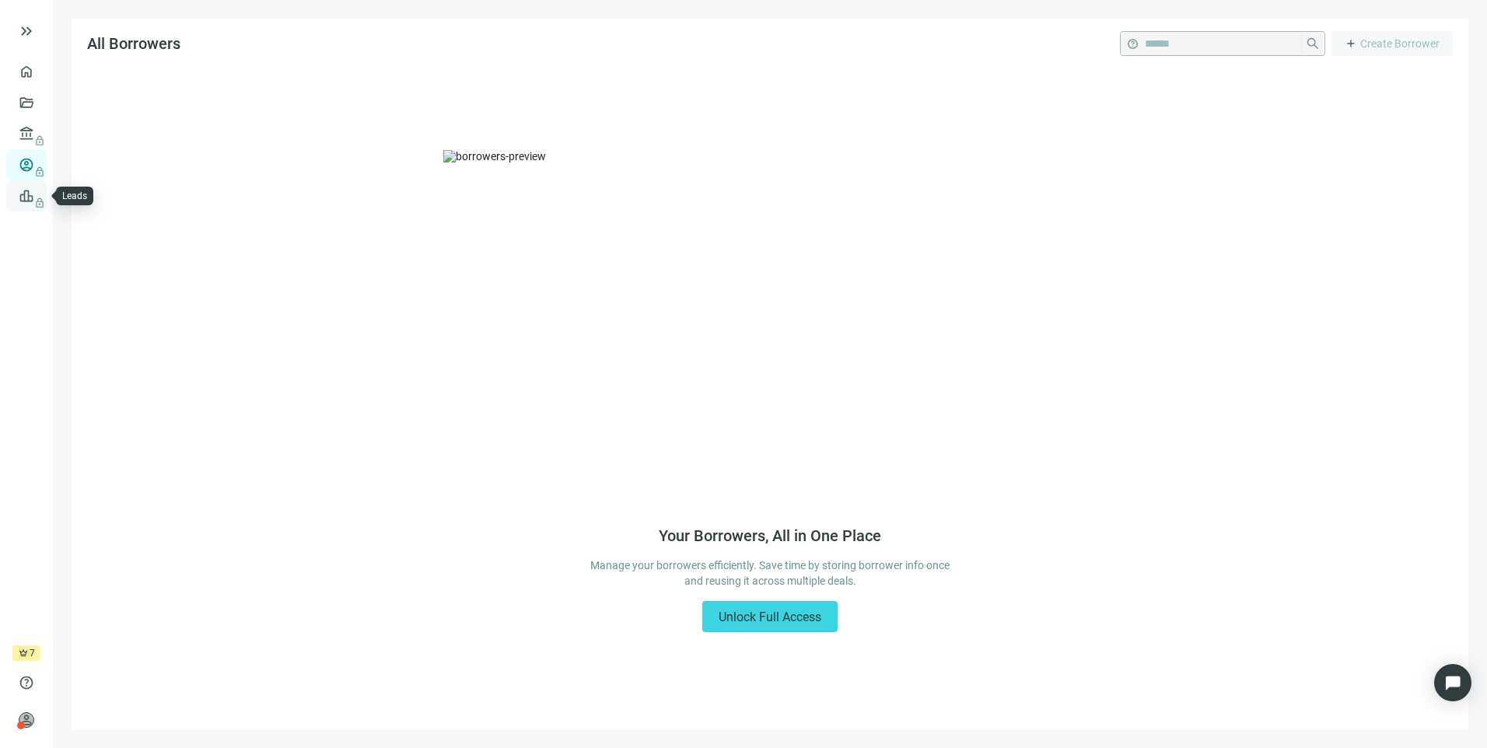
click at [25, 202] on span "lock" at bounding box center [28, 196] width 12 height 12
click at [39, 99] on link "Deals" at bounding box center [53, 102] width 28 height 12
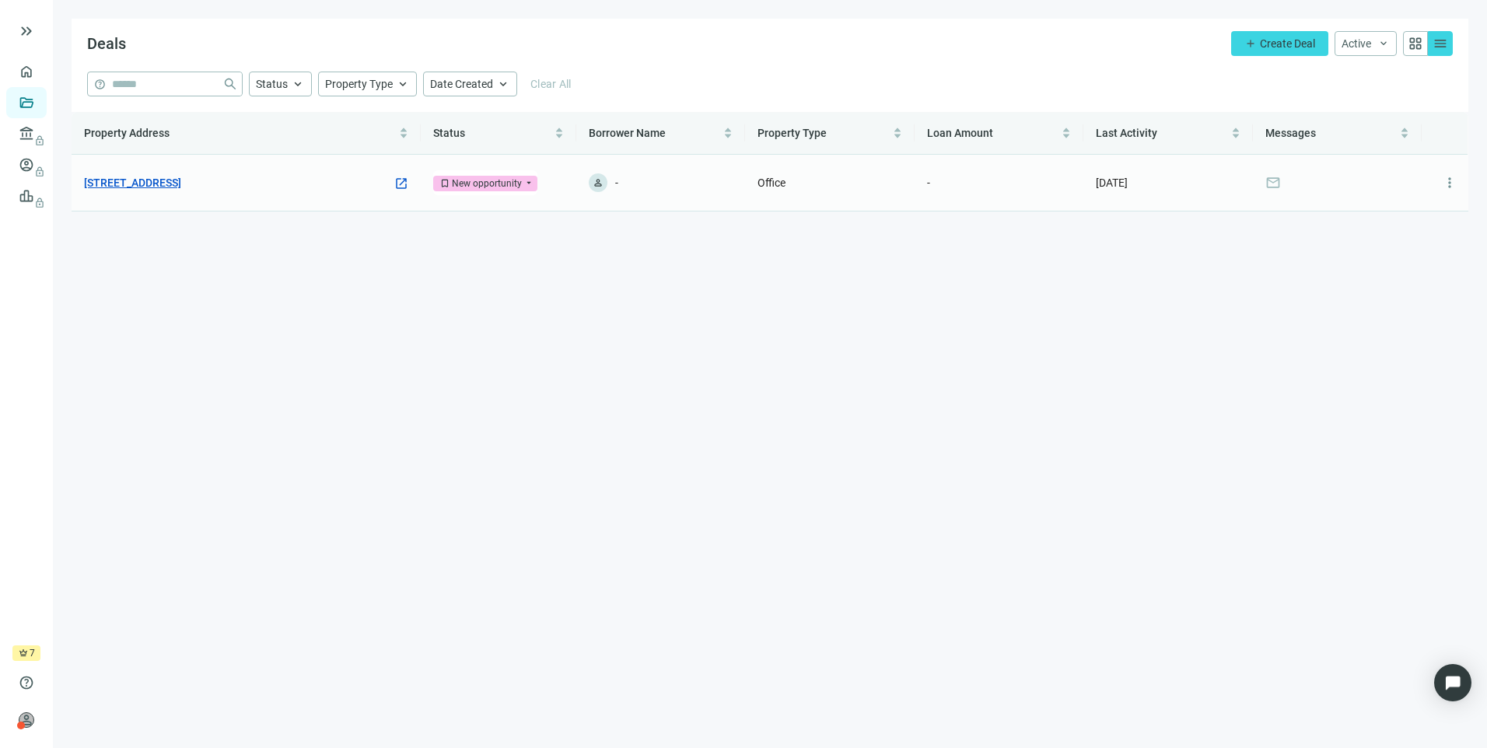
click at [181, 184] on link "[STREET_ADDRESS]" at bounding box center [132, 182] width 97 height 17
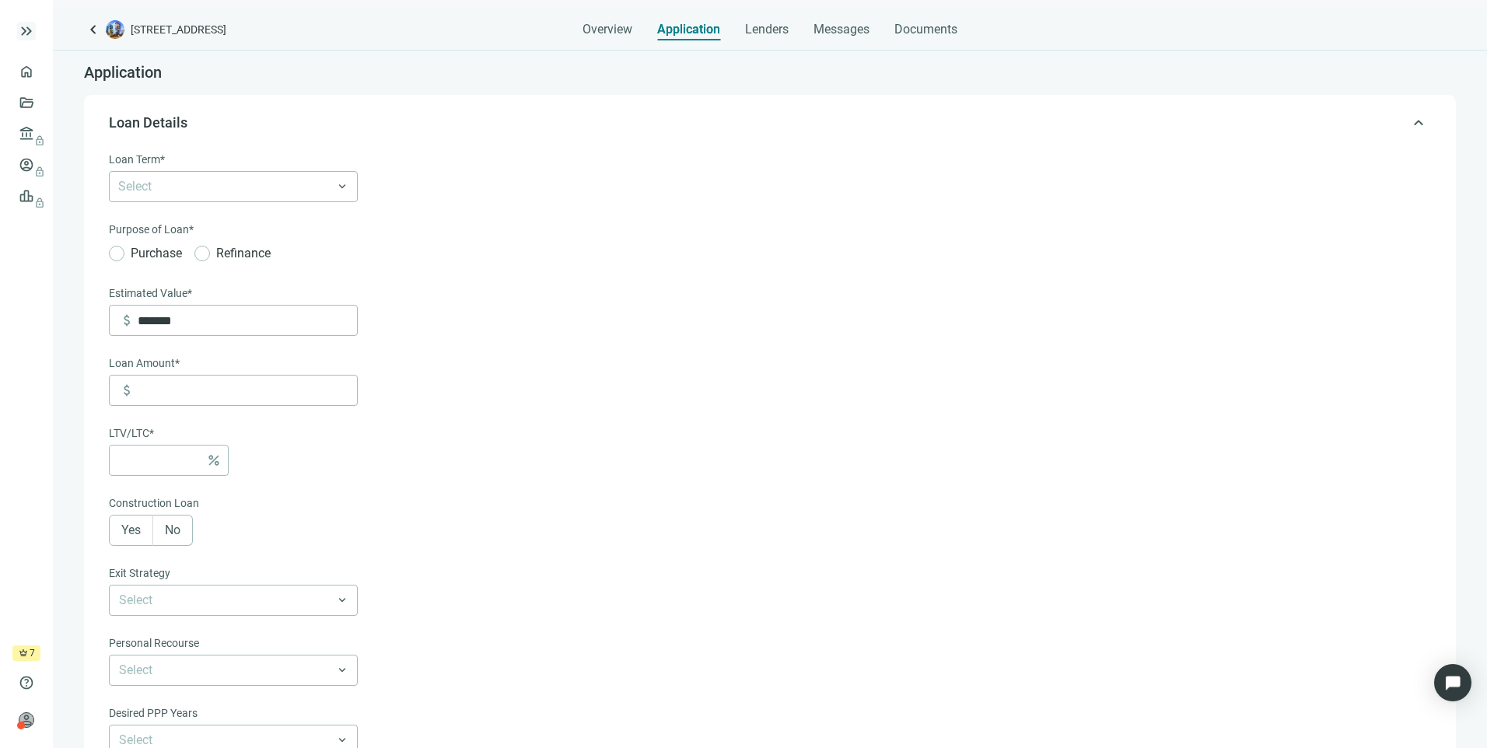
click at [31, 27] on span "keyboard_double_arrow_right" at bounding box center [26, 31] width 19 height 19
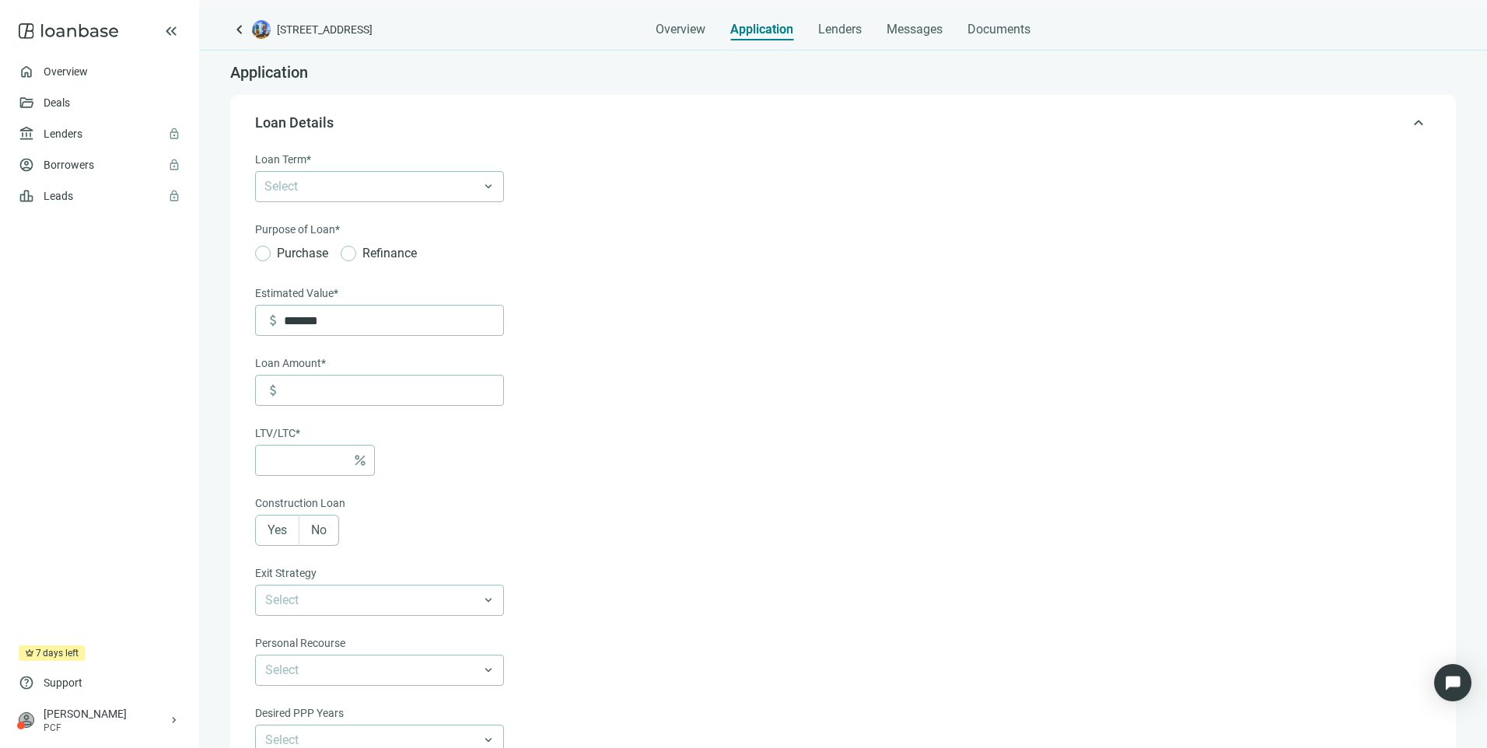
click at [70, 33] on icon at bounding box center [69, 31] width 100 height 31
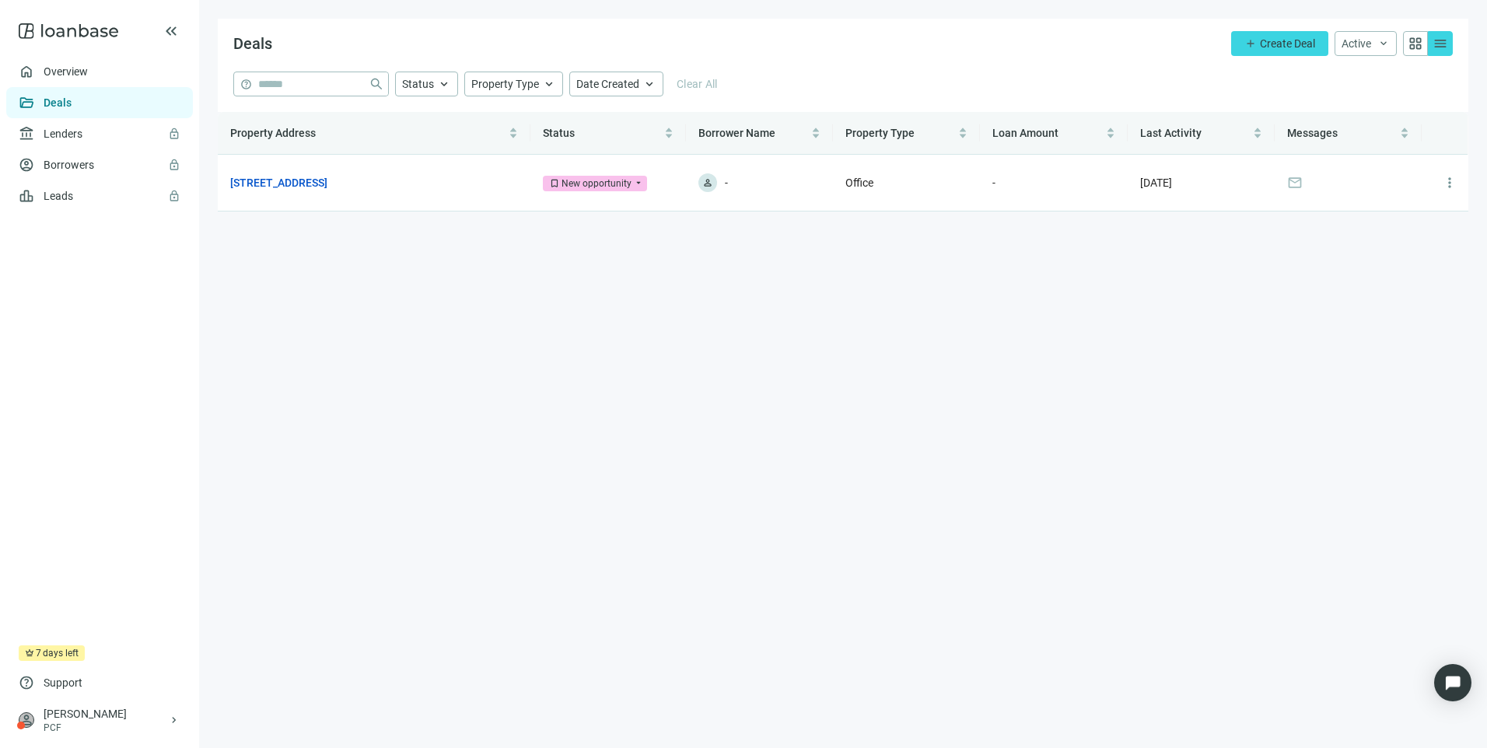
drag, startPoint x: 369, startPoint y: 181, endPoint x: 309, endPoint y: 234, distance: 79.9
click at [309, 234] on main "Deals add Create Deal Active keyboard_arrow_down grid_view menu help close Stat…" at bounding box center [843, 374] width 1288 height 748
click at [1411, 40] on span "grid_view" at bounding box center [1416, 44] width 16 height 16
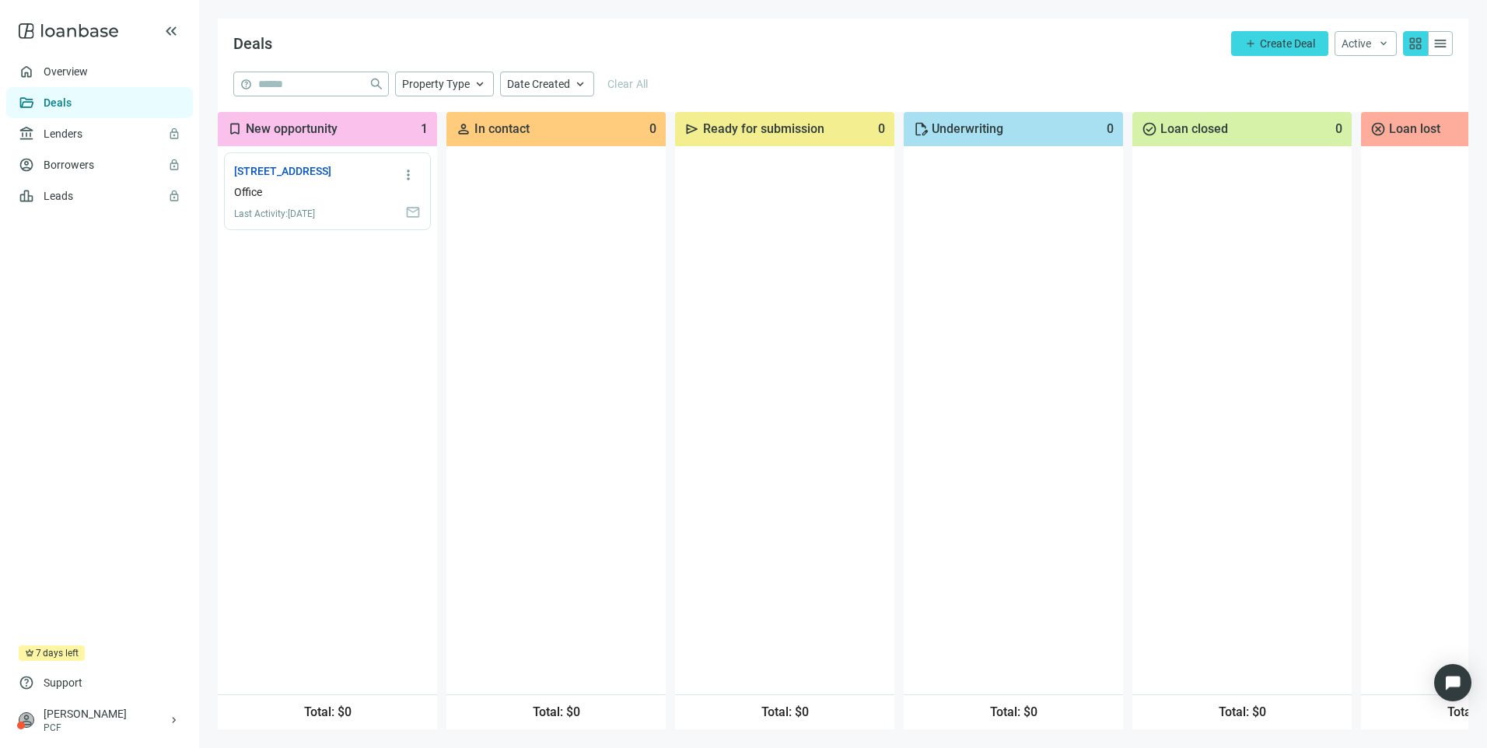
click at [407, 220] on span "mail" at bounding box center [413, 213] width 16 height 16
click at [408, 175] on span "more_vert" at bounding box center [408, 175] width 16 height 16
click at [264, 323] on div "more_vert 371 Gees Mill Business Pkwy, Conyers, GA 30013 open_in_new Office Las…" at bounding box center [327, 420] width 219 height 548
click at [286, 180] on link "371 Gees Mill Business Pkwy, Conyers, GA 30013 open_in_new" at bounding box center [289, 171] width 111 height 17
